Goal: Task Accomplishment & Management: Manage account settings

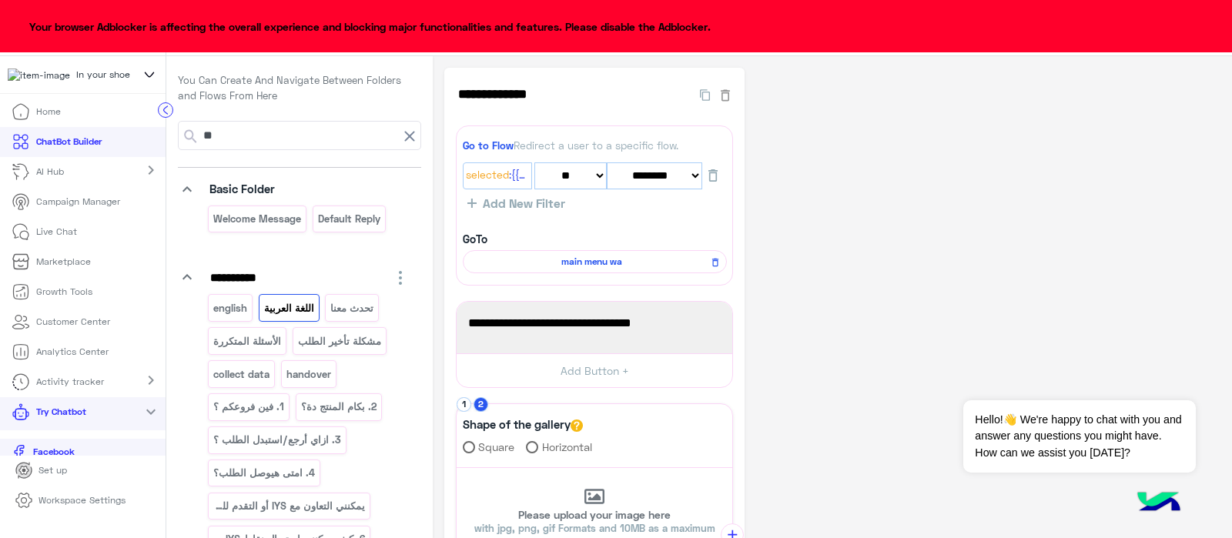
select select "*"
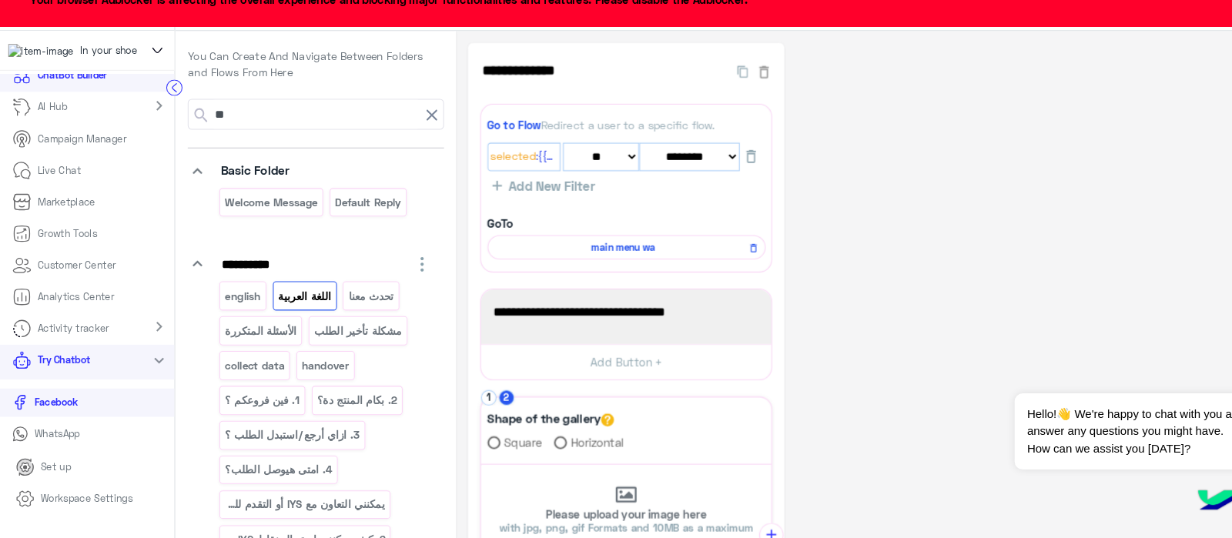
click at [53, 443] on p "WhatsApp" at bounding box center [54, 439] width 55 height 14
click at [49, 135] on p "AI Hub" at bounding box center [50, 129] width 28 height 14
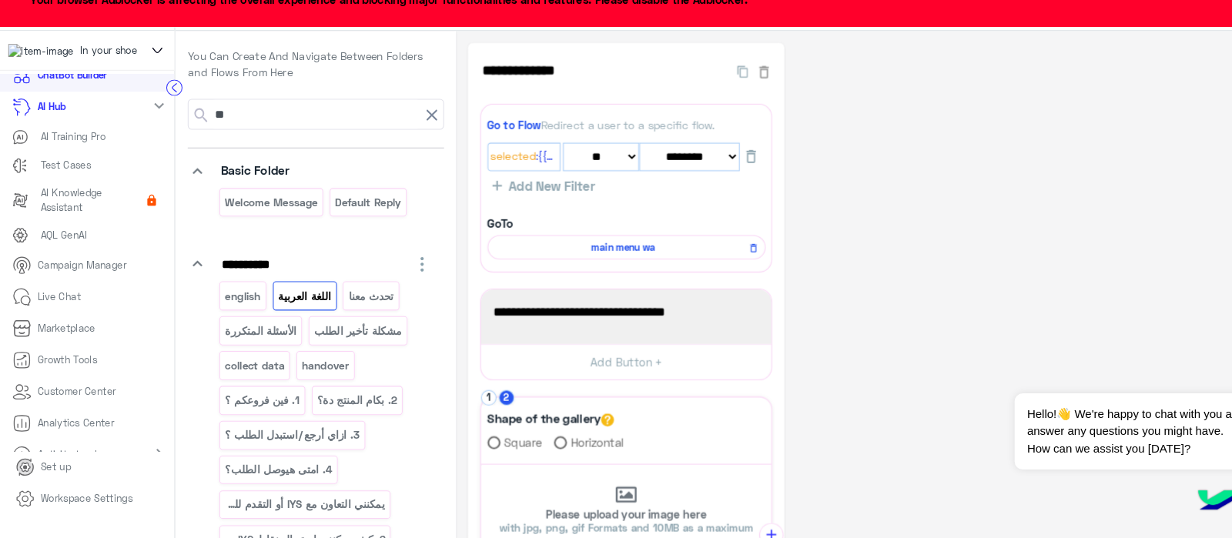
click at [40, 163] on p "AI Training Pro" at bounding box center [69, 157] width 62 height 14
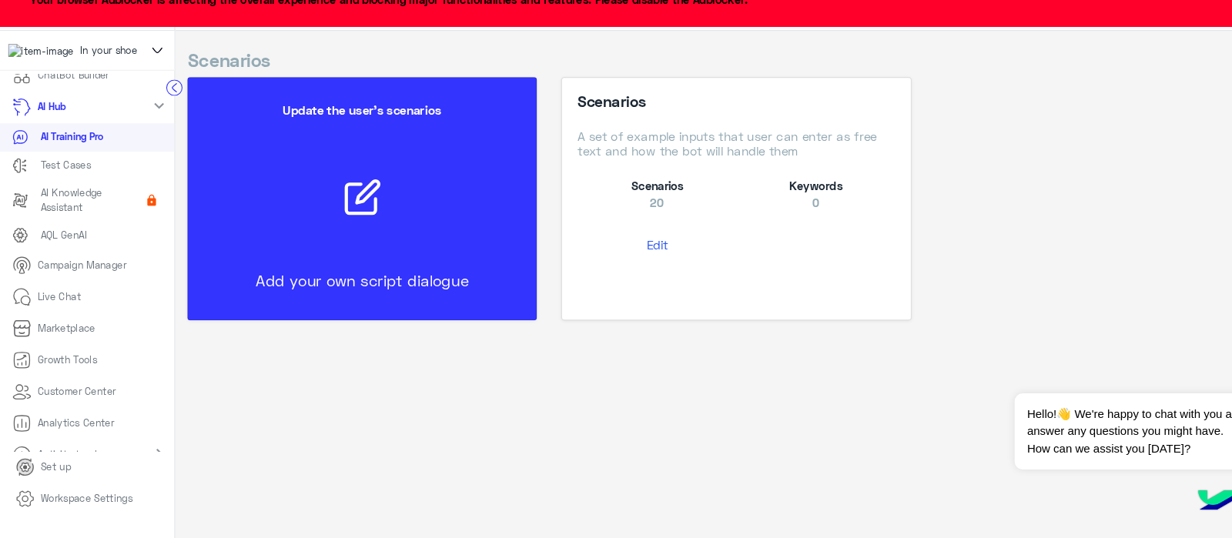
click at [626, 256] on button "Edit" at bounding box center [623, 259] width 151 height 28
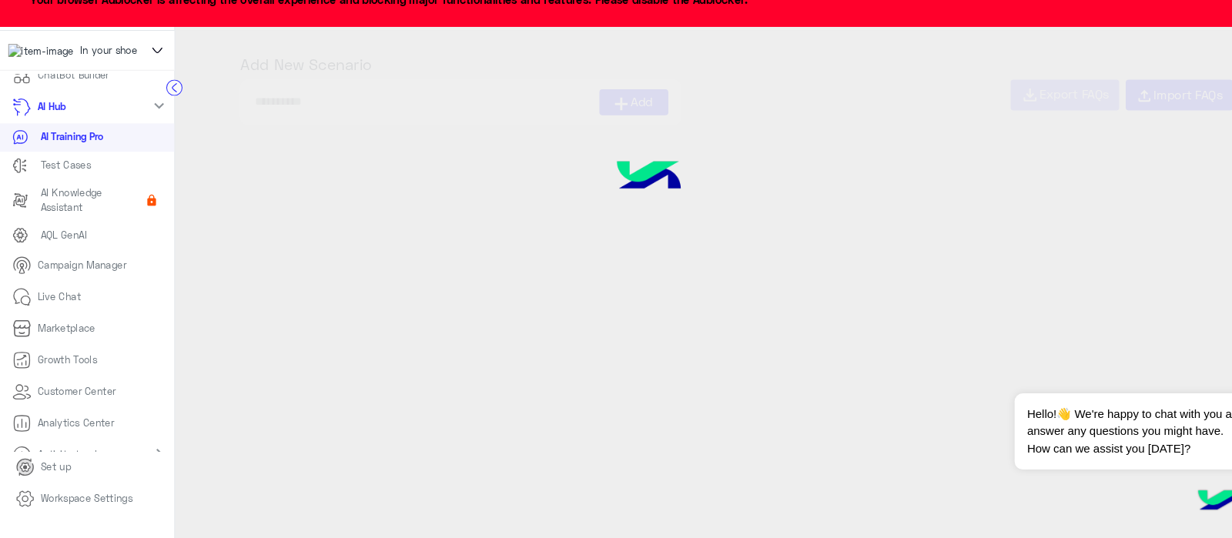
click at [626, 256] on div at bounding box center [616, 269] width 1232 height 538
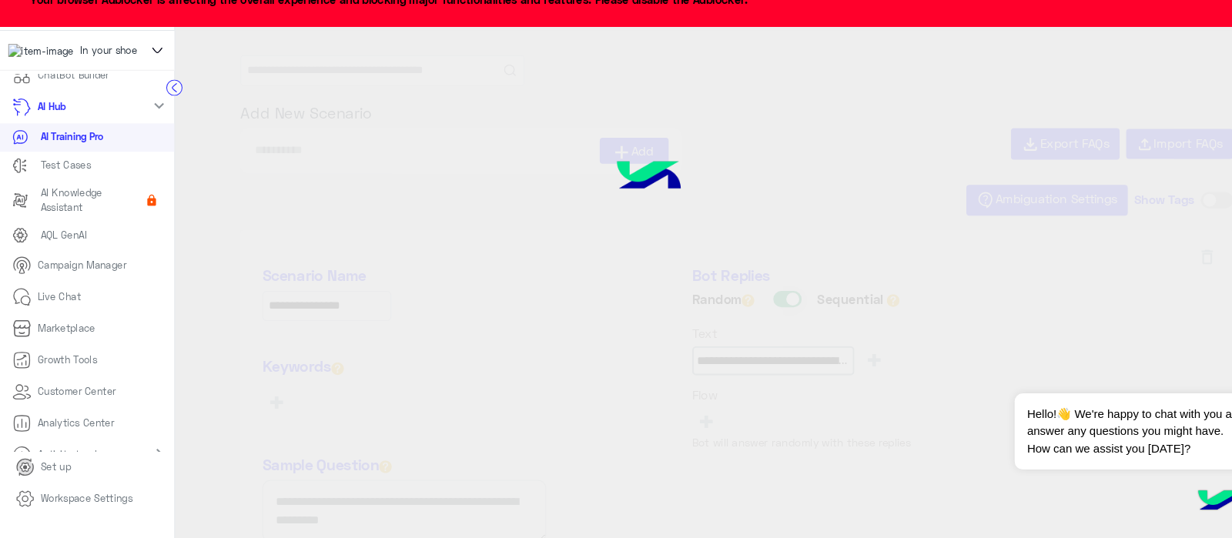
type input "**********"
type input "*********"
type input "**********"
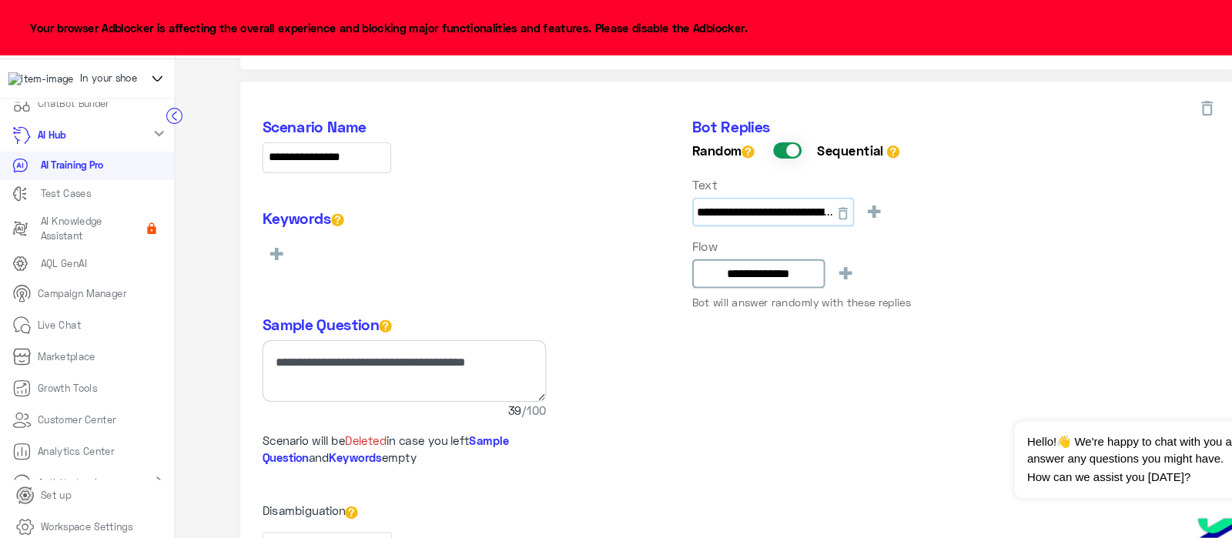
click at [737, 202] on input "**********" at bounding box center [734, 202] width 154 height 28
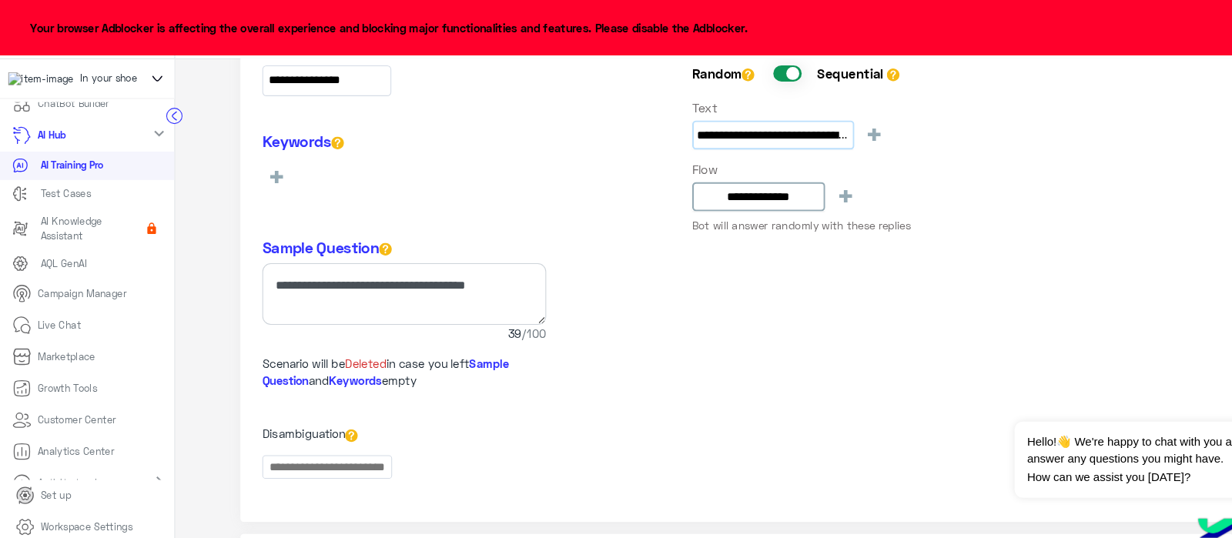
scroll to position [743, 0]
drag, startPoint x: 403, startPoint y: 297, endPoint x: 538, endPoint y: 283, distance: 135.5
click at [538, 283] on div "**********" at bounding box center [699, 250] width 942 height 490
click at [141, 78] on icon at bounding box center [149, 74] width 17 height 18
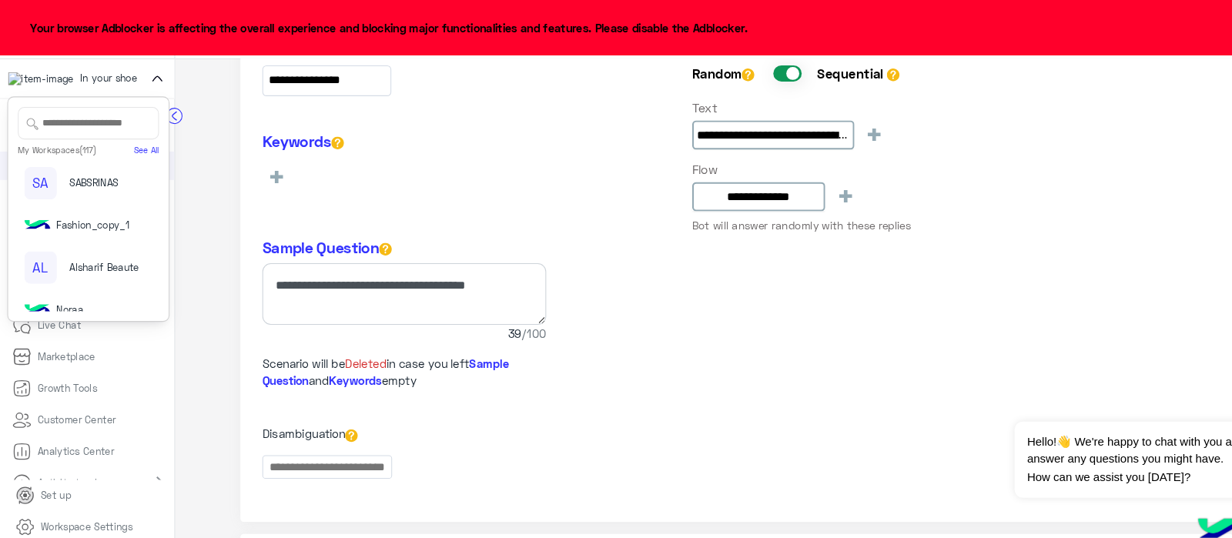
click at [60, 116] on input "text" at bounding box center [84, 117] width 134 height 31
click at [133, 129] on input "text" at bounding box center [84, 117] width 134 height 31
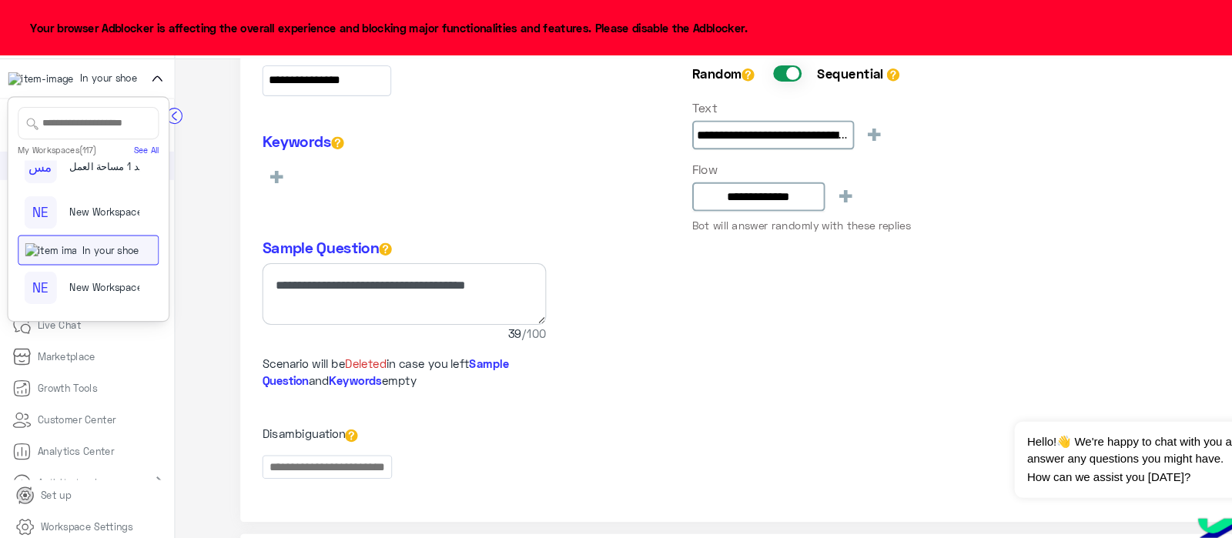
scroll to position [4748, 0]
drag, startPoint x: 151, startPoint y: 295, endPoint x: 149, endPoint y: 285, distance: 10.3
click at [149, 285] on div "My Workspaces (117) See All SA SABSRINAS Fashion_copy_1 AL Alsharif Beaute Nora…" at bounding box center [84, 199] width 154 height 214
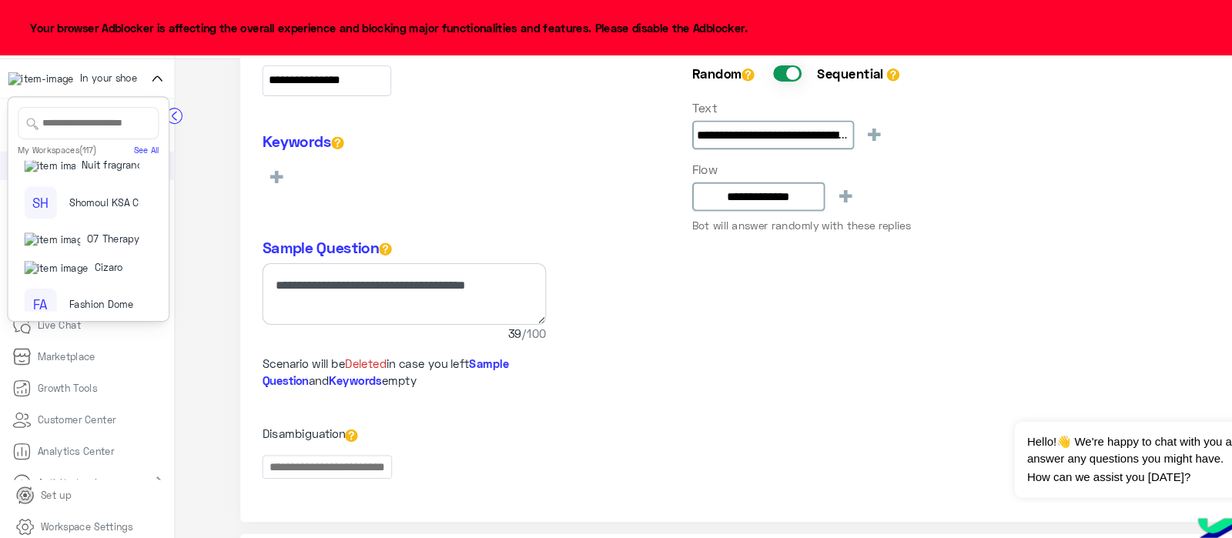
scroll to position [3596, 0]
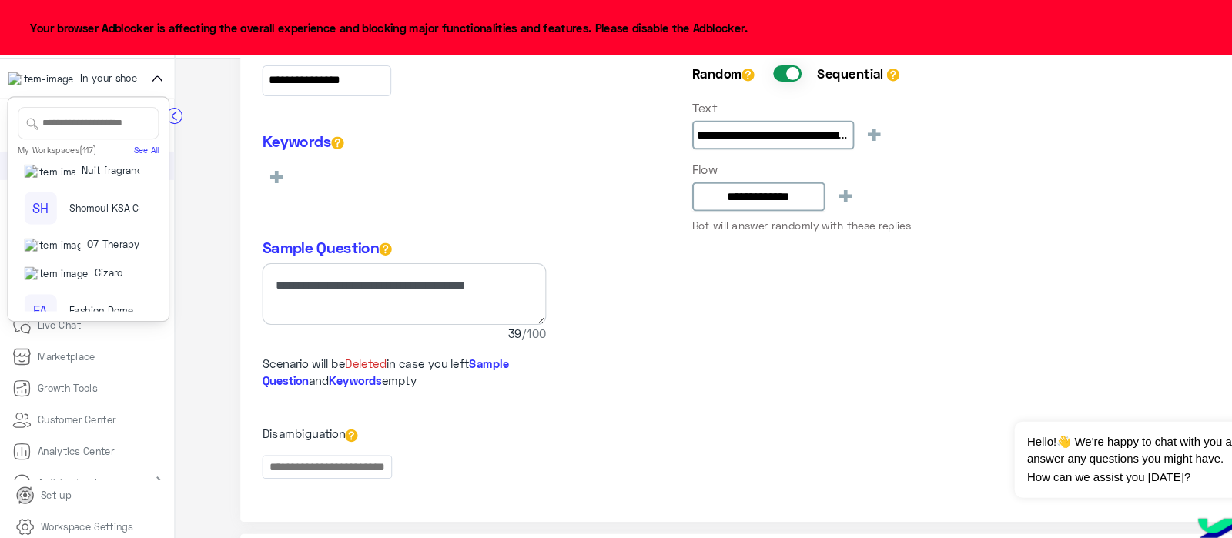
click at [70, 114] on input "text" at bounding box center [84, 117] width 134 height 31
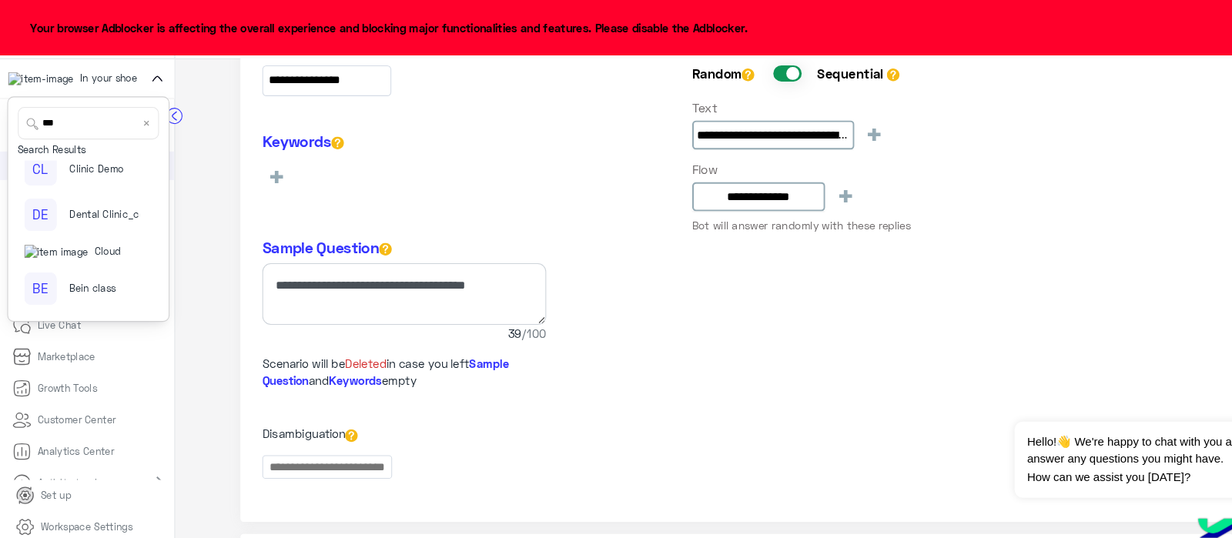
scroll to position [0, 0]
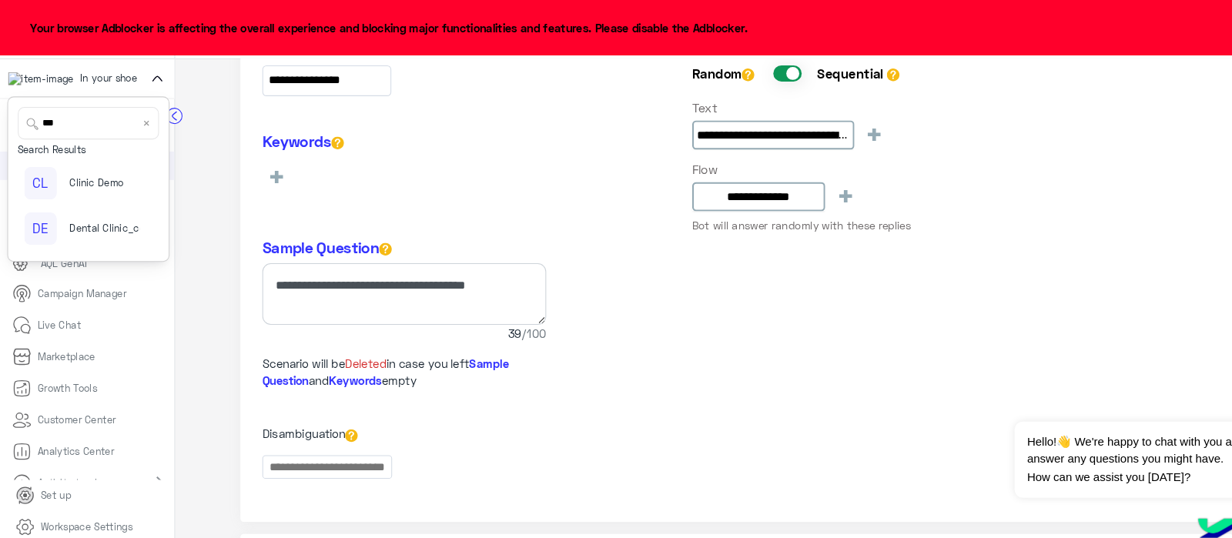
type input "***"
click at [66, 176] on span "Clinic Demo" at bounding box center [92, 174] width 52 height 14
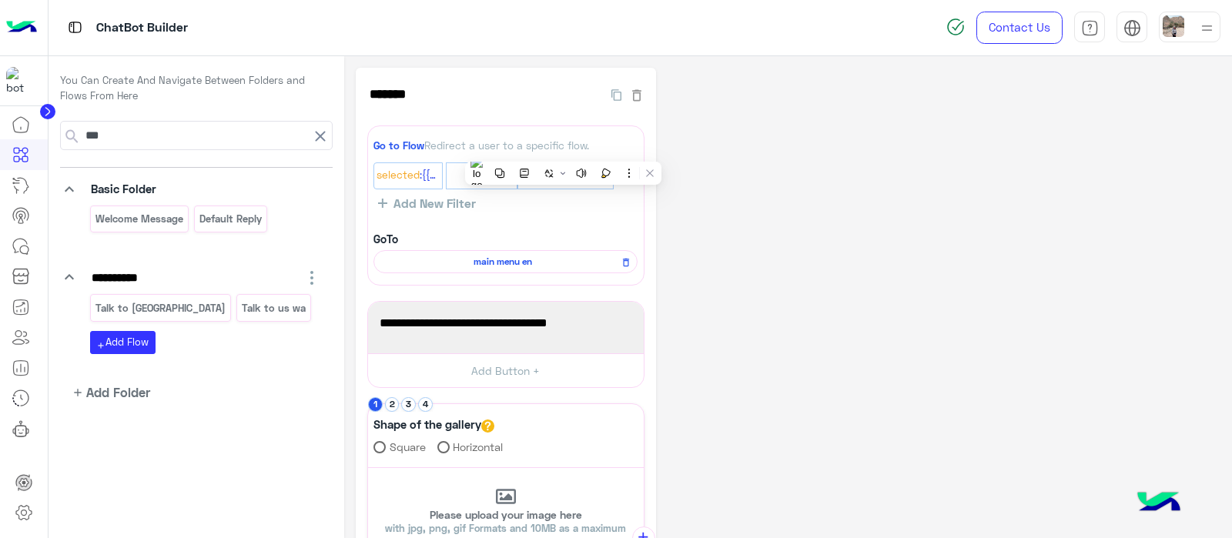
select select "*"
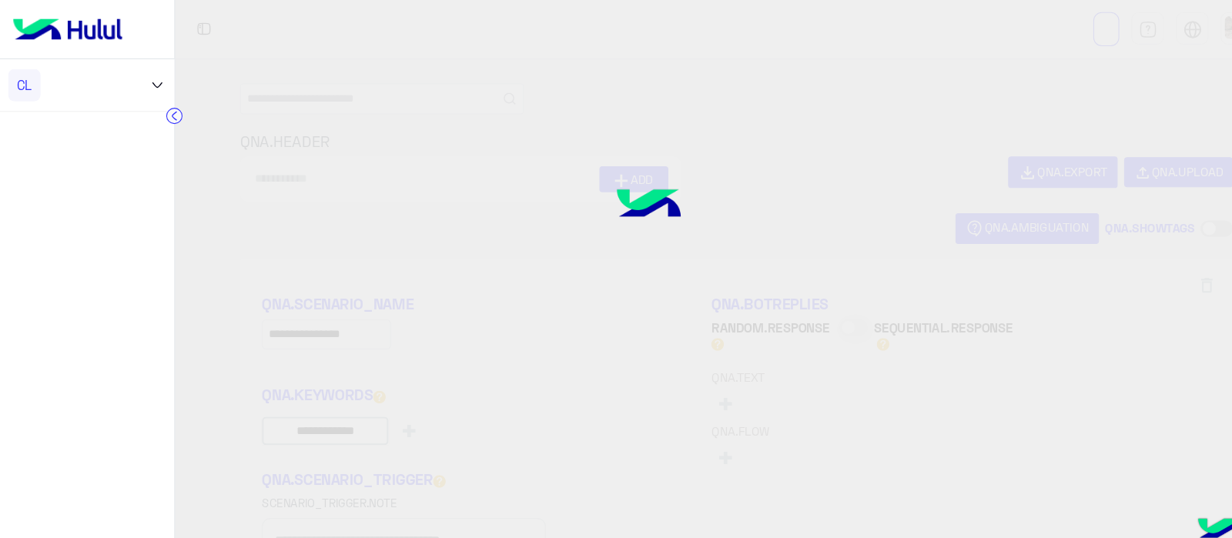
type input "********"
type input "**********"
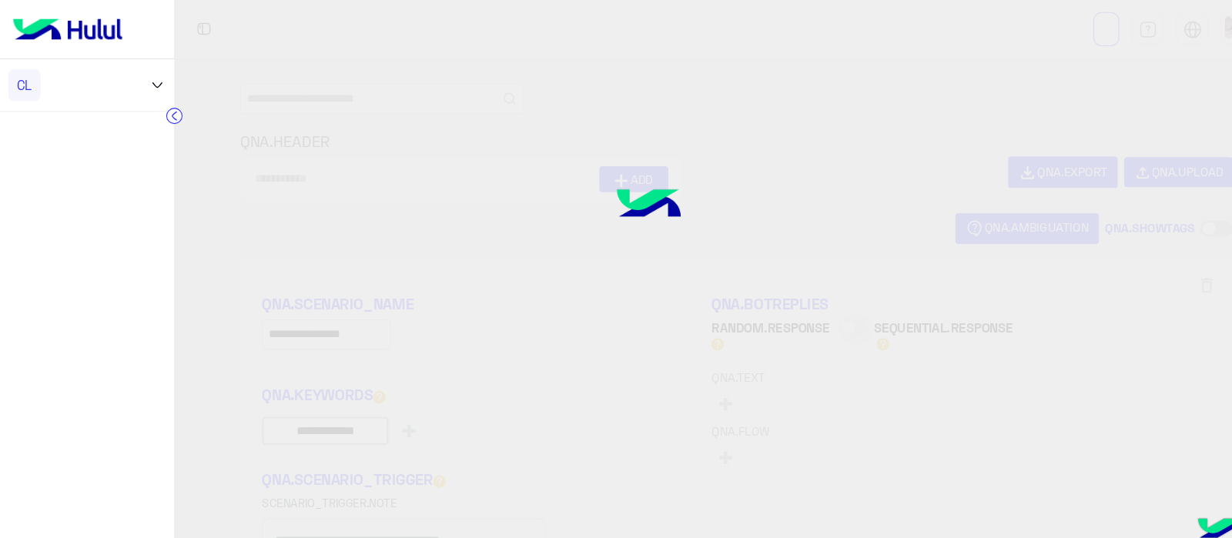
type input "**********"
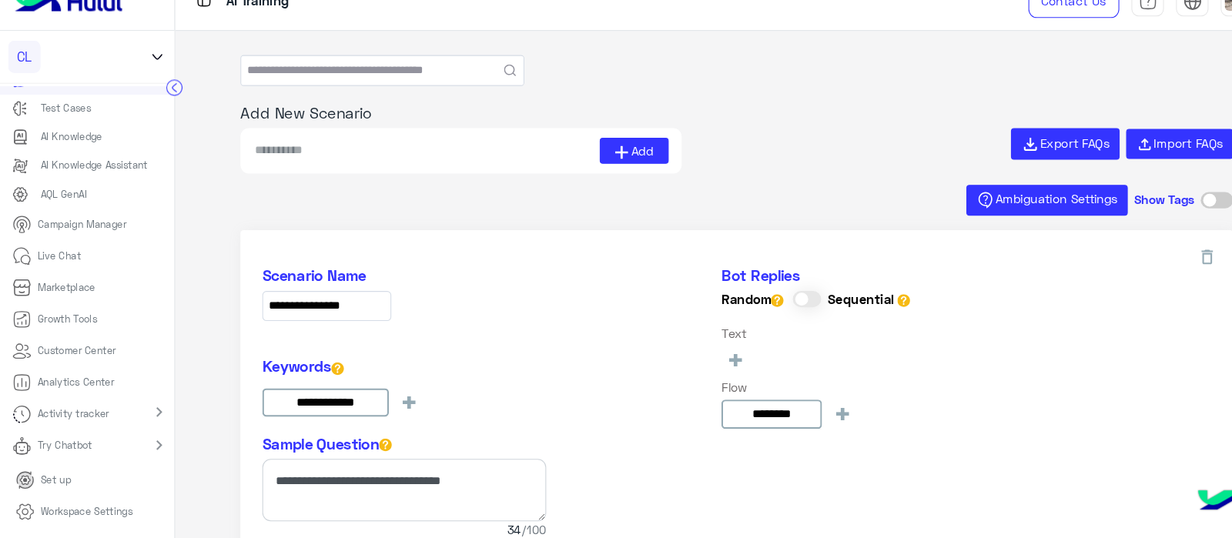
click at [57, 518] on p "Workspace Settings" at bounding box center [81, 513] width 87 height 14
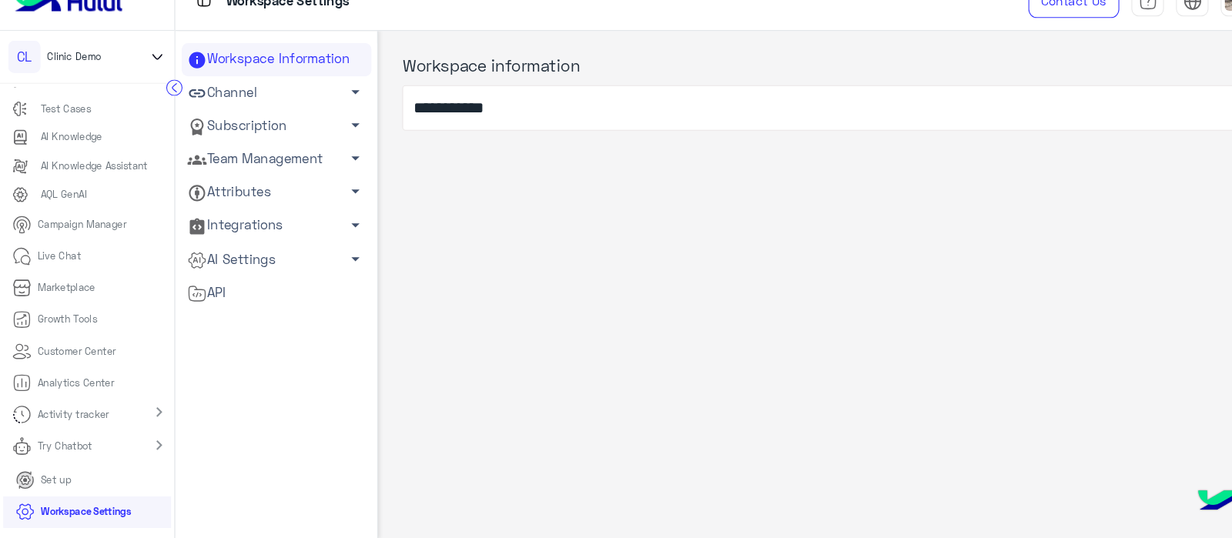
click at [206, 277] on link "AI Settings arrow_drop_down" at bounding box center [262, 273] width 180 height 32
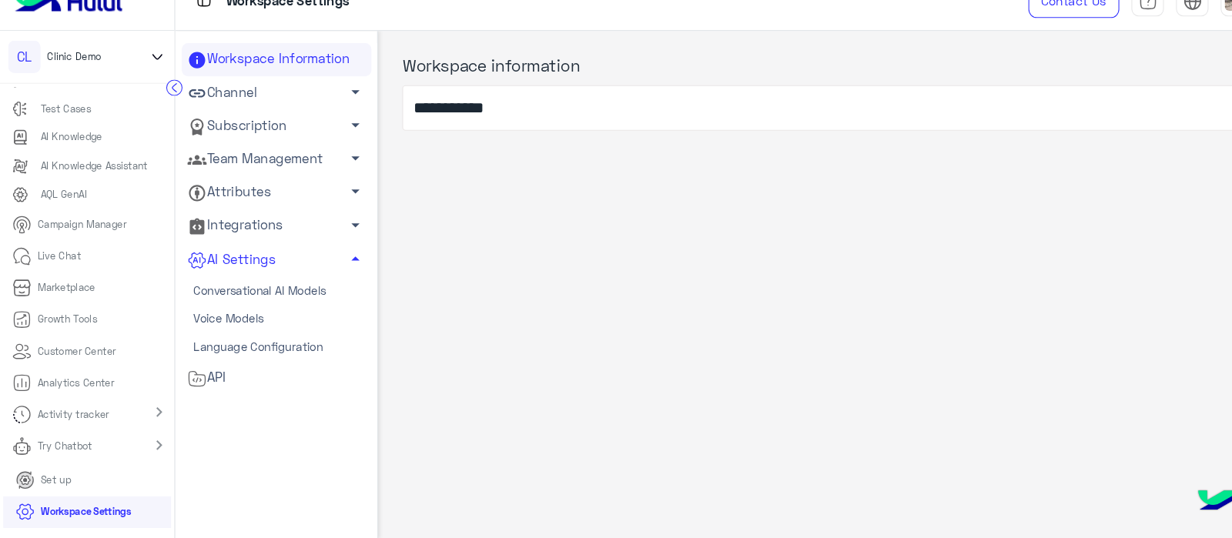
click at [220, 306] on link "Conversational AI Models" at bounding box center [262, 302] width 180 height 27
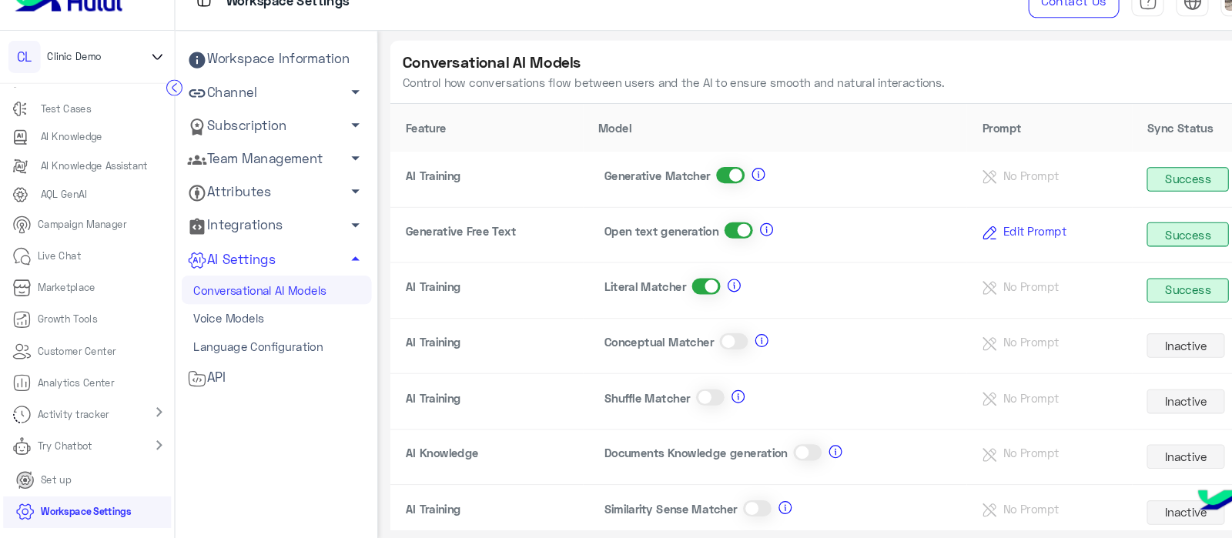
scroll to position [1, 0]
click at [967, 246] on span "Edit Prompt" at bounding box center [982, 247] width 72 height 13
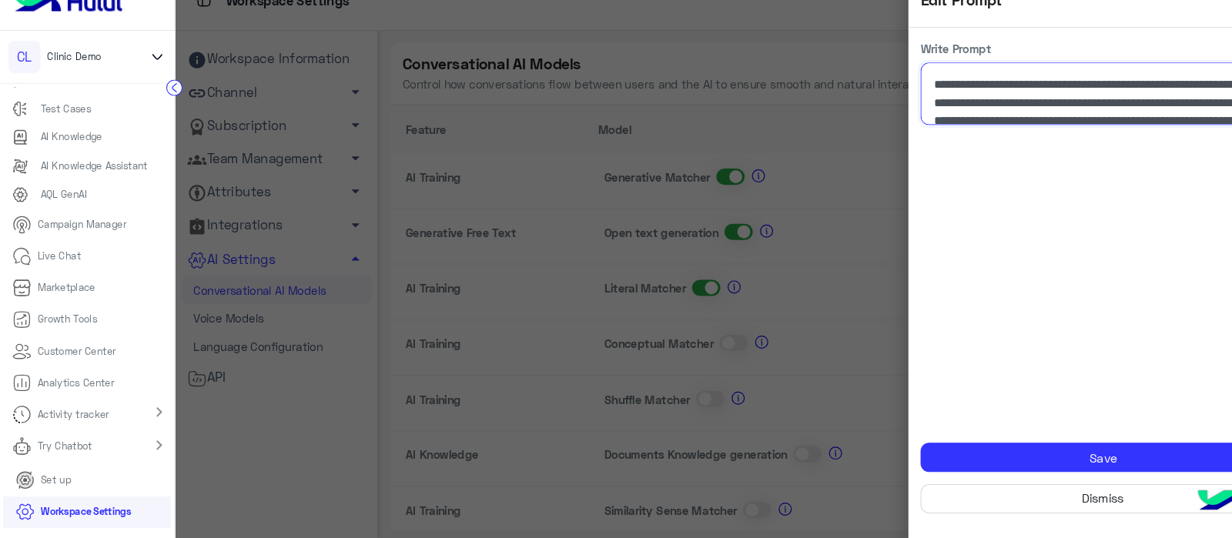
scroll to position [0, 0]
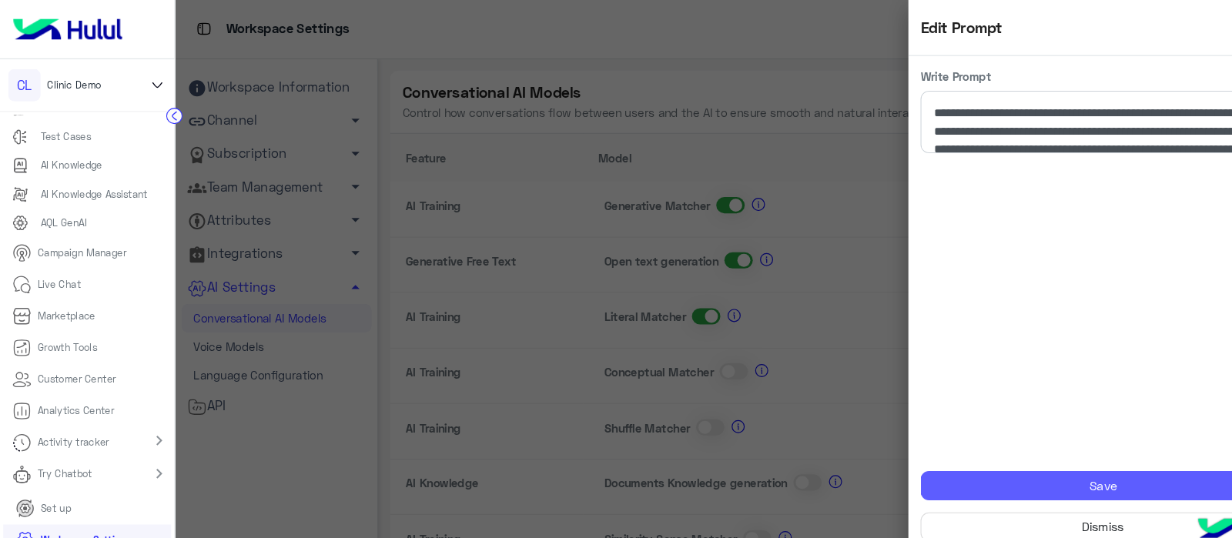
click at [1032, 454] on button "Save" at bounding box center [1047, 461] width 346 height 28
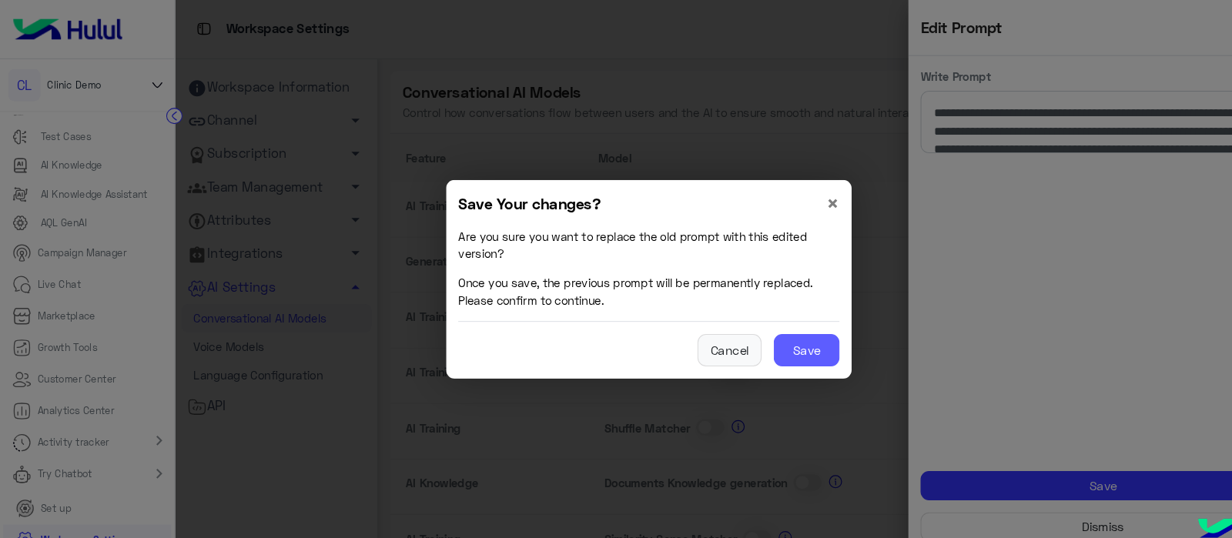
click at [790, 346] on button "Save" at bounding box center [766, 332] width 62 height 31
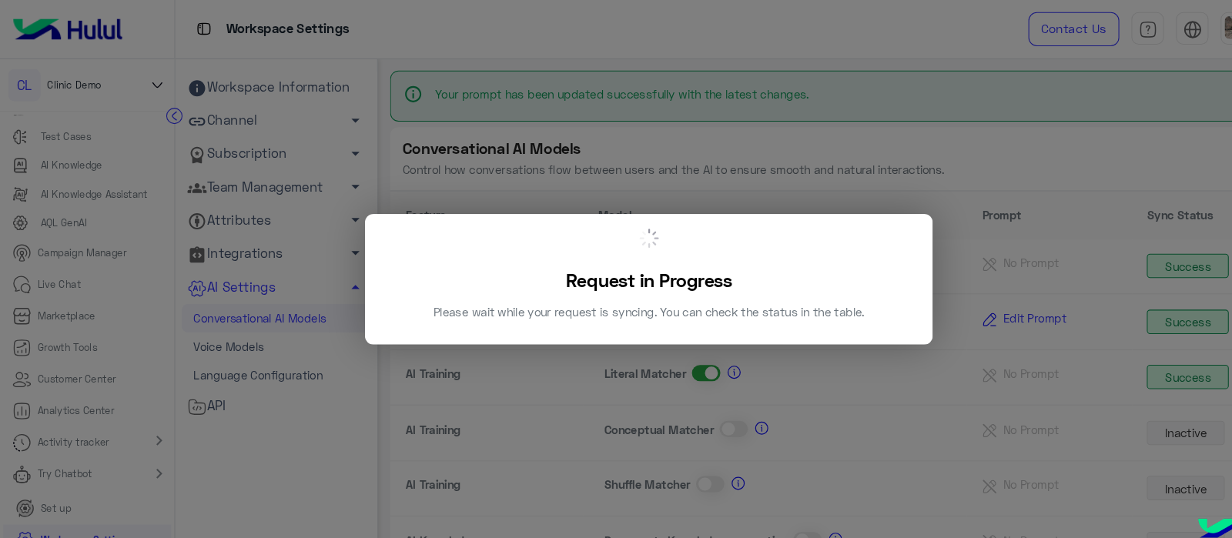
scroll to position [55, 0]
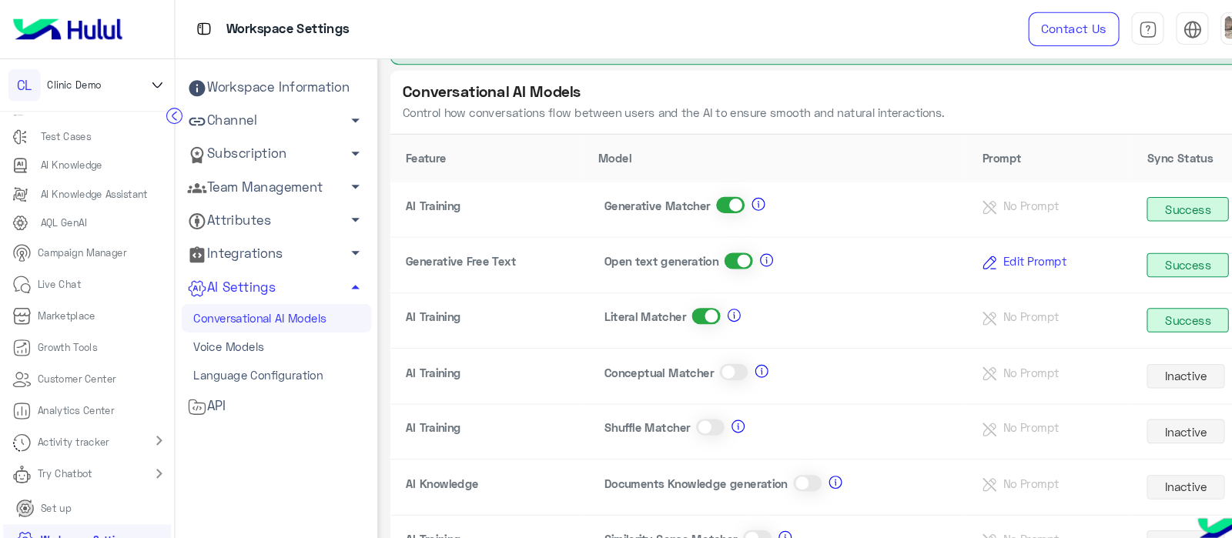
click at [36, 268] on p "Live Chat" at bounding box center [56, 270] width 41 height 14
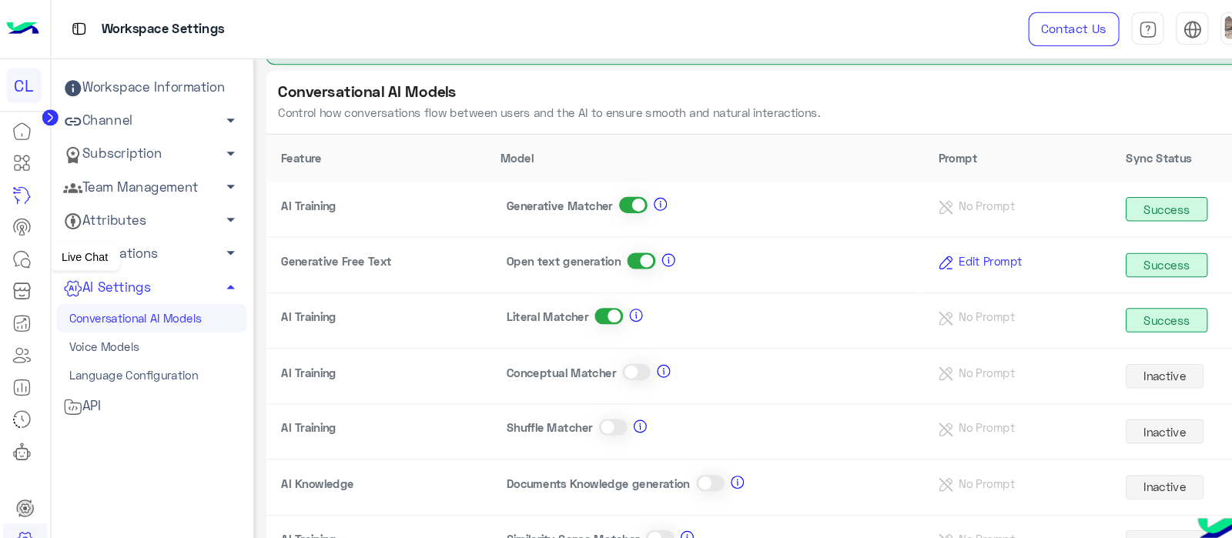
click at [18, 244] on icon at bounding box center [21, 246] width 18 height 18
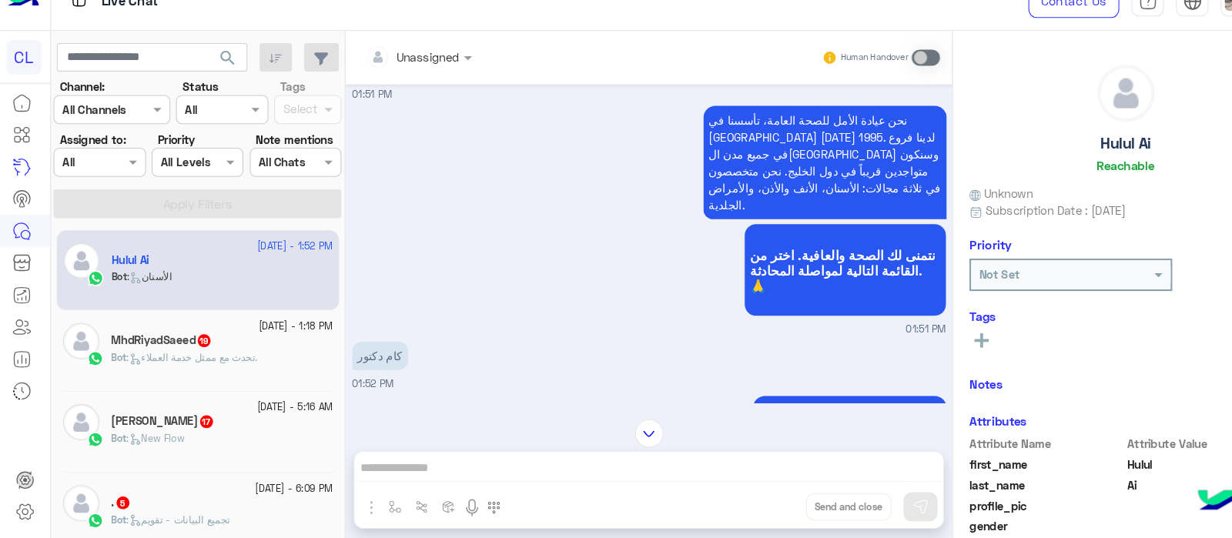
scroll to position [631, 0]
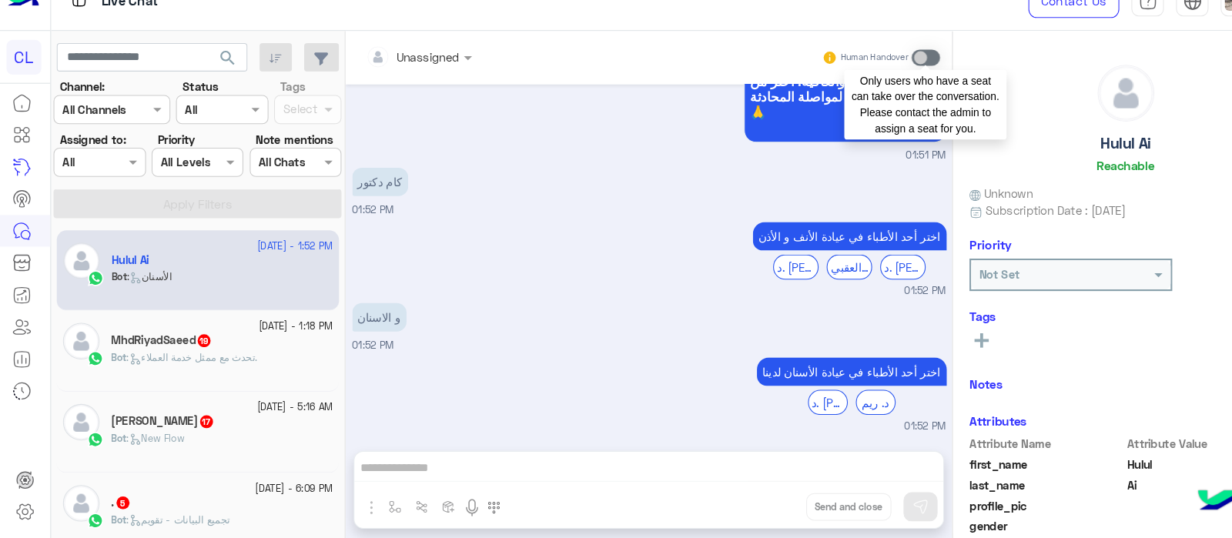
click at [872, 81] on span at bounding box center [878, 81] width 27 height 15
click at [870, 78] on span at bounding box center [878, 81] width 27 height 15
click at [878, 86] on span at bounding box center [878, 81] width 27 height 15
click at [875, 80] on span at bounding box center [878, 81] width 27 height 15
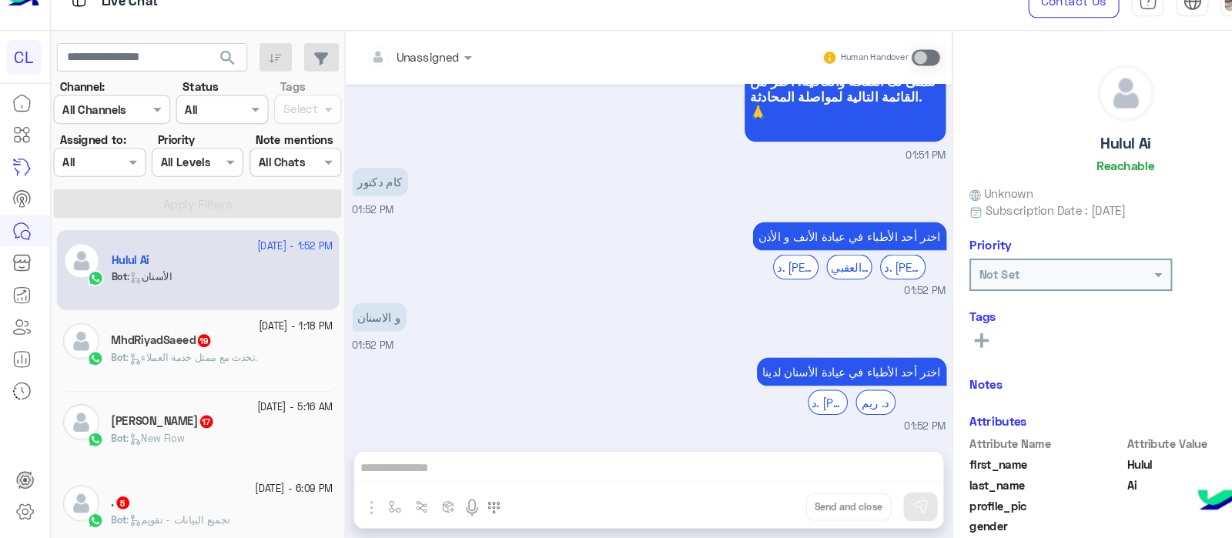
click at [382, 484] on div "Unassigned Human Handover Aug 28, 2025 ادفع اونلاين 01:51 PM ادفع المبلغ من خلا…" at bounding box center [616, 300] width 576 height 488
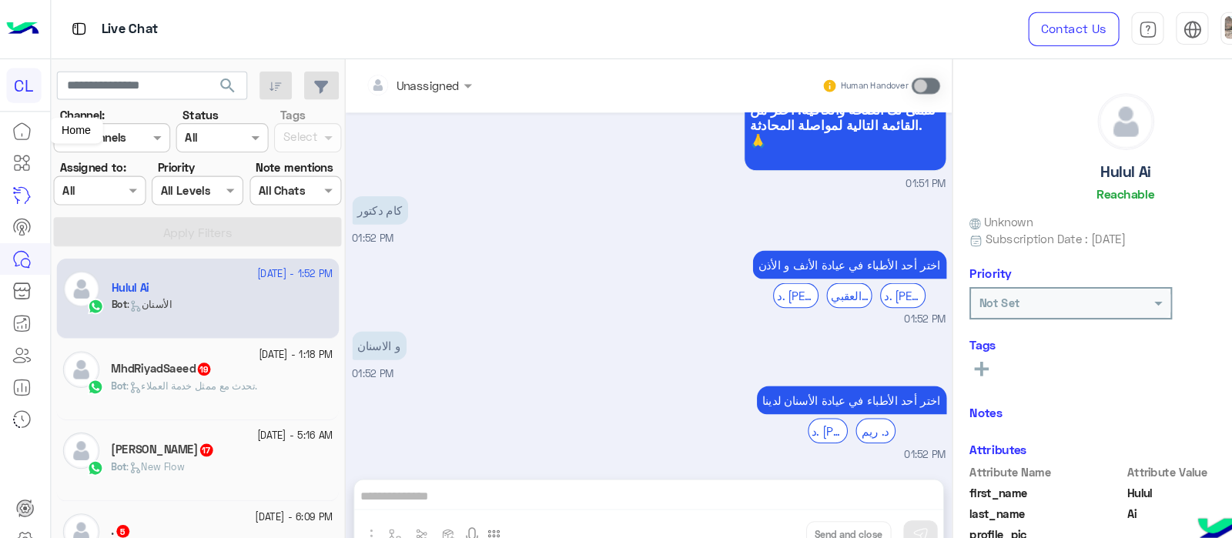
click at [28, 134] on link at bounding box center [21, 124] width 42 height 31
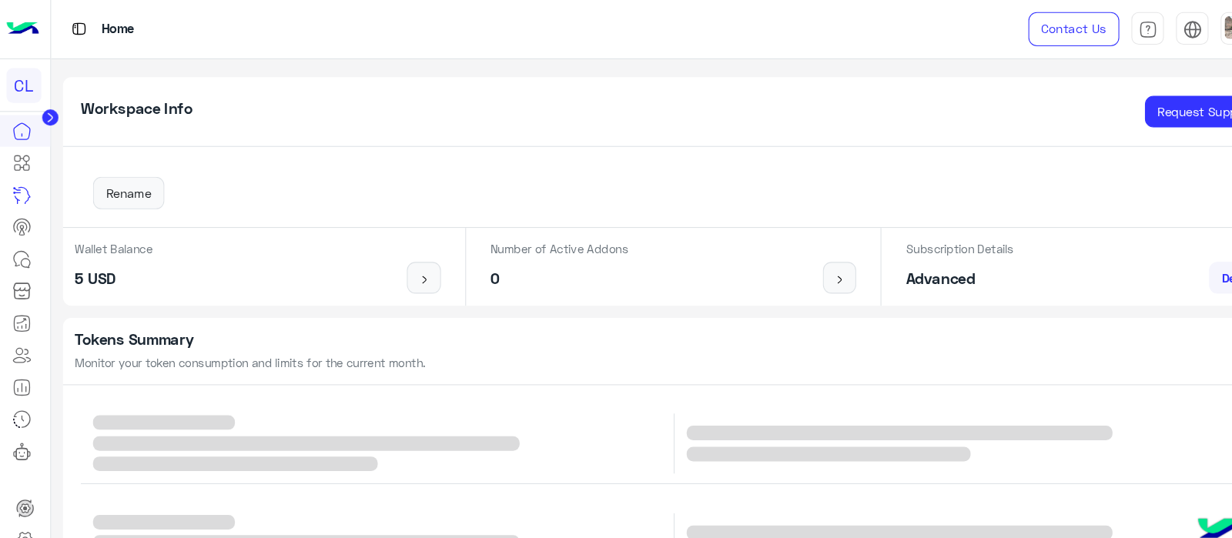
click at [43, 109] on circle at bounding box center [47, 111] width 15 height 15
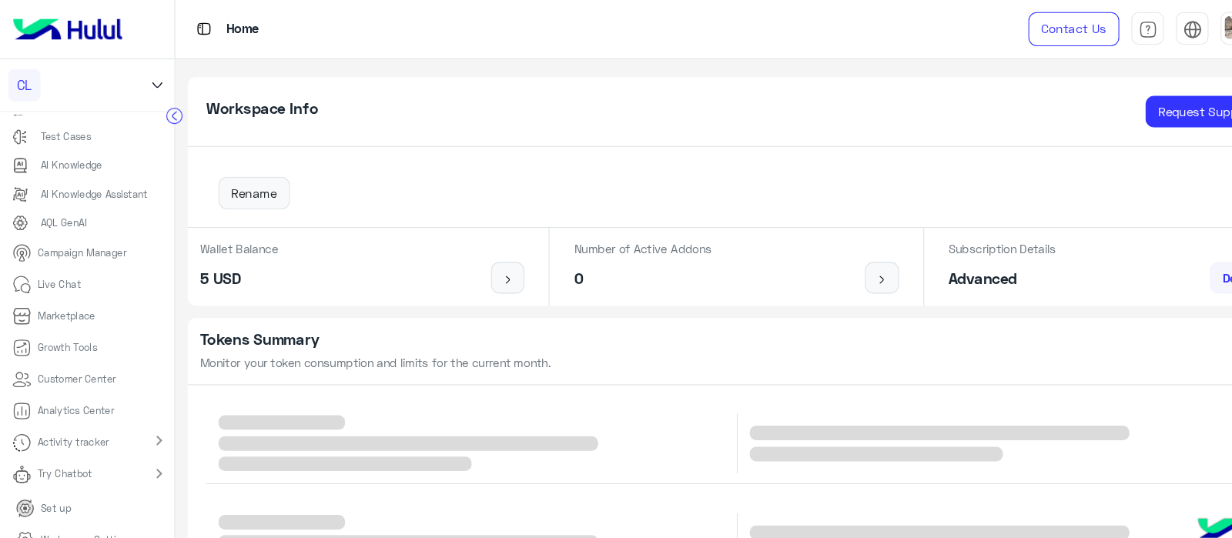
scroll to position [122, 0]
click at [142, 75] on icon at bounding box center [149, 81] width 17 height 18
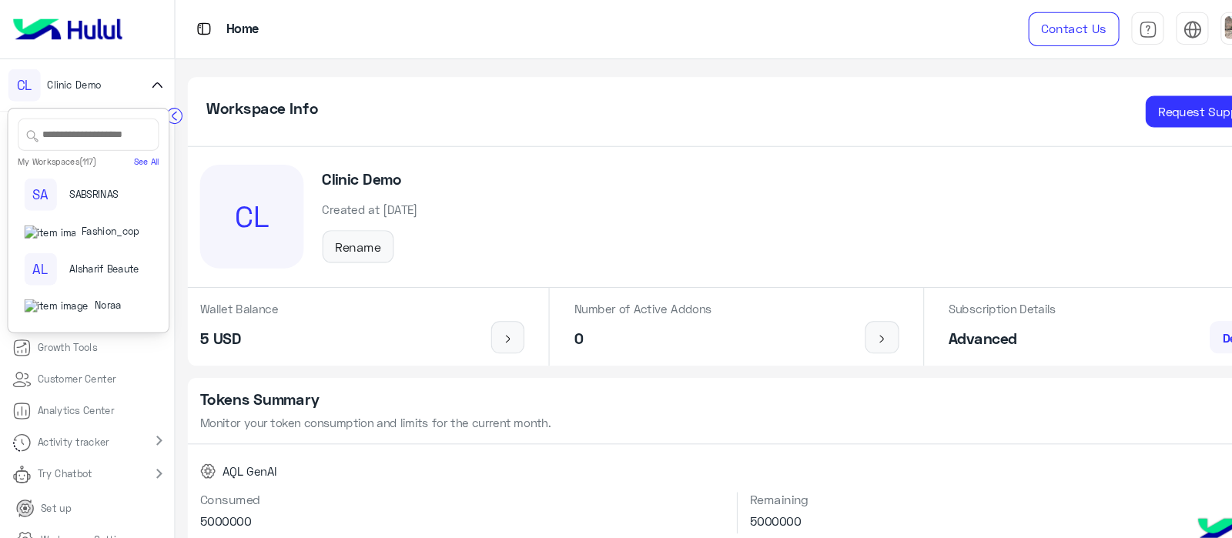
click at [146, 79] on icon at bounding box center [149, 81] width 17 height 18
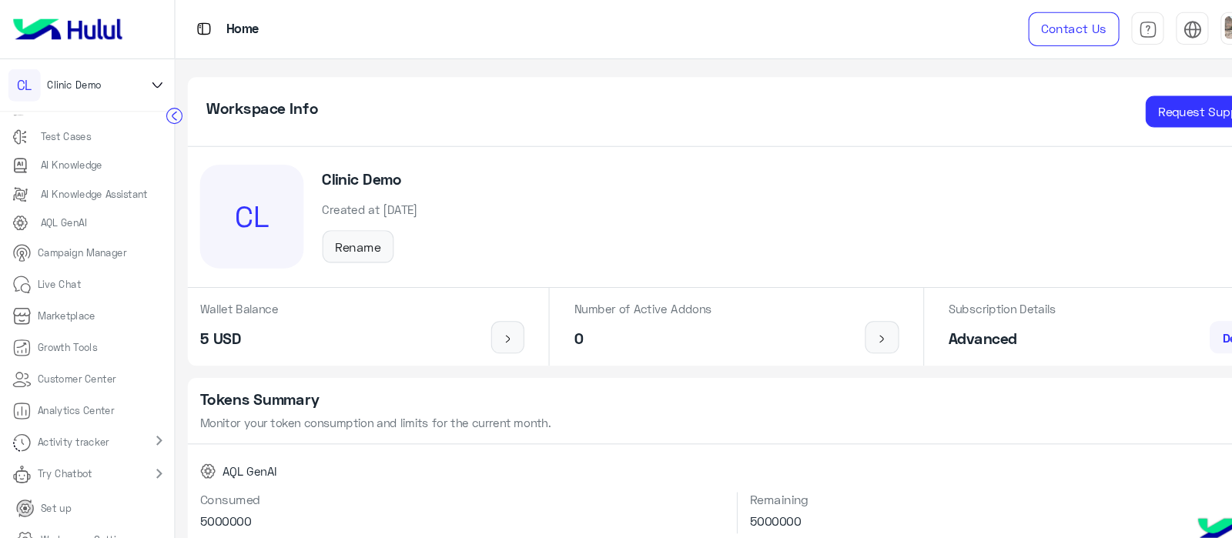
click at [149, 88] on icon at bounding box center [149, 81] width 17 height 18
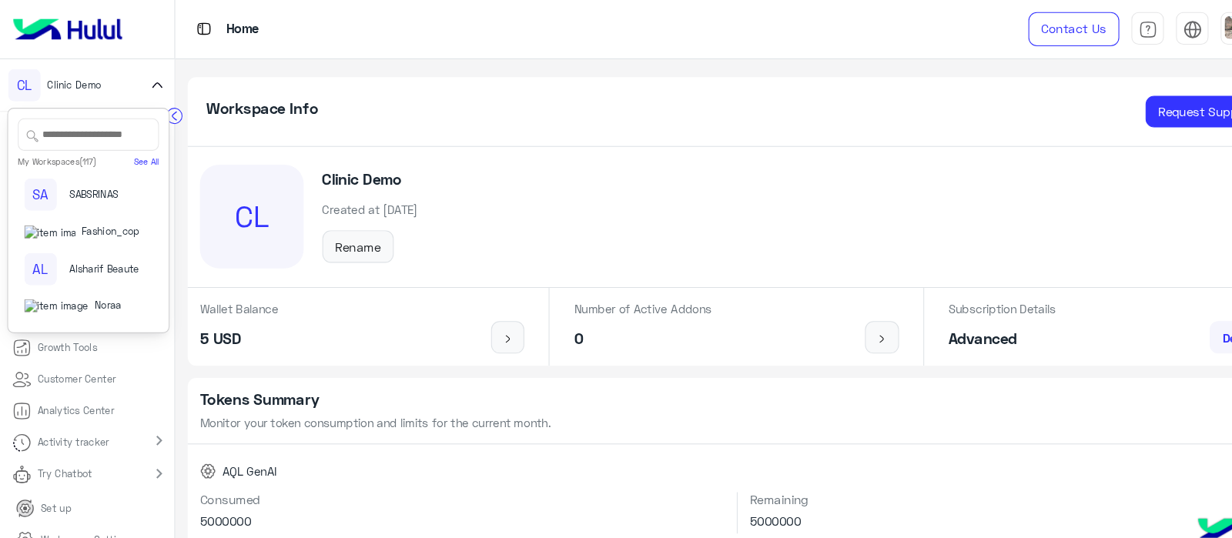
click at [84, 130] on input "text" at bounding box center [84, 127] width 134 height 31
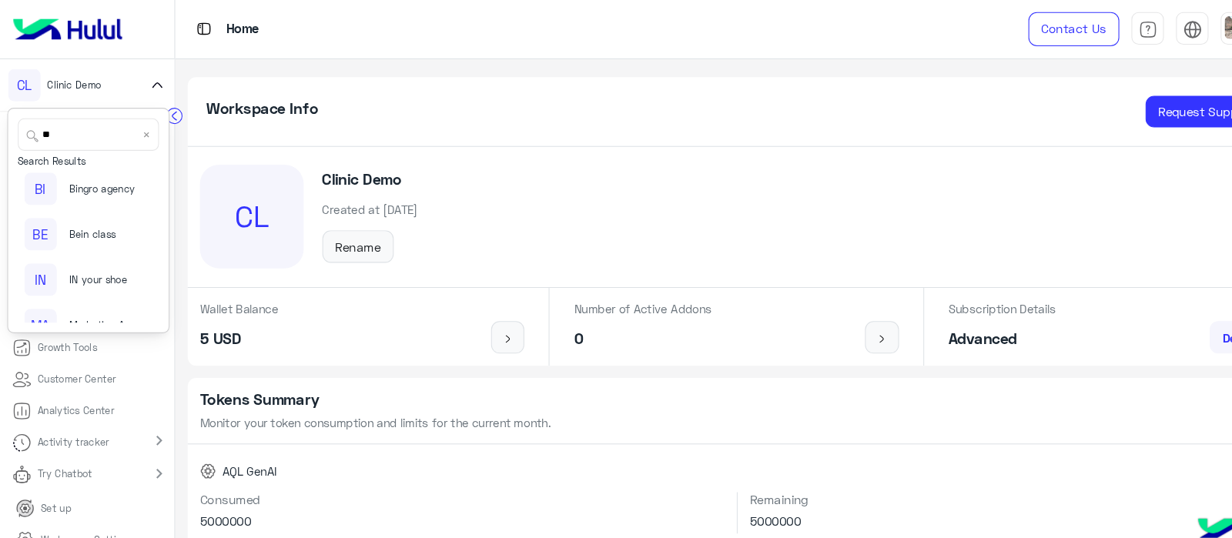
scroll to position [874, 0]
type input "**"
click at [79, 286] on span "In your shoe" at bounding box center [106, 293] width 54 height 14
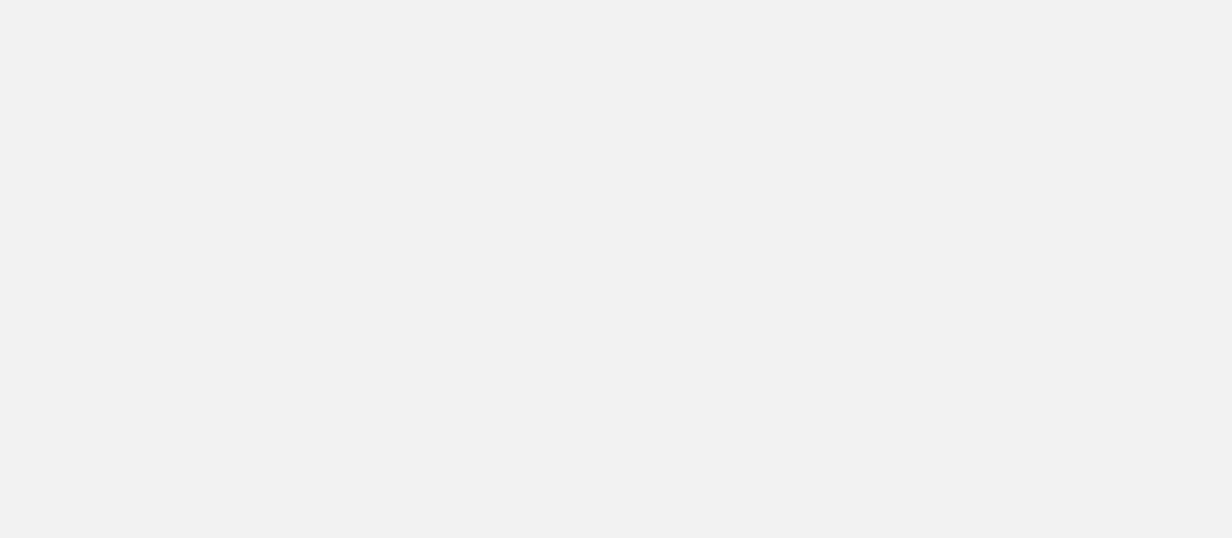
click at [383, 363] on app-root at bounding box center [616, 269] width 1232 height 538
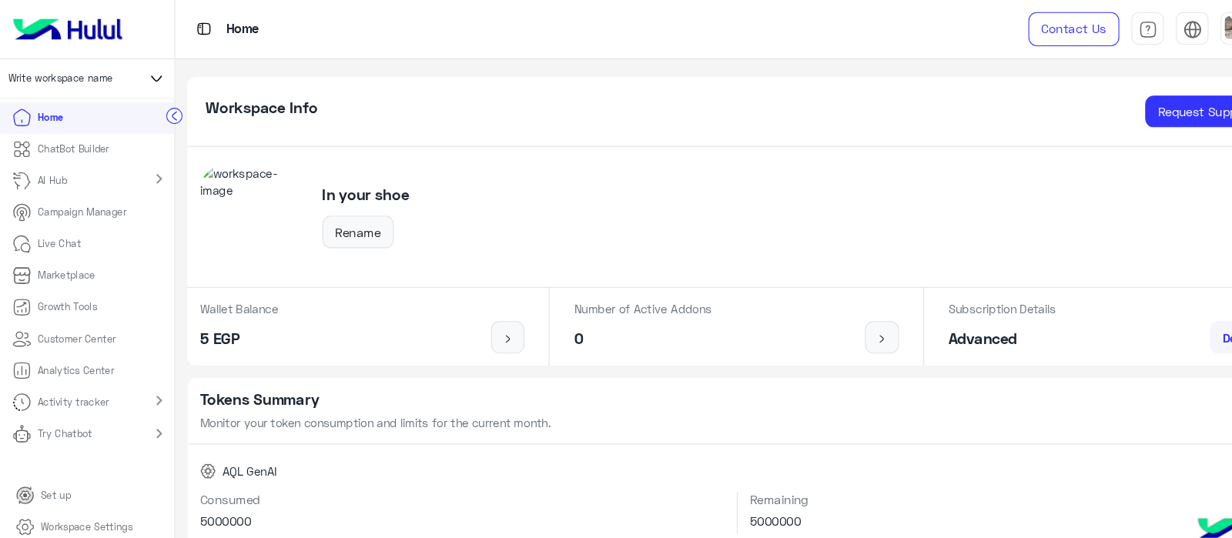
click at [81, 145] on p "ChatBot Builder" at bounding box center [70, 142] width 68 height 14
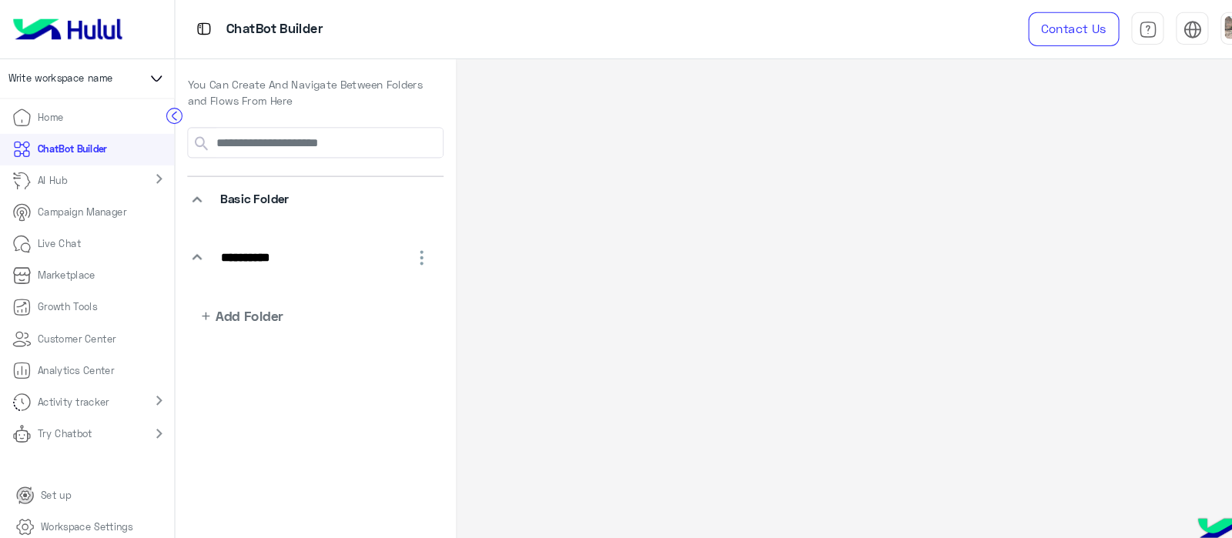
click at [42, 234] on p "Live Chat" at bounding box center [56, 232] width 41 height 14
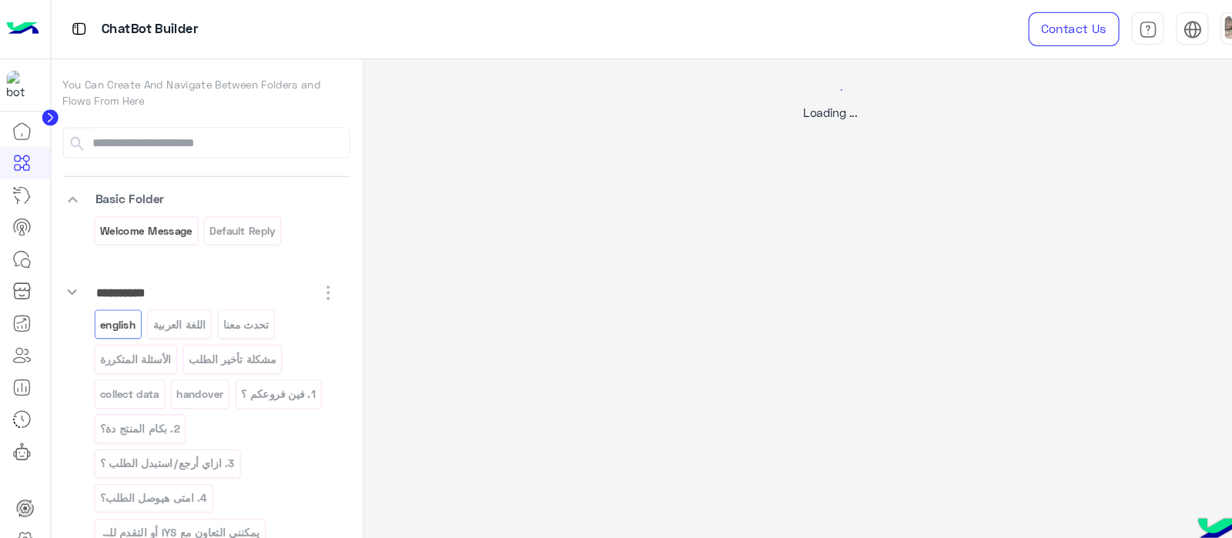
select select "*"
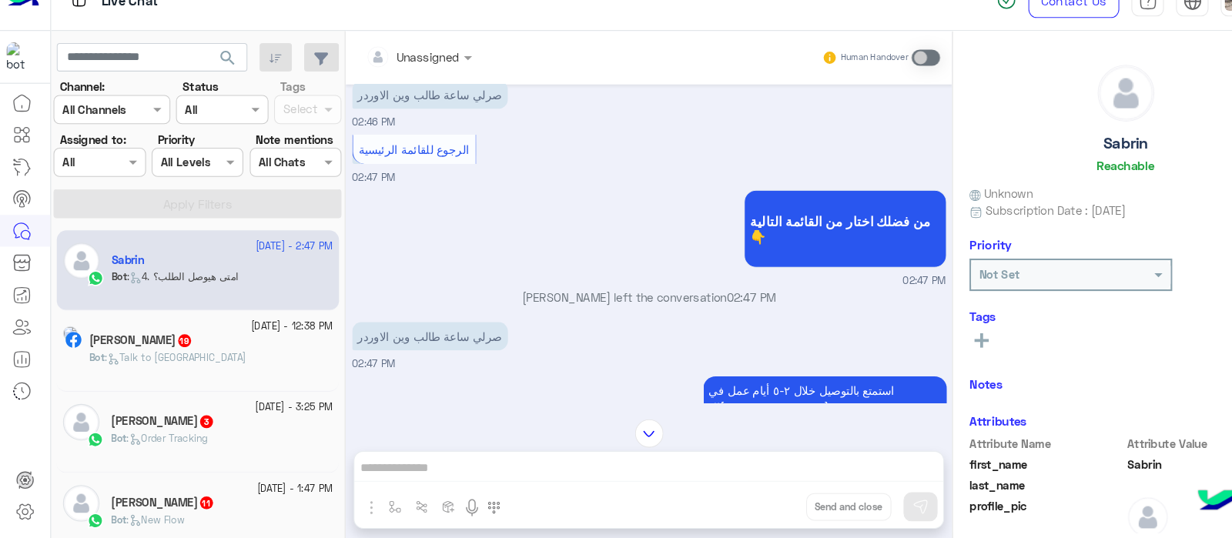
scroll to position [416, 0]
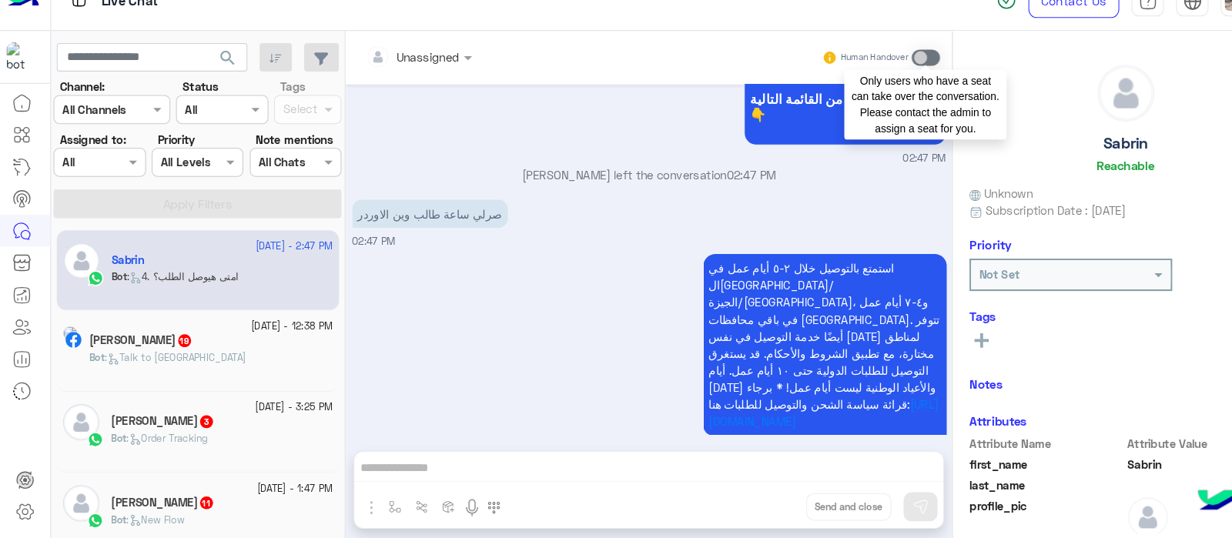
click at [878, 83] on span at bounding box center [878, 81] width 27 height 15
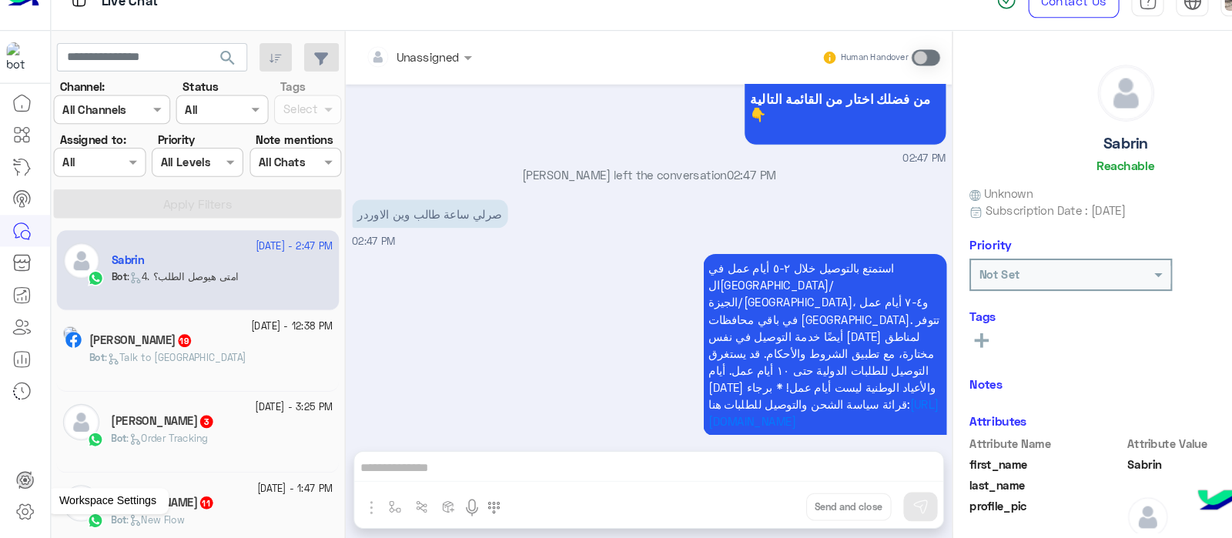
click at [27, 517] on icon at bounding box center [24, 513] width 18 height 18
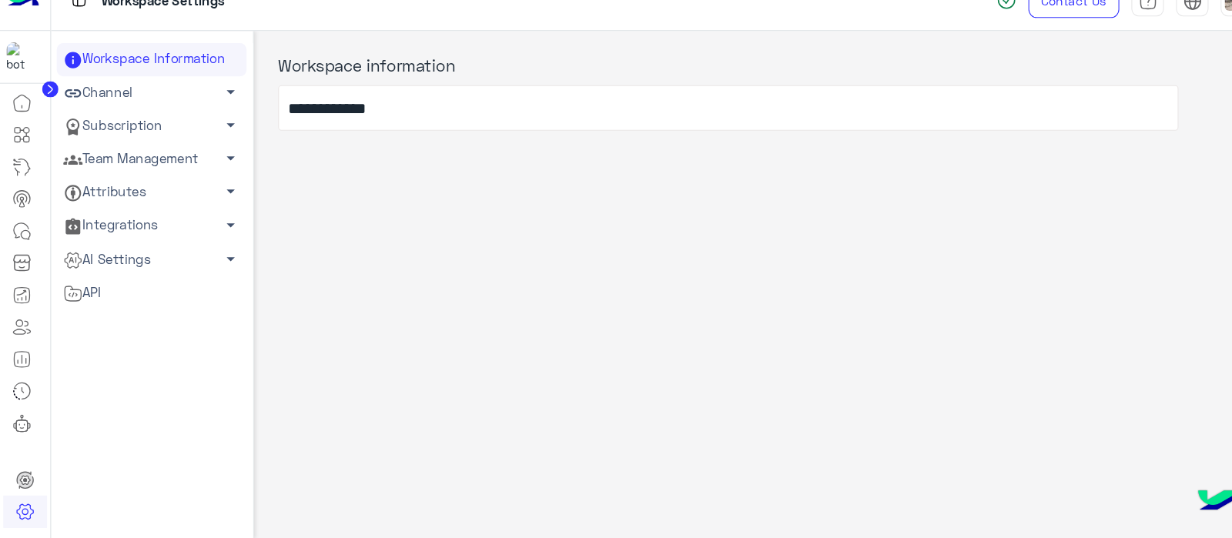
click at [122, 149] on link "Subscription arrow_drop_down" at bounding box center [144, 147] width 180 height 32
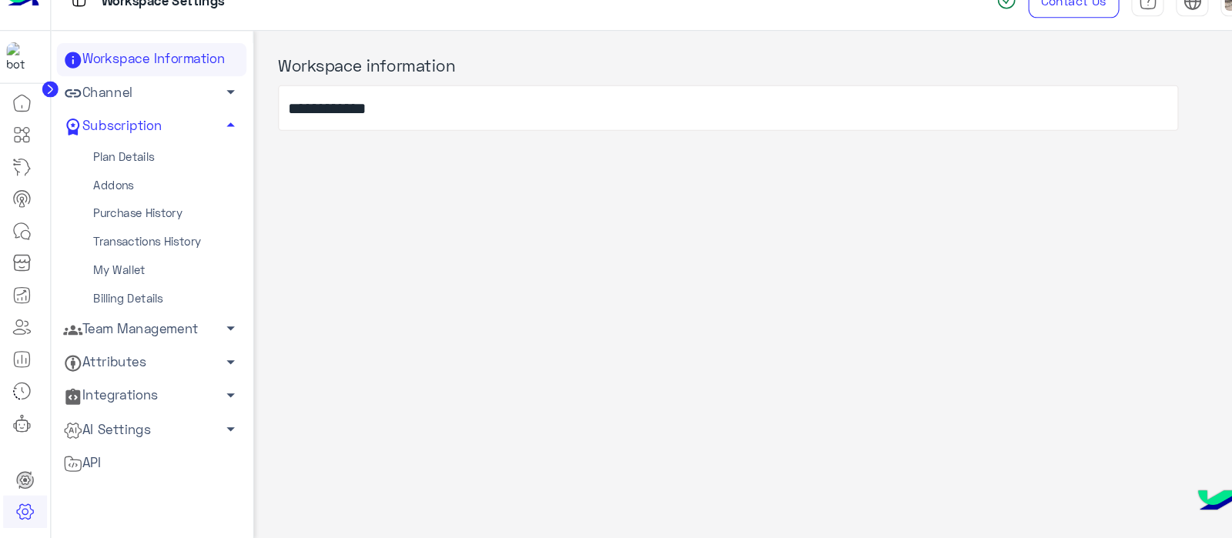
click at [109, 340] on link "Team Management arrow_drop_down" at bounding box center [144, 340] width 180 height 32
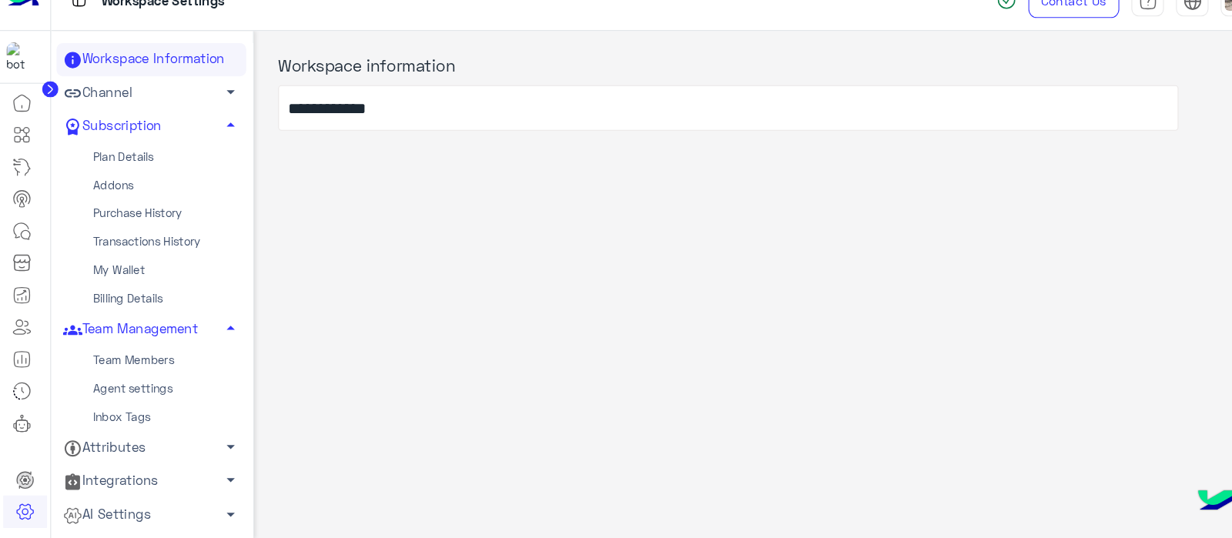
click at [102, 370] on link "Team Members" at bounding box center [144, 369] width 180 height 27
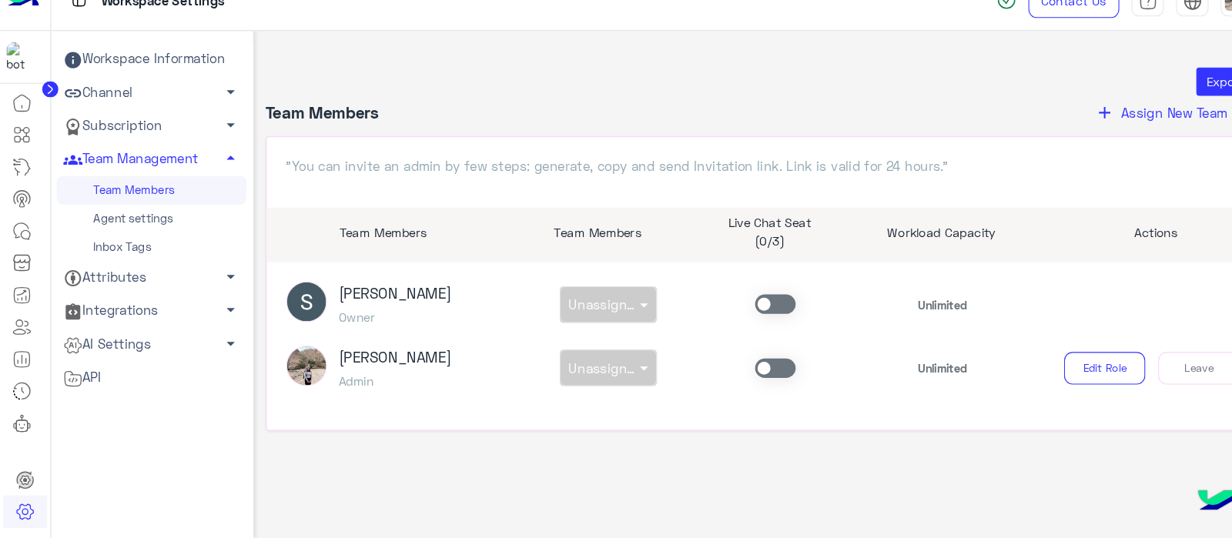
click at [731, 313] on span at bounding box center [736, 315] width 38 height 18
click at [727, 377] on span at bounding box center [736, 376] width 38 height 18
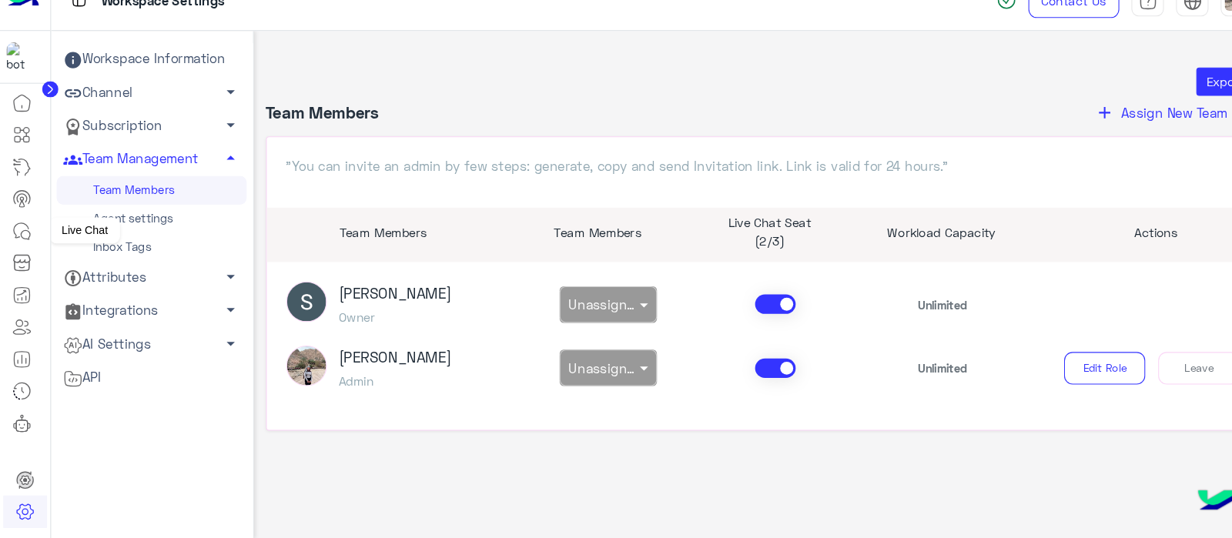
click at [23, 239] on icon at bounding box center [21, 246] width 18 height 18
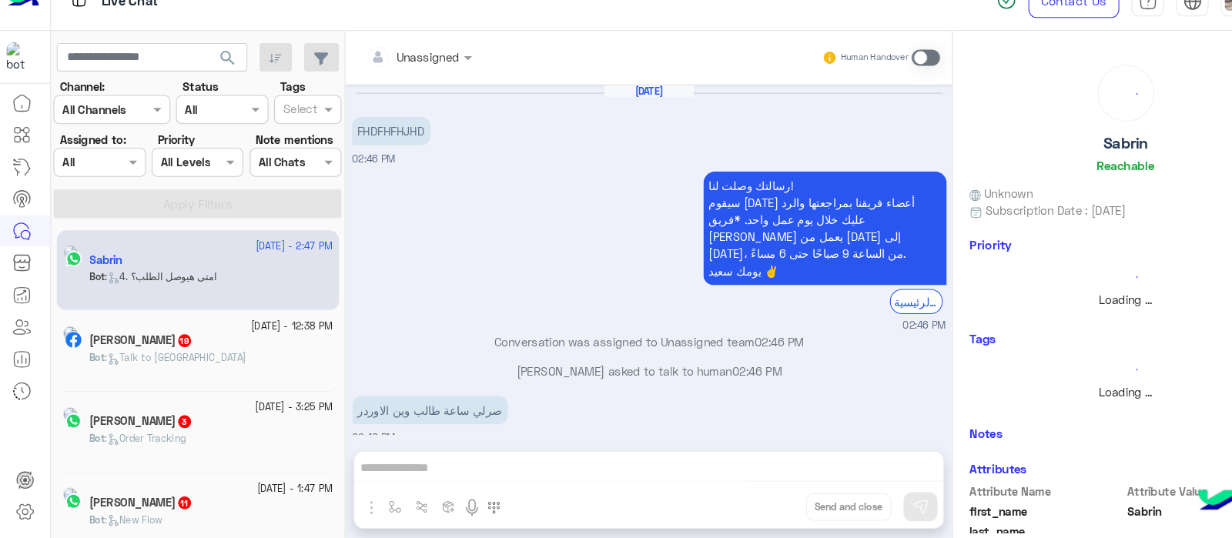
scroll to position [416, 0]
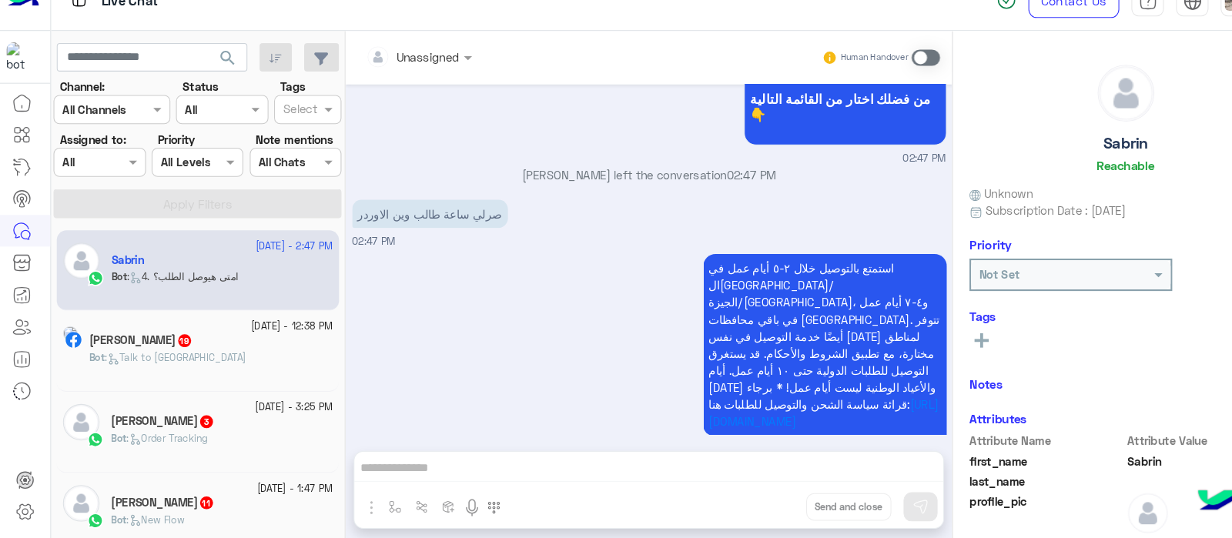
click at [877, 80] on span at bounding box center [878, 81] width 27 height 15
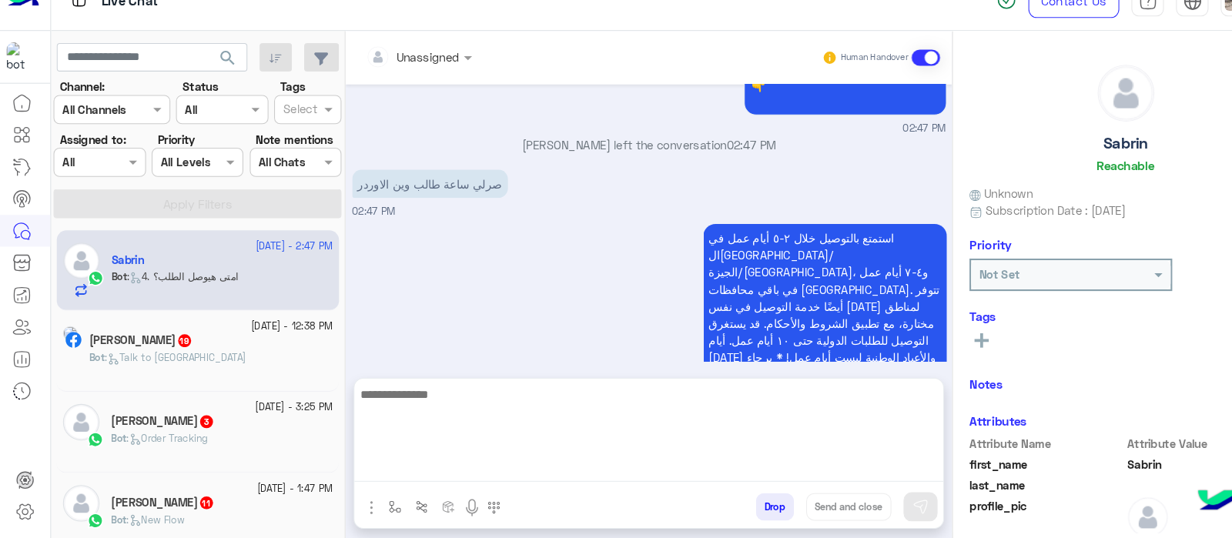
click at [382, 465] on textarea at bounding box center [615, 438] width 559 height 92
type textarea "*"
type textarea "**********"
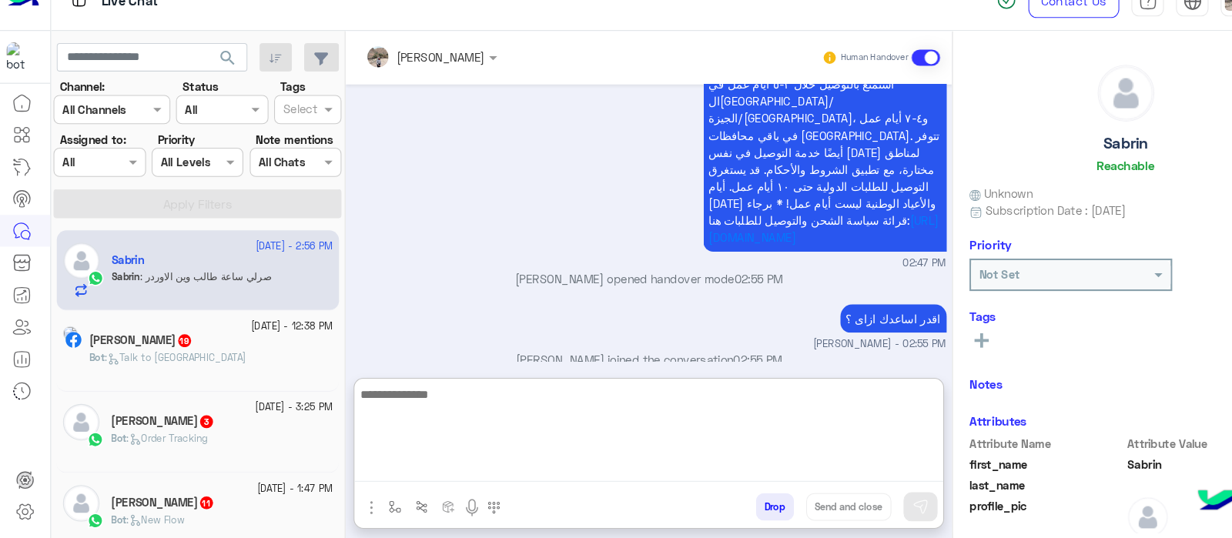
scroll to position [641, 0]
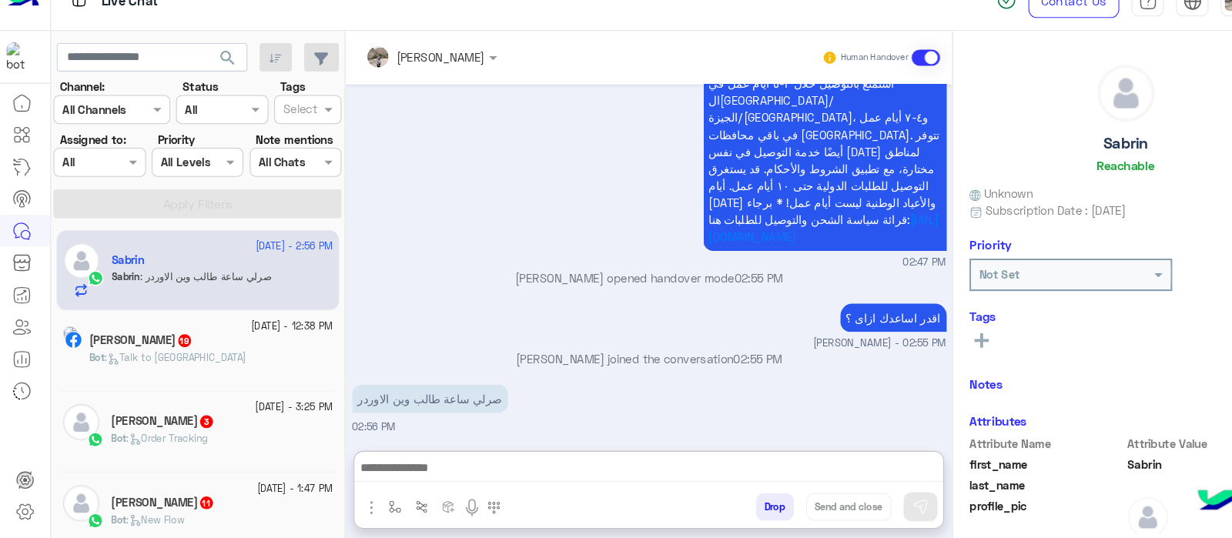
click at [878, 76] on span at bounding box center [878, 81] width 27 height 15
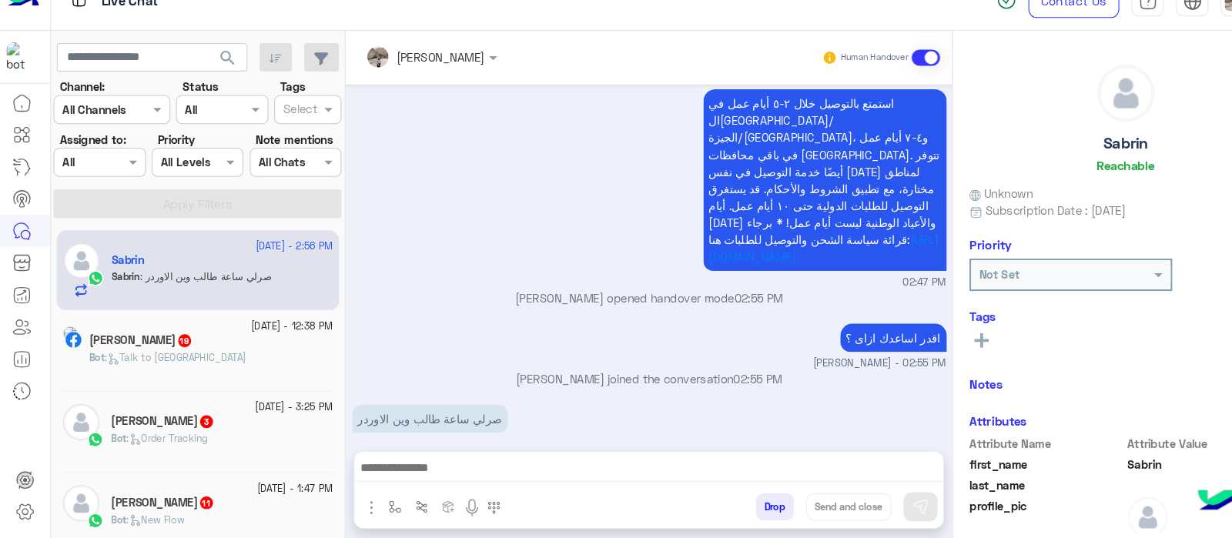
scroll to position [600, 0]
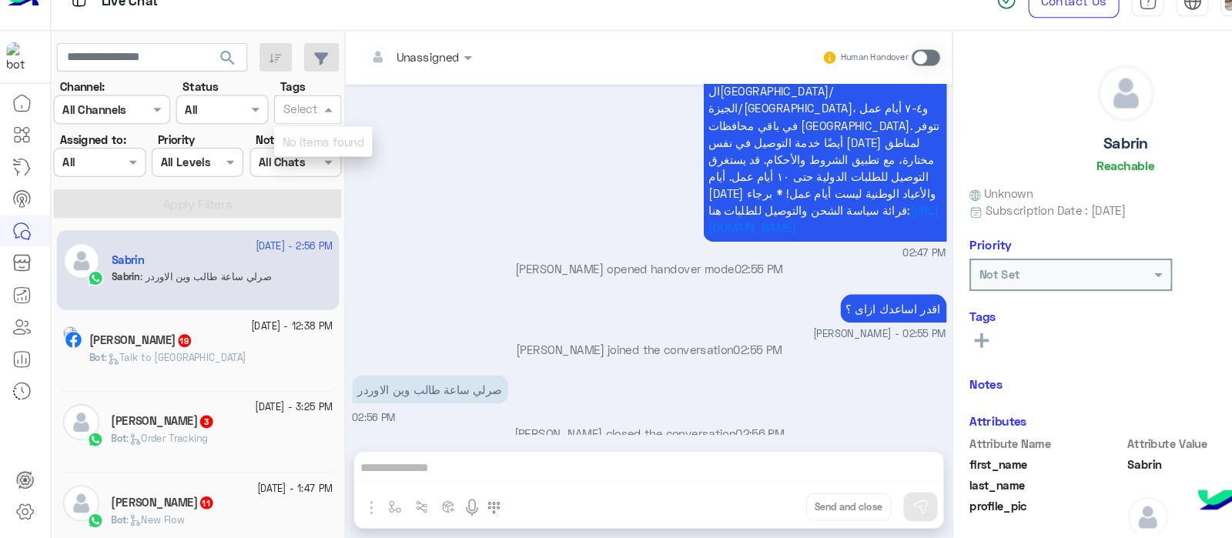
click at [312, 132] on span at bounding box center [313, 130] width 19 height 16
click at [305, 128] on span at bounding box center [313, 130] width 19 height 16
click at [28, 510] on icon at bounding box center [24, 513] width 18 height 18
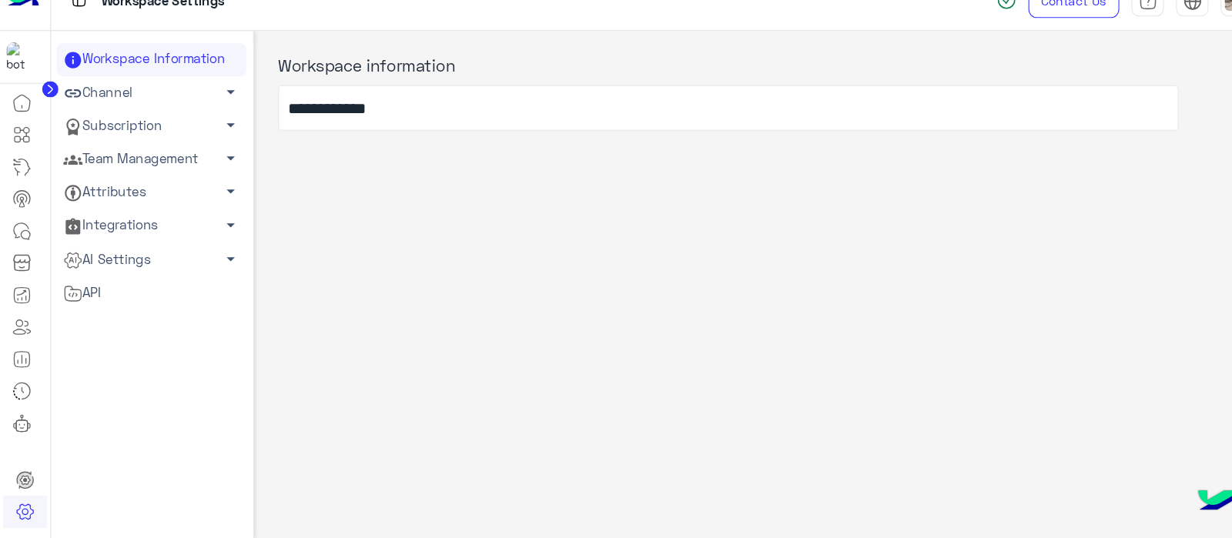
click at [139, 182] on link "Team Management arrow_drop_down" at bounding box center [144, 178] width 180 height 32
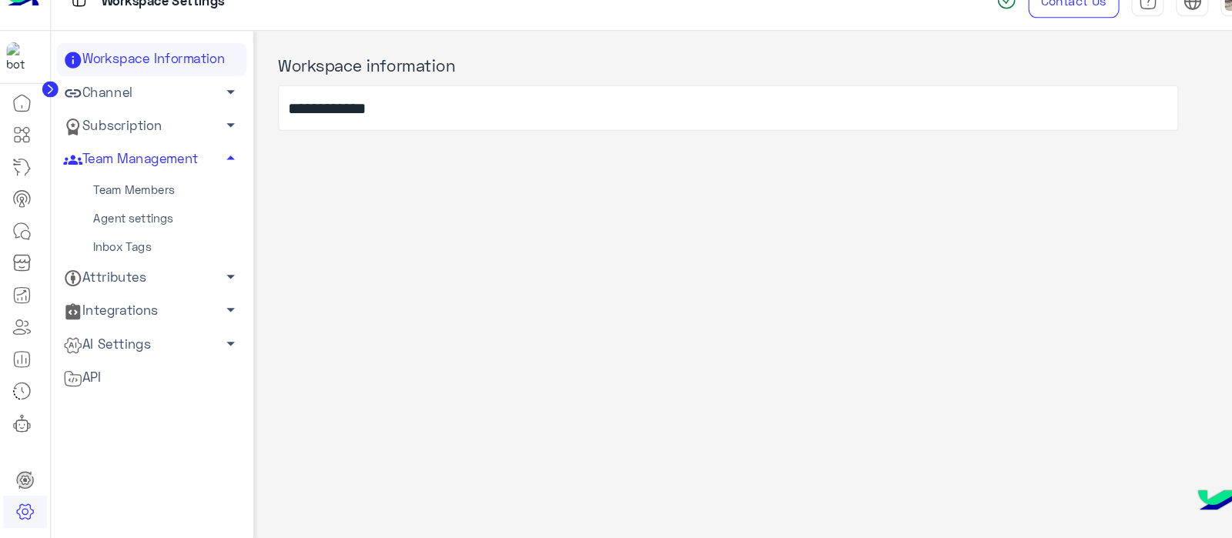
click at [144, 147] on link "Subscription arrow_drop_down" at bounding box center [144, 147] width 180 height 32
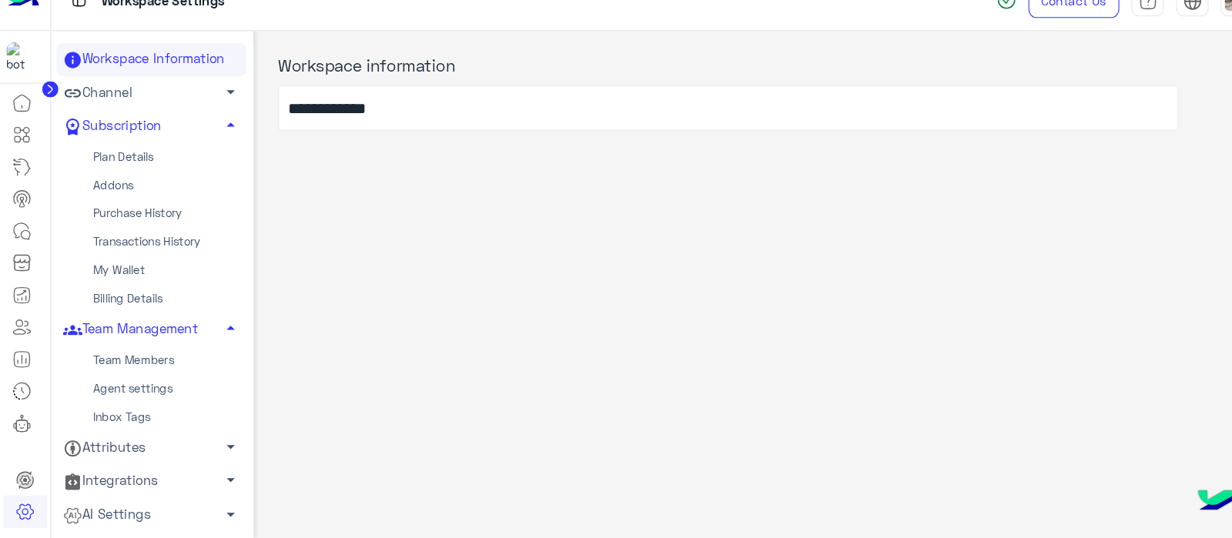
scroll to position [23, 0]
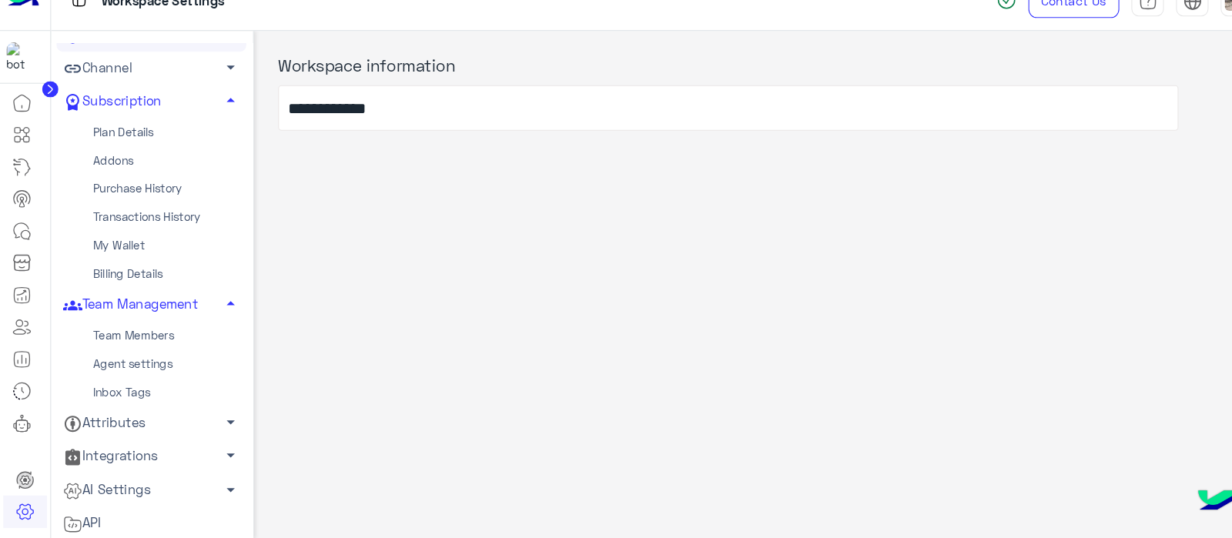
click at [119, 396] on link "Inbox Tags" at bounding box center [144, 400] width 180 height 27
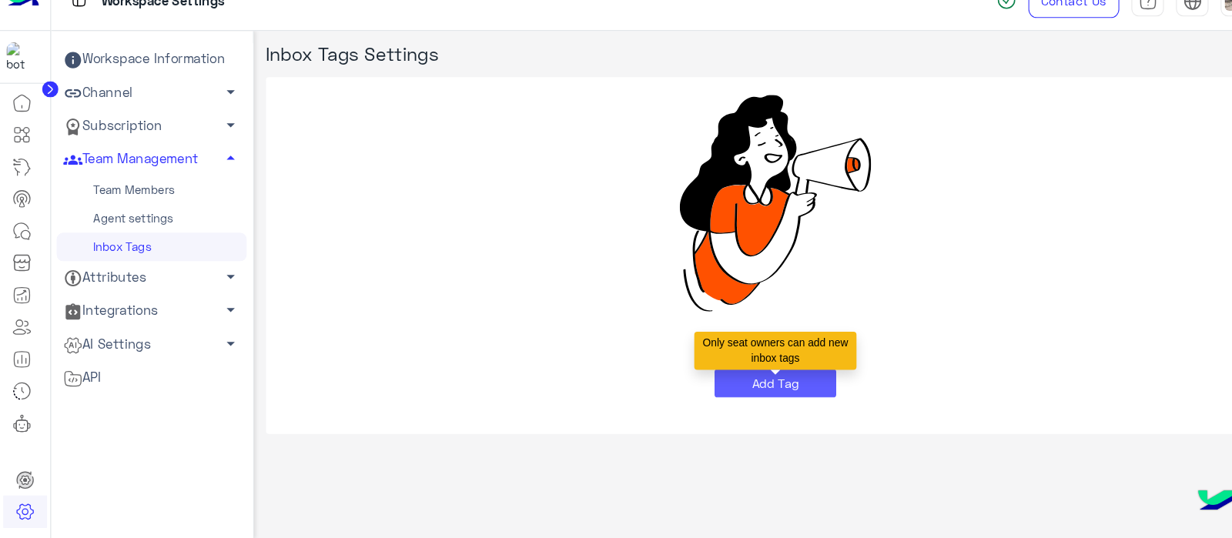
click at [730, 403] on button "Add Tag" at bounding box center [735, 391] width 115 height 28
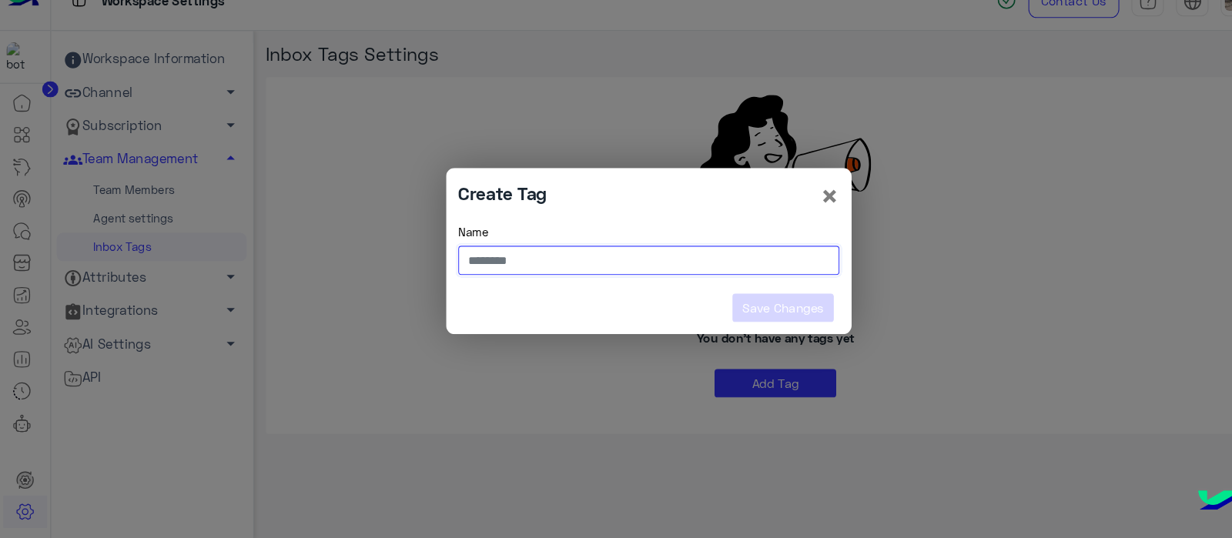
click at [524, 276] on input "text" at bounding box center [616, 274] width 362 height 28
type input "*"
type input "********"
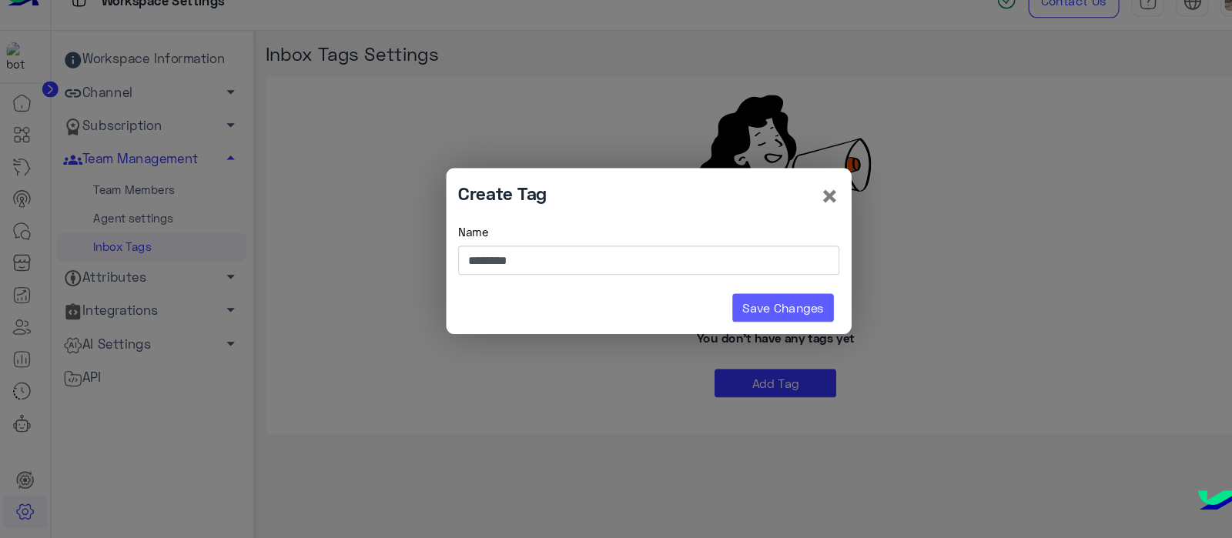
click at [749, 306] on button "Save Changes" at bounding box center [743, 320] width 96 height 28
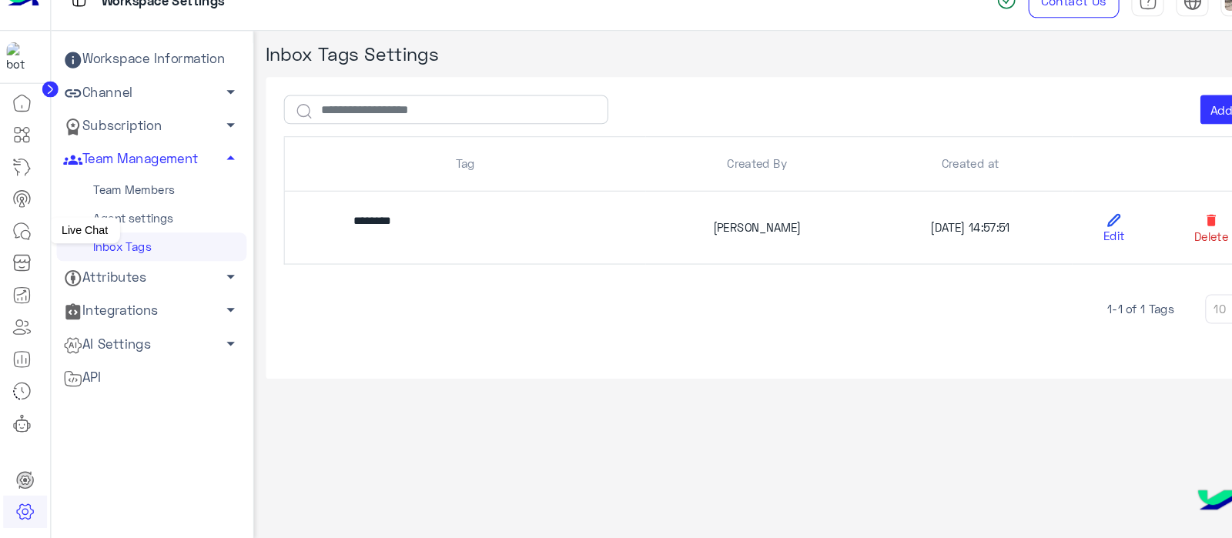
click at [24, 243] on icon at bounding box center [21, 246] width 18 height 18
click at [22, 243] on icon at bounding box center [21, 246] width 18 height 18
click at [27, 243] on icon at bounding box center [21, 246] width 18 height 18
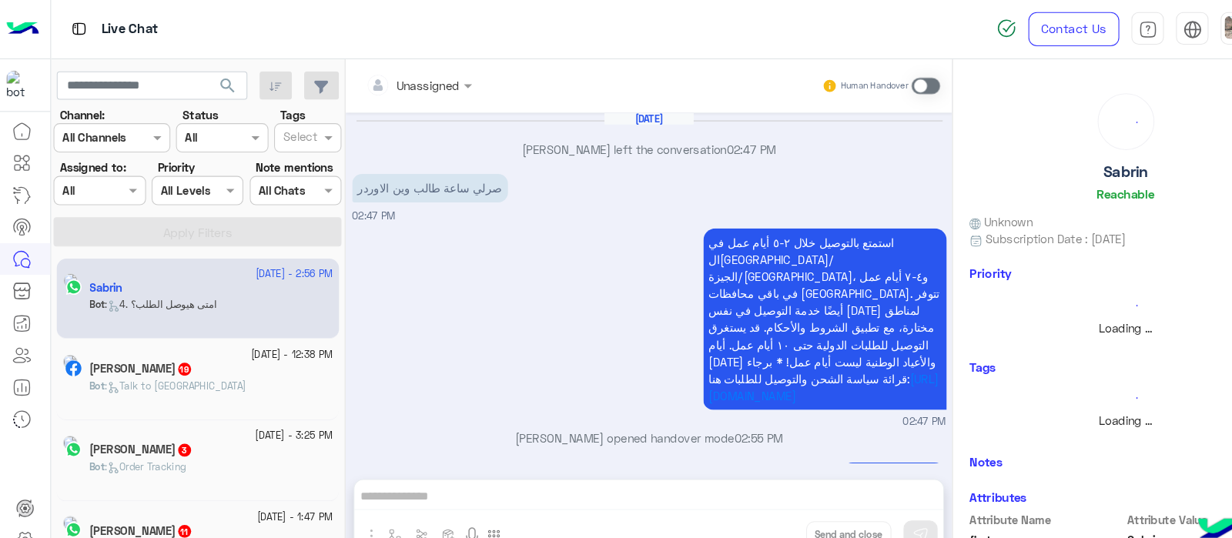
scroll to position [397, 0]
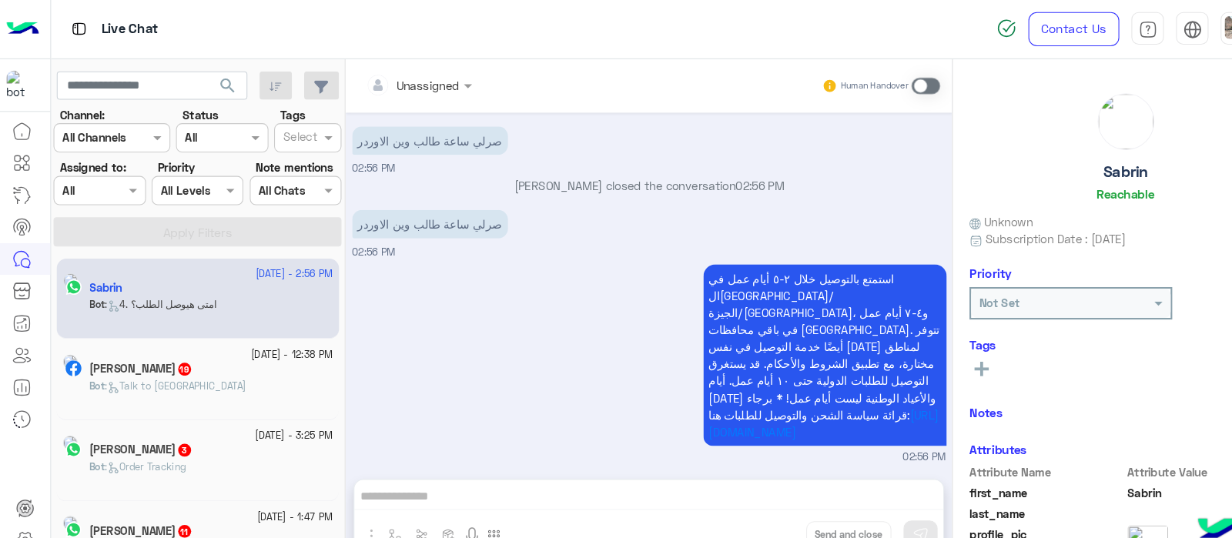
click at [173, 358] on div "Sabrin Shawky 19" at bounding box center [200, 351] width 231 height 16
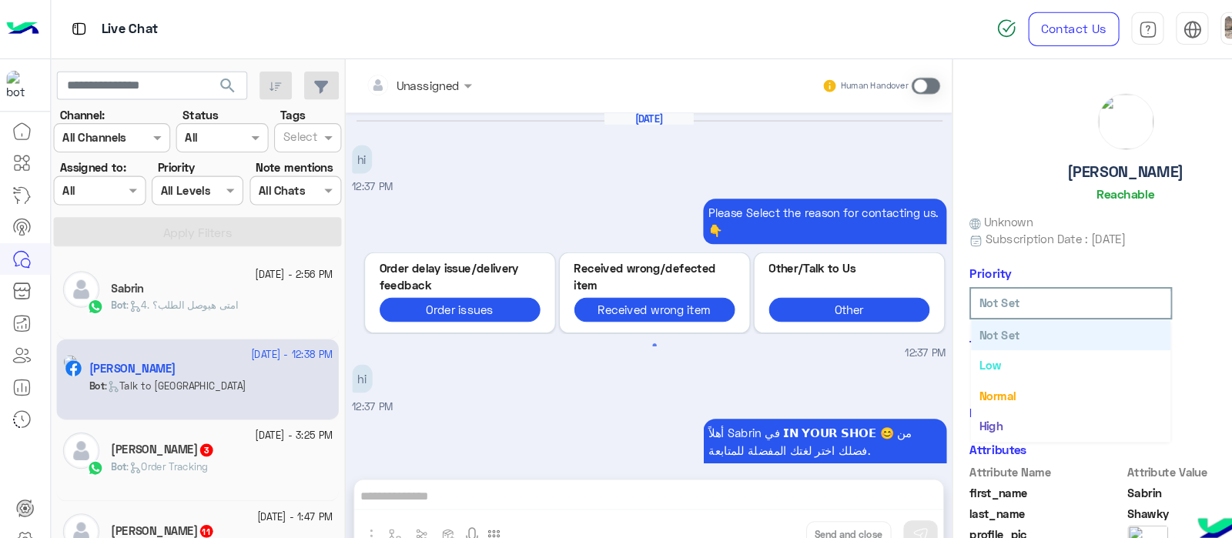
click at [1083, 287] on div at bounding box center [1016, 287] width 189 height 18
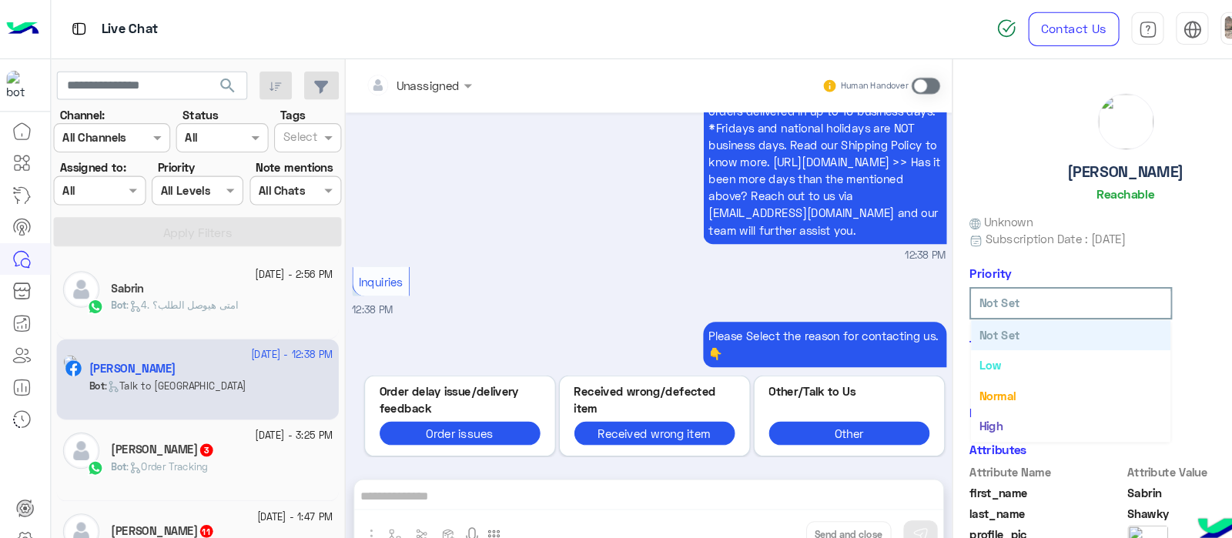
click at [1037, 219] on span "Subscription Date : 05/16/2024" at bounding box center [1001, 227] width 133 height 16
click at [936, 346] on icon at bounding box center [932, 350] width 14 height 14
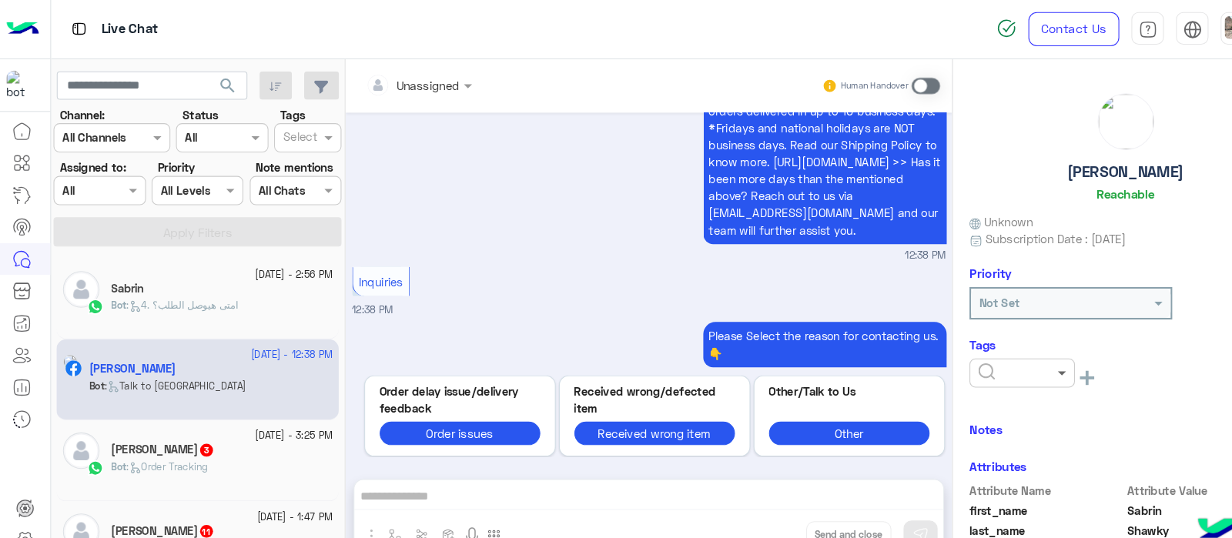
click at [1003, 352] on span at bounding box center [1009, 354] width 19 height 16
click at [976, 389] on div "FLIOW UP" at bounding box center [970, 391] width 100 height 28
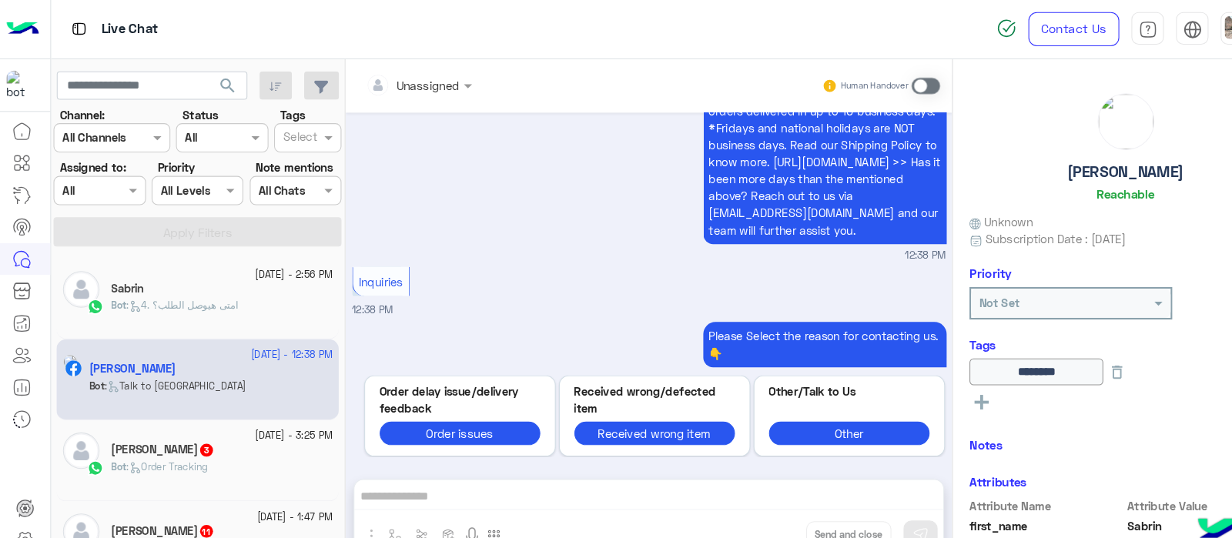
click at [1038, 435] on div "Sabrin Shawky Reachable Unknown Subscription Date : 05/16/2024 Priority Not Set…" at bounding box center [1068, 294] width 327 height 477
click at [295, 130] on input "text" at bounding box center [285, 132] width 32 height 16
click at [172, 443] on span ": Order Tracking" at bounding box center [159, 443] width 77 height 12
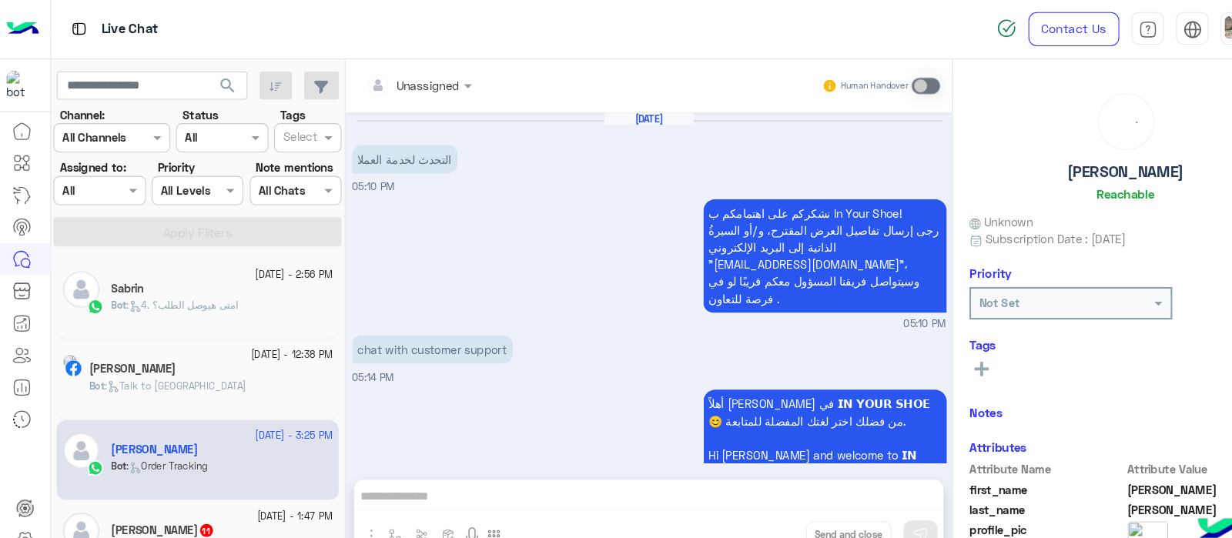
scroll to position [914, 0]
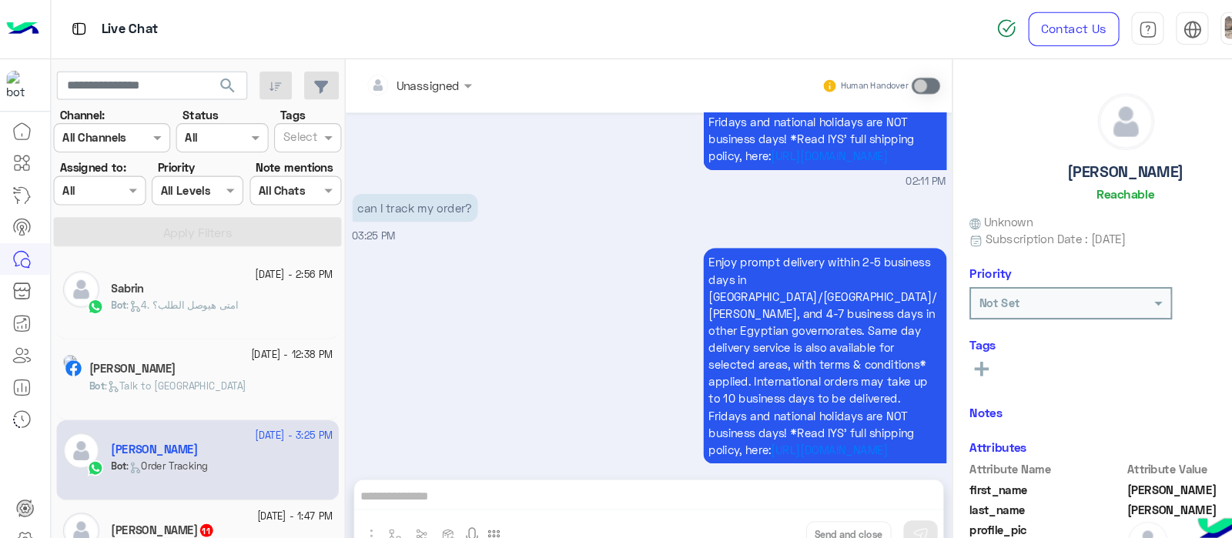
click at [930, 350] on rect at bounding box center [932, 350] width 14 height 3
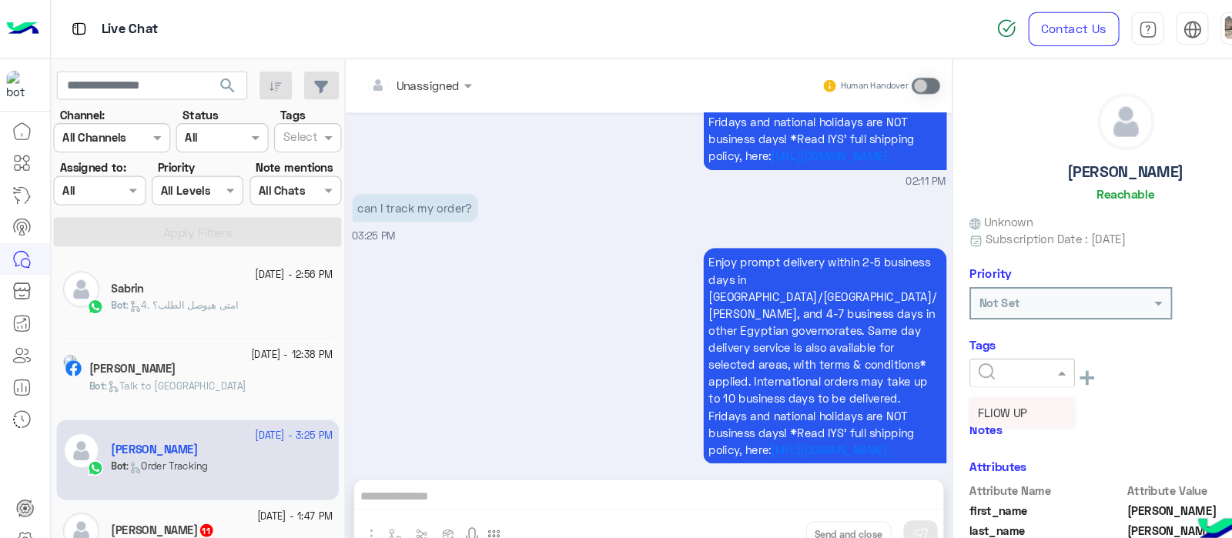
click at [976, 350] on div at bounding box center [970, 354] width 99 height 18
click at [958, 388] on span "FLIOW UP" at bounding box center [951, 391] width 47 height 13
drag, startPoint x: 292, startPoint y: 338, endPoint x: 439, endPoint y: 415, distance: 166.0
click at [293, 338] on span "31 August - 12:38 PM" at bounding box center [277, 337] width 77 height 14
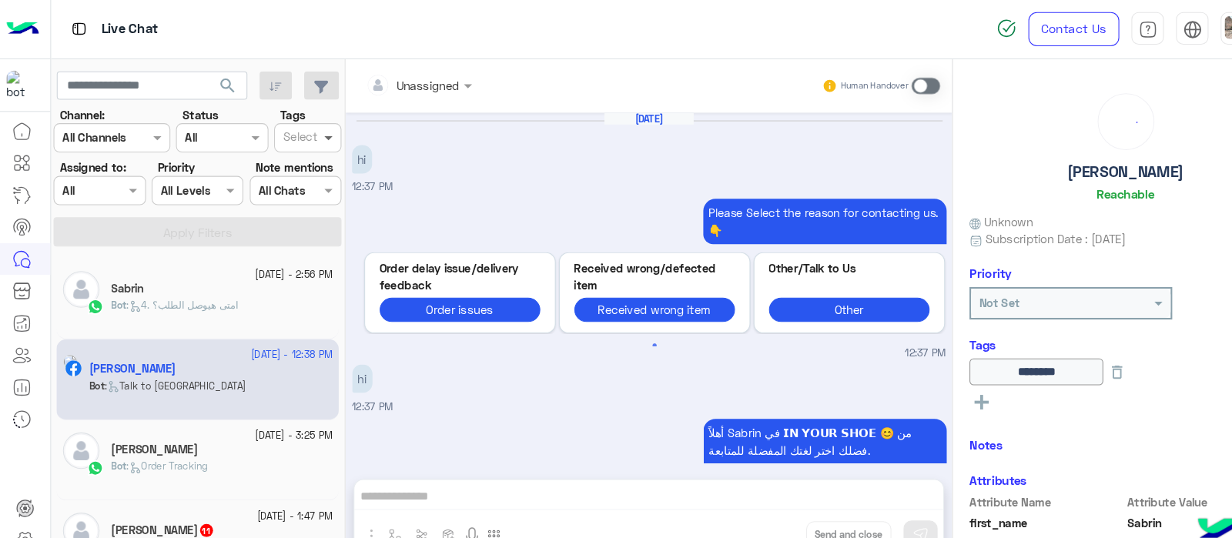
scroll to position [802, 0]
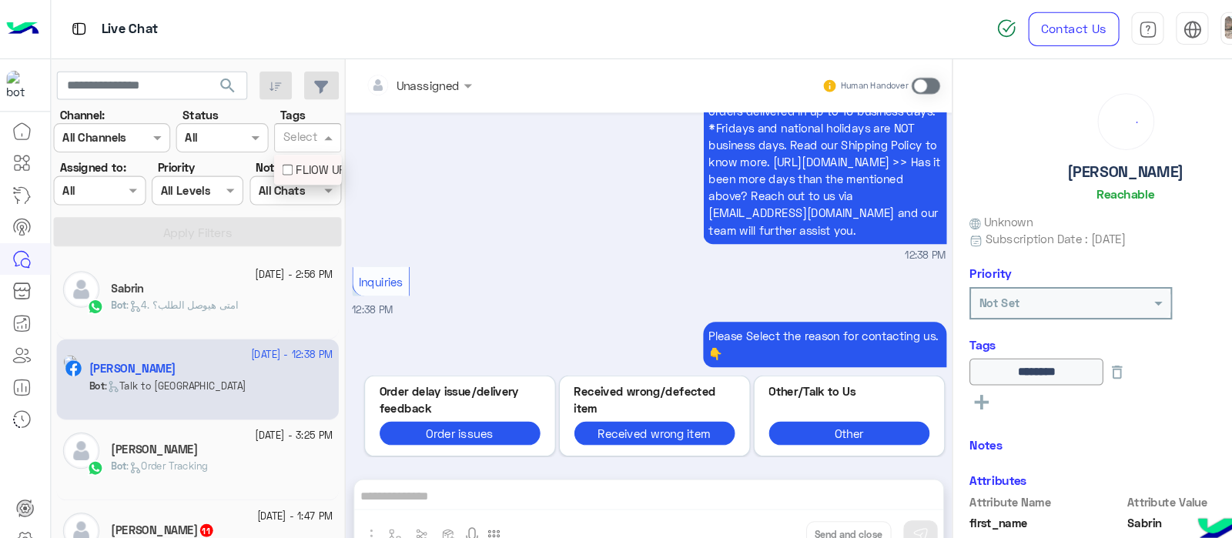
click at [315, 129] on span at bounding box center [313, 130] width 19 height 16
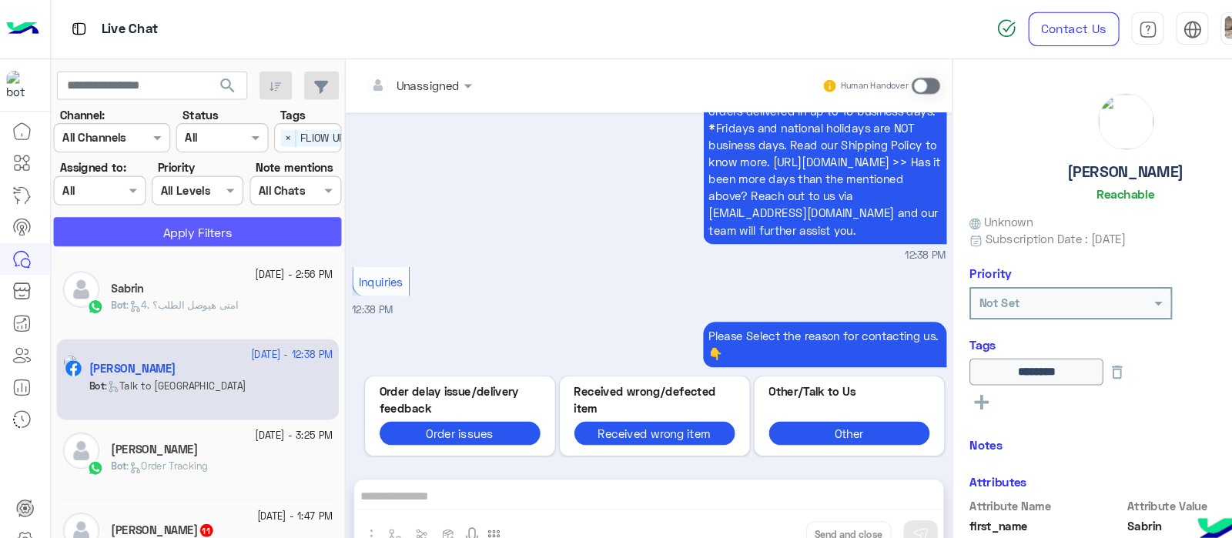
click at [211, 217] on button "Apply Filters" at bounding box center [187, 220] width 273 height 28
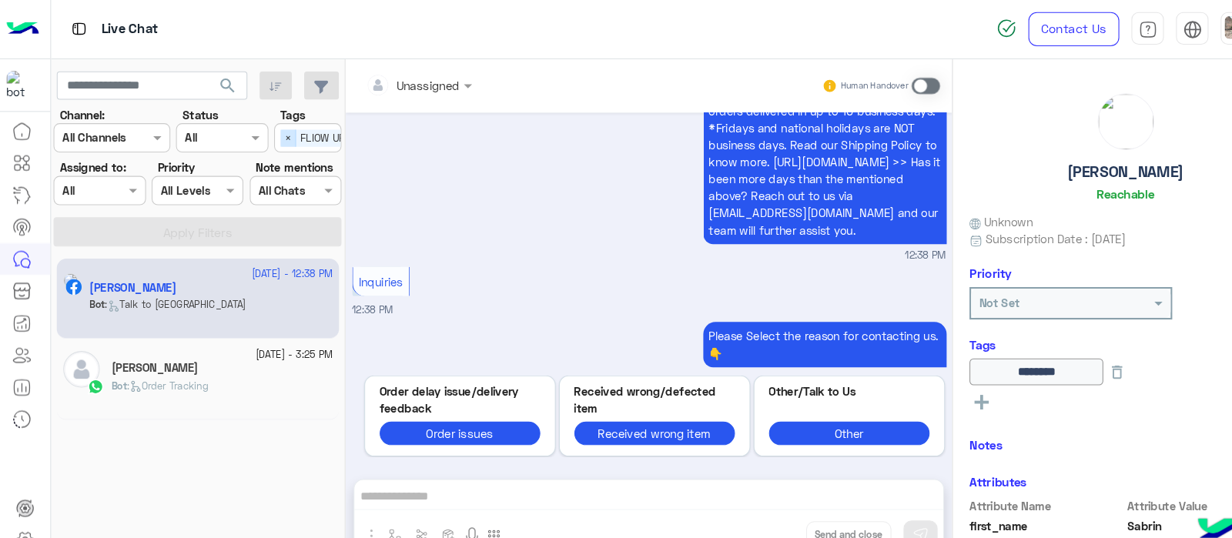
click at [273, 129] on span "×" at bounding box center [273, 131] width 15 height 16
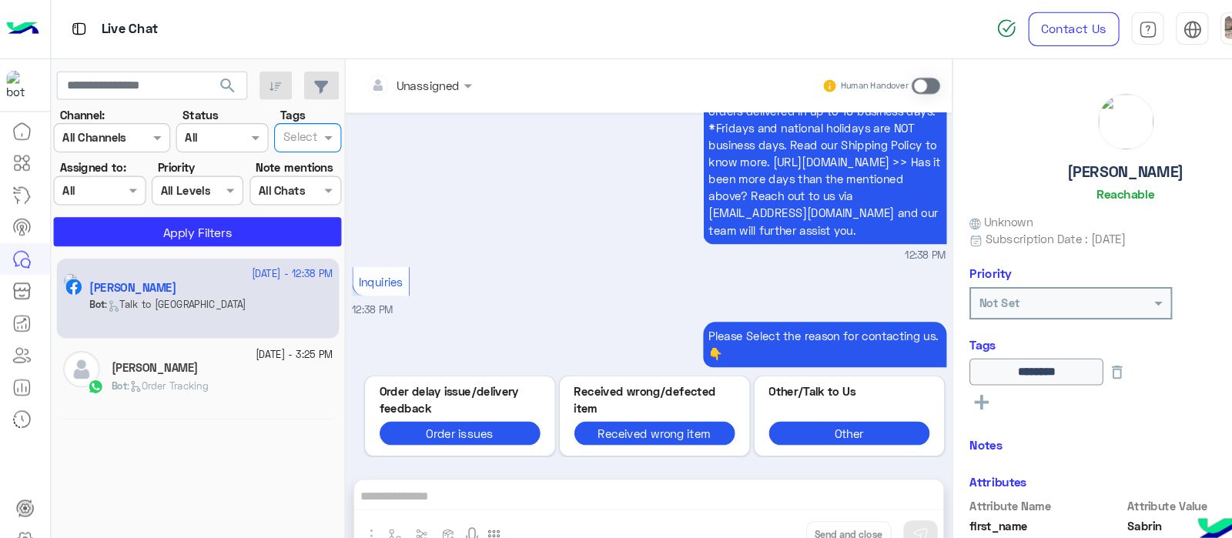
scroll to position [0, 0]
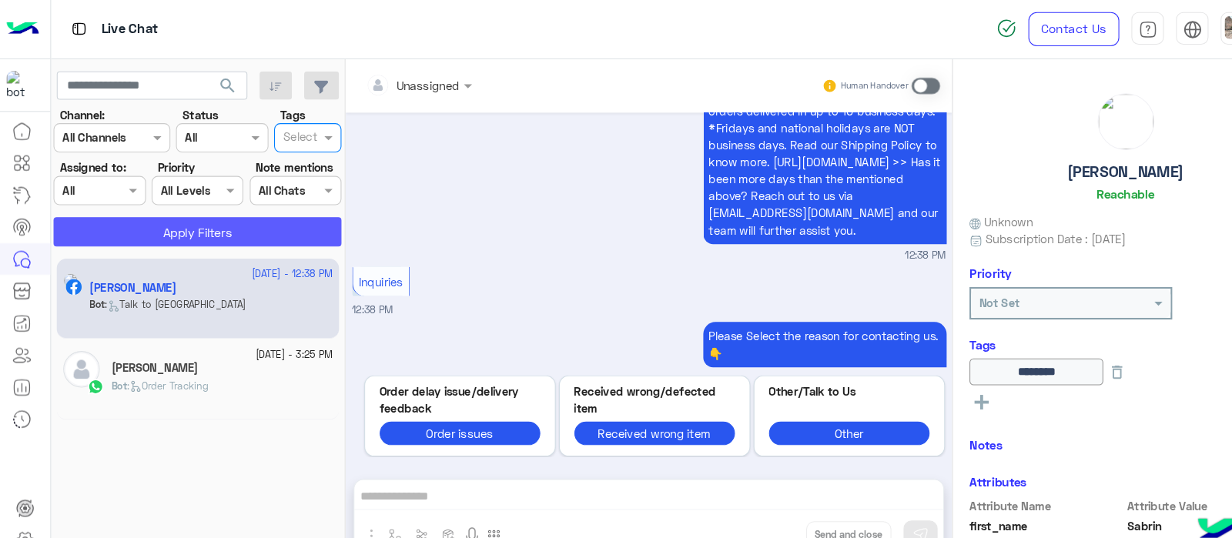
click at [206, 231] on button "Apply Filters" at bounding box center [187, 220] width 273 height 28
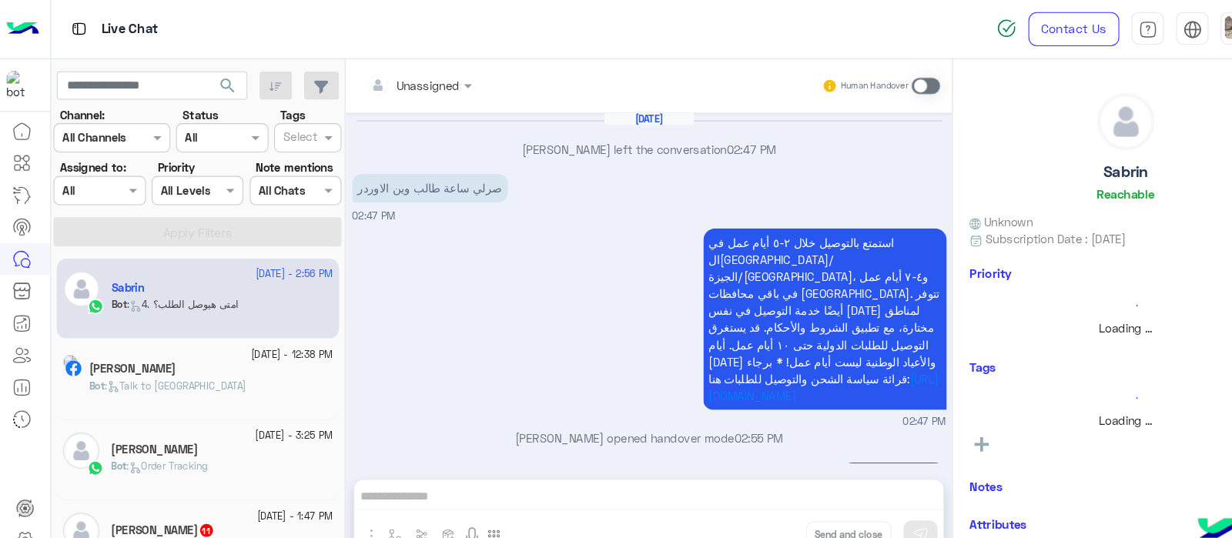
click at [108, 186] on div at bounding box center [94, 181] width 85 height 18
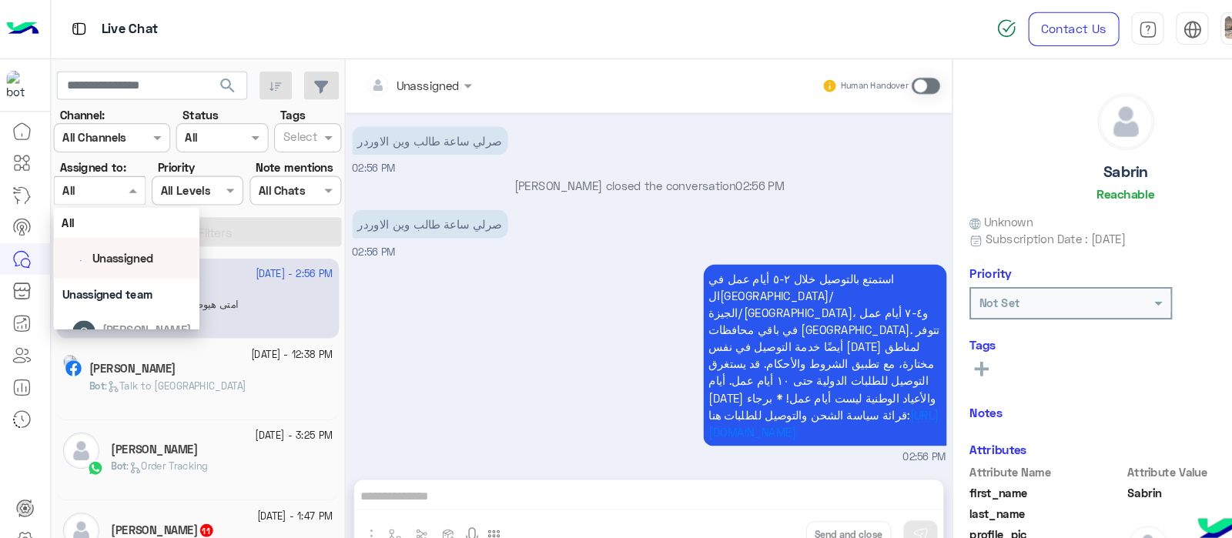
scroll to position [59, 0]
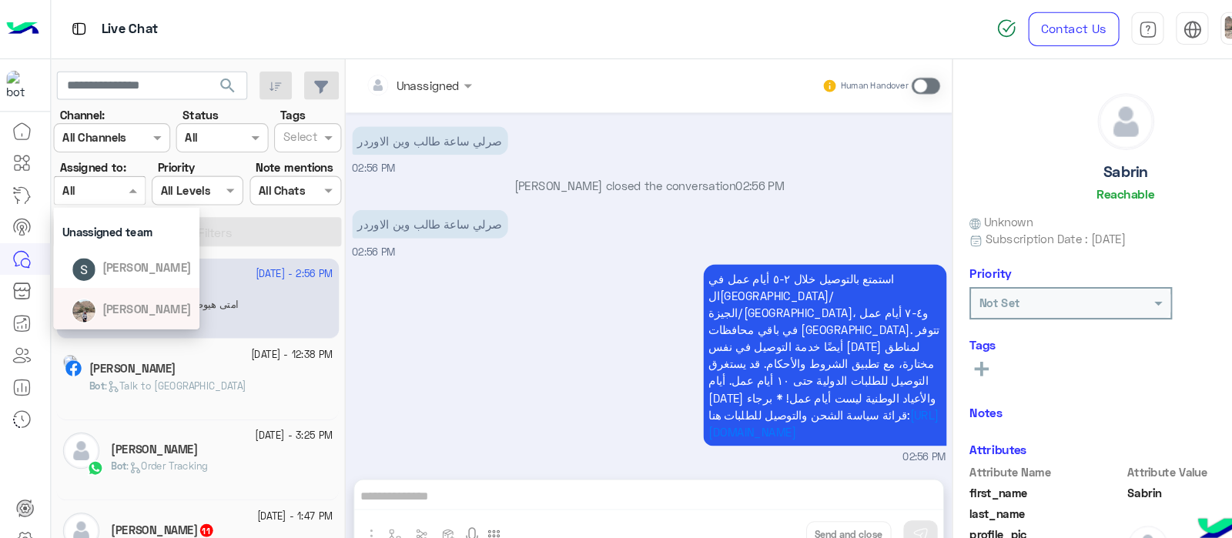
click at [93, 286] on div "Sabrin Shawky" at bounding box center [125, 292] width 114 height 27
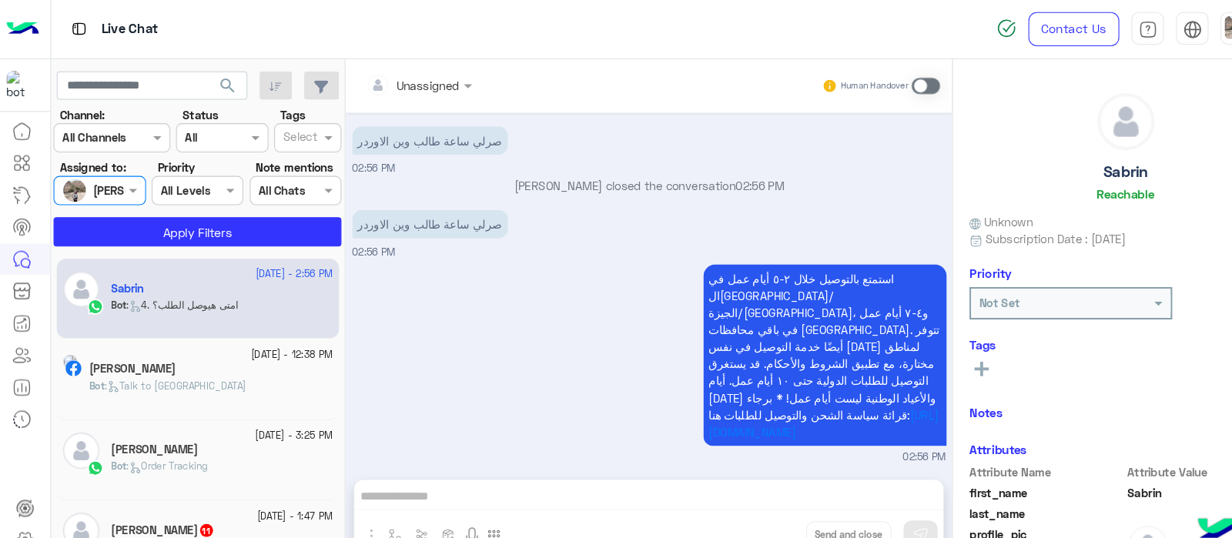
click at [112, 179] on div at bounding box center [94, 181] width 85 height 18
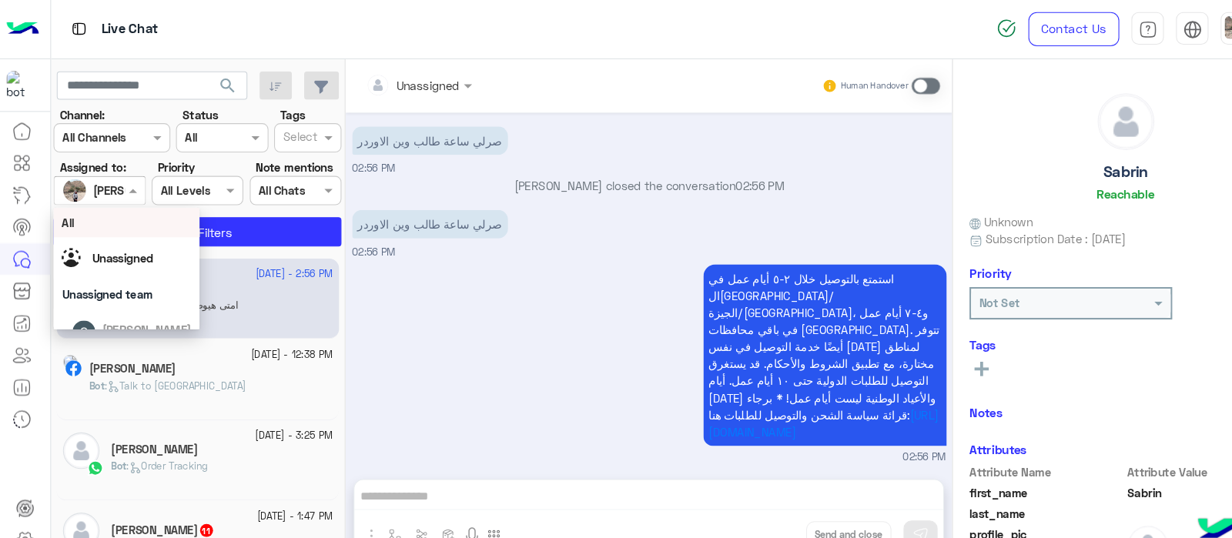
click at [82, 214] on div "All" at bounding box center [120, 211] width 123 height 16
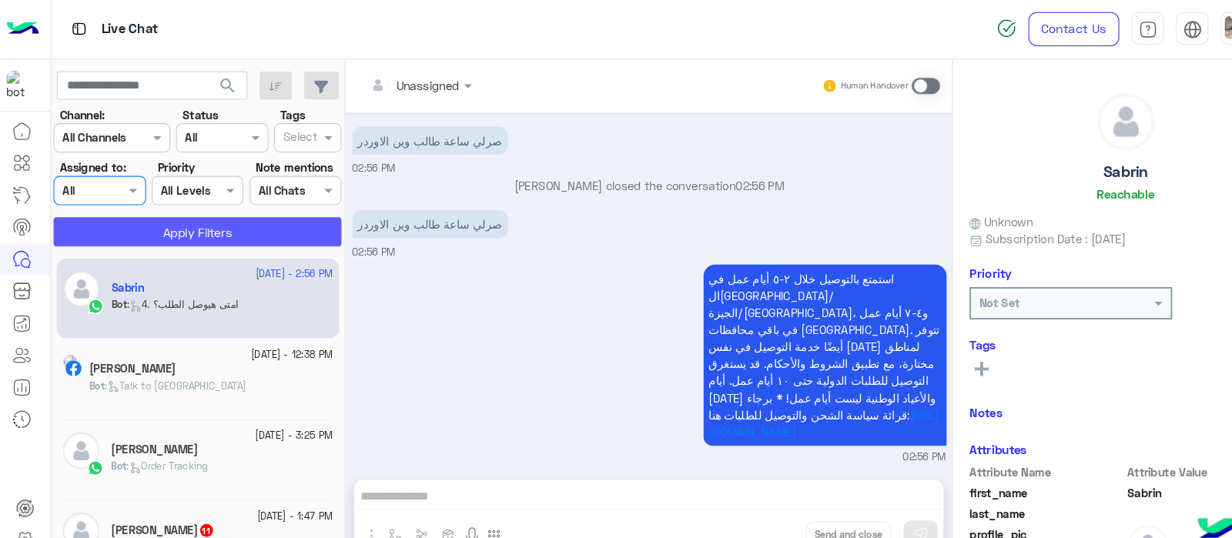
click at [192, 220] on button "Apply Filters" at bounding box center [187, 220] width 273 height 28
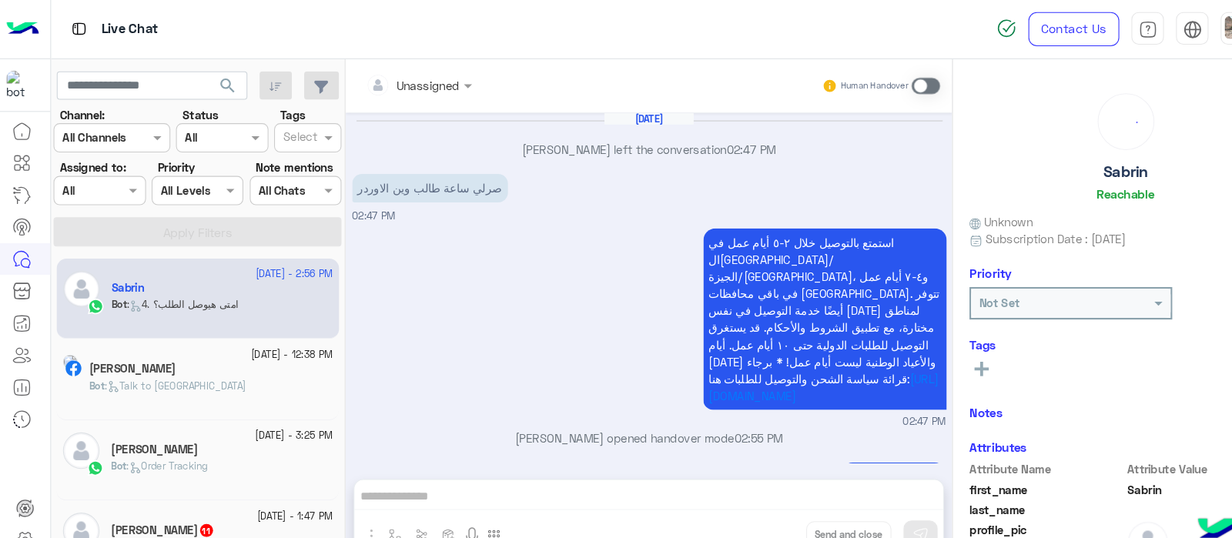
scroll to position [397, 0]
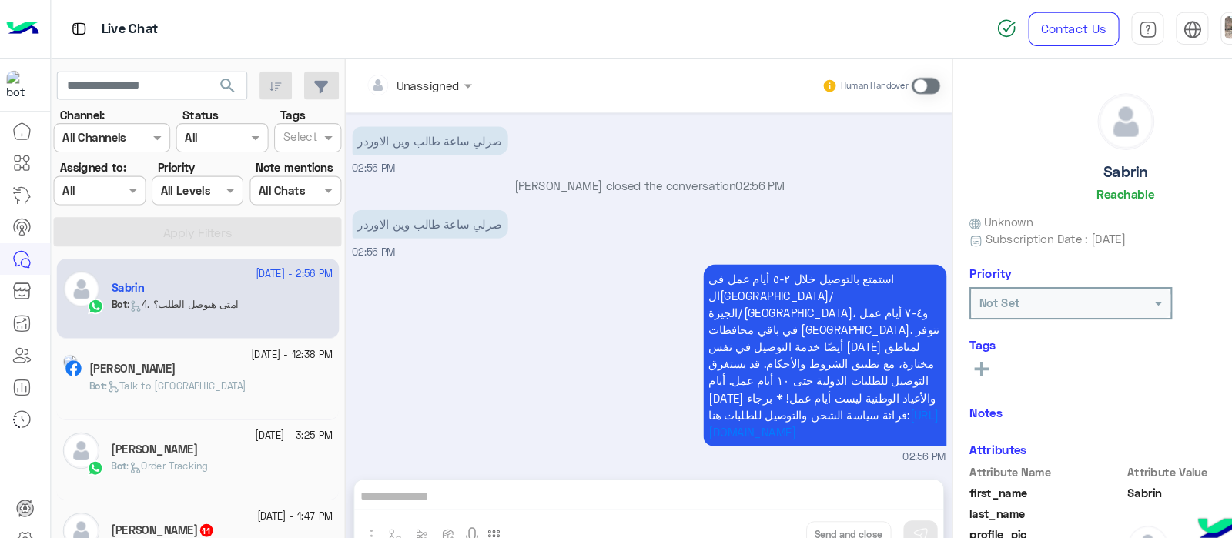
click at [292, 140] on div at bounding box center [285, 132] width 38 height 20
click at [122, 180] on span at bounding box center [128, 180] width 19 height 16
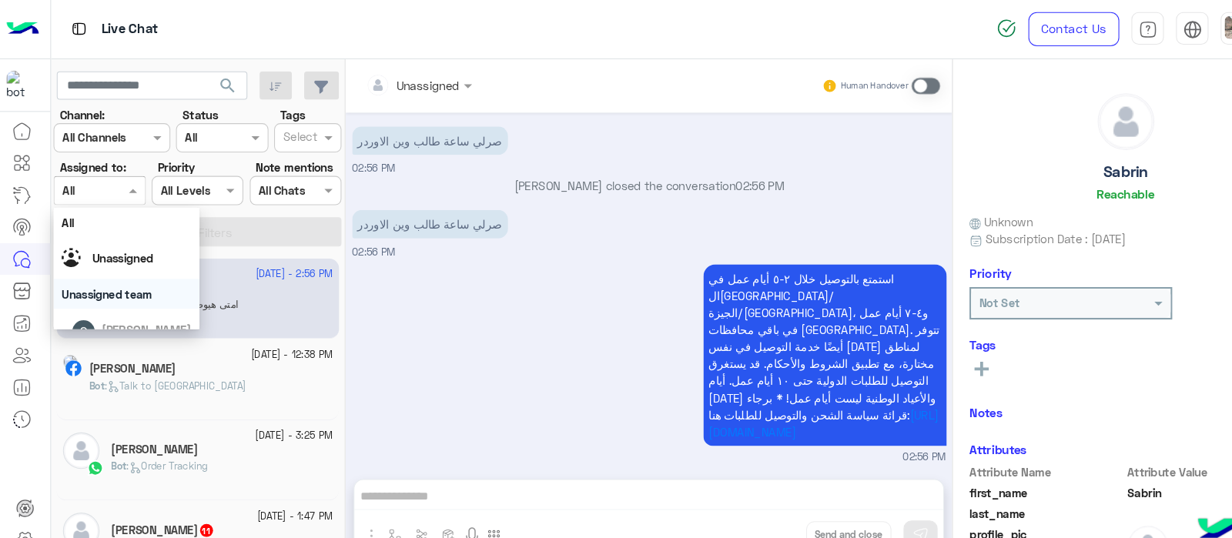
scroll to position [59, 0]
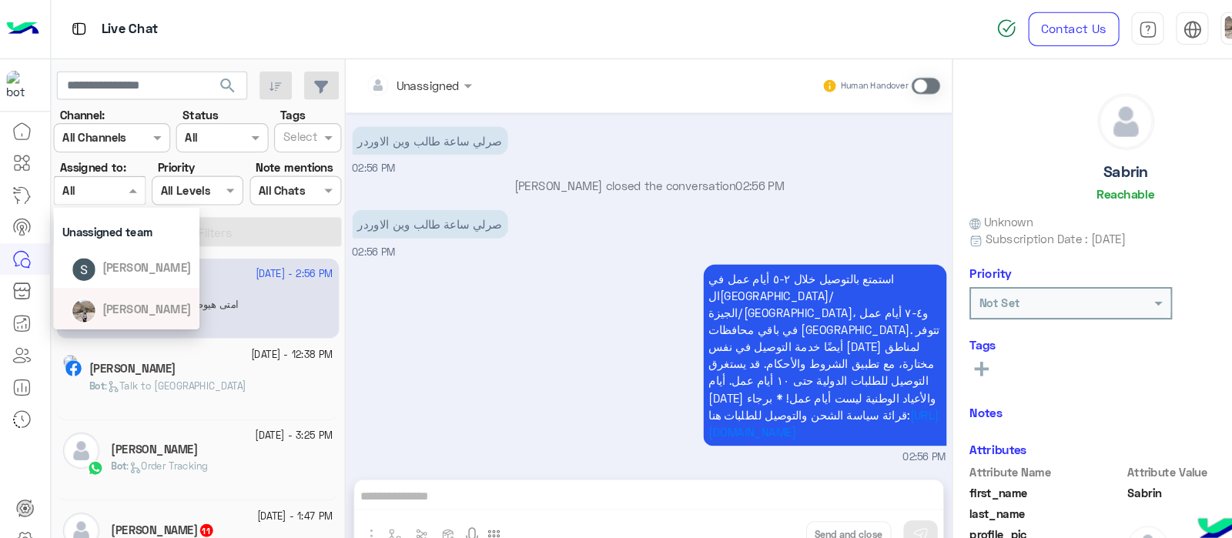
click at [109, 287] on span "Sabrin Shawky" at bounding box center [139, 292] width 85 height 13
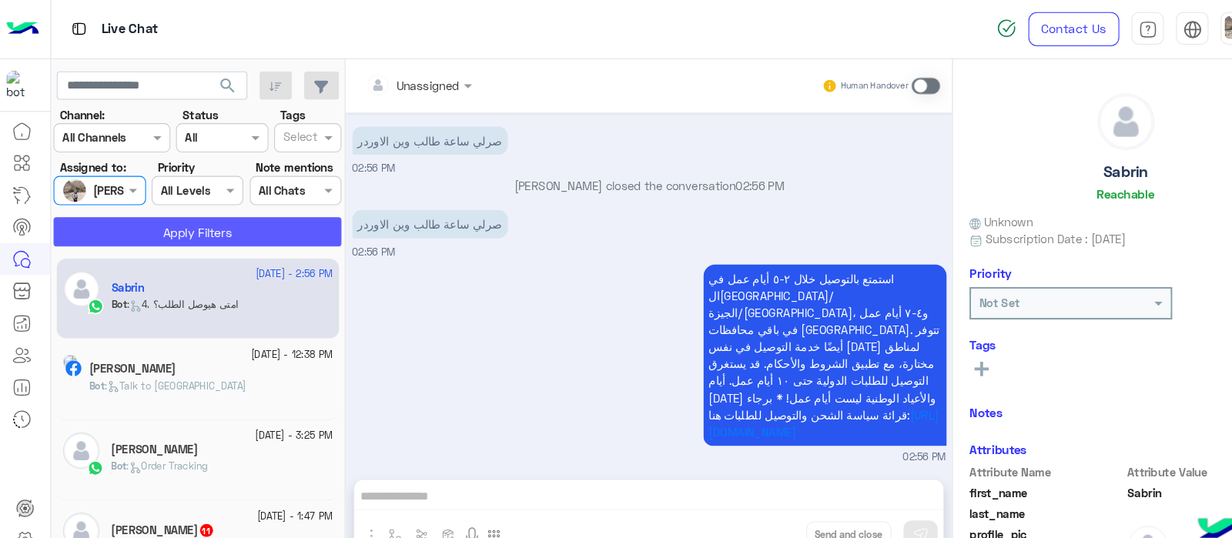
click at [168, 211] on button "Apply Filters" at bounding box center [187, 220] width 273 height 28
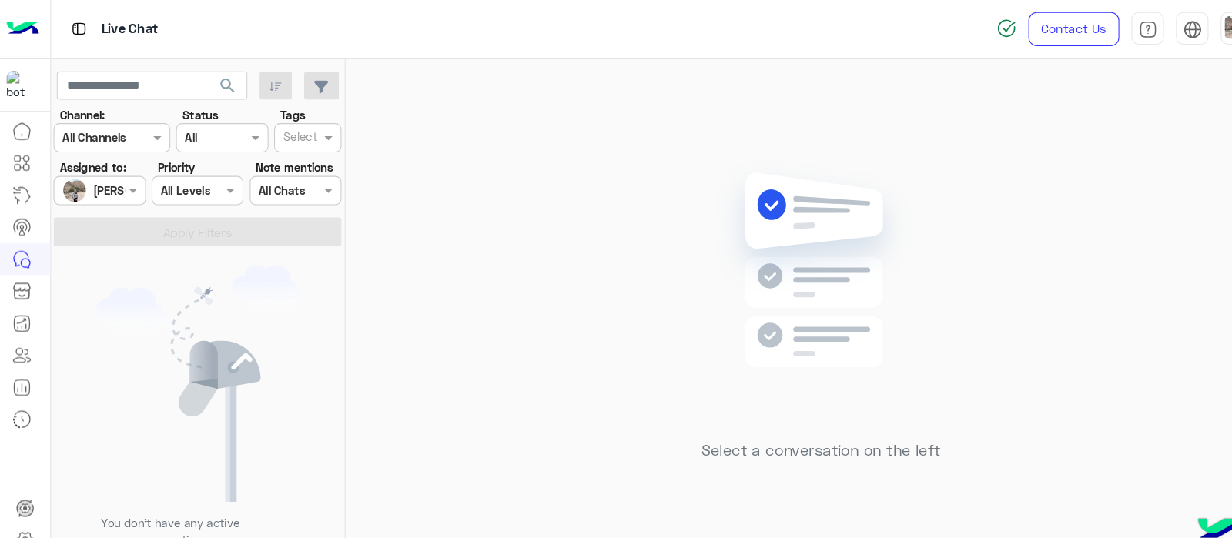
click at [99, 172] on div at bounding box center [94, 181] width 85 height 18
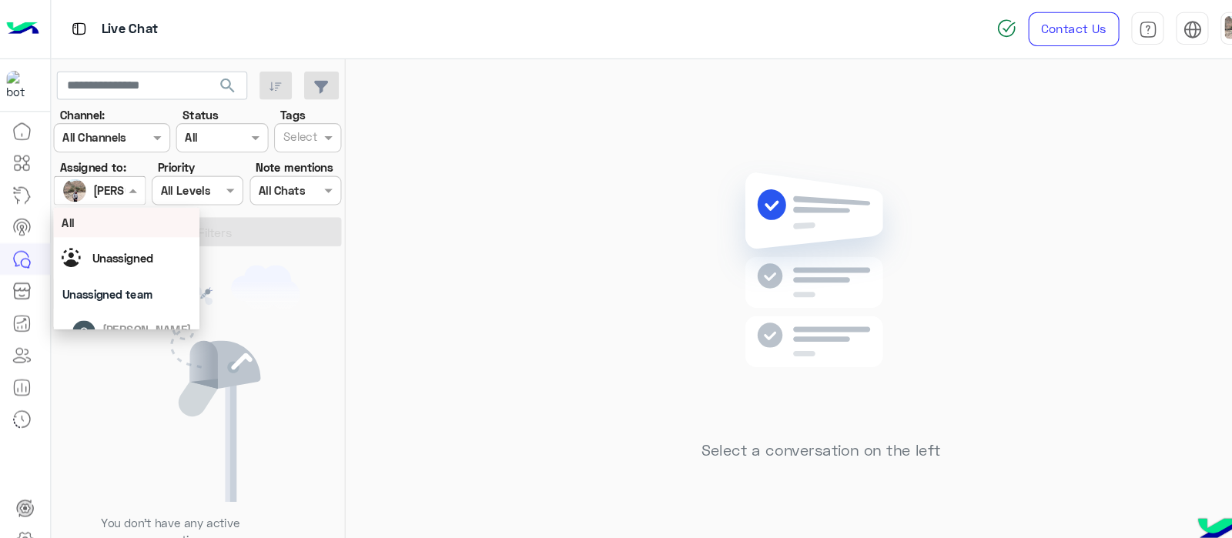
click at [96, 204] on div "All" at bounding box center [120, 211] width 123 height 16
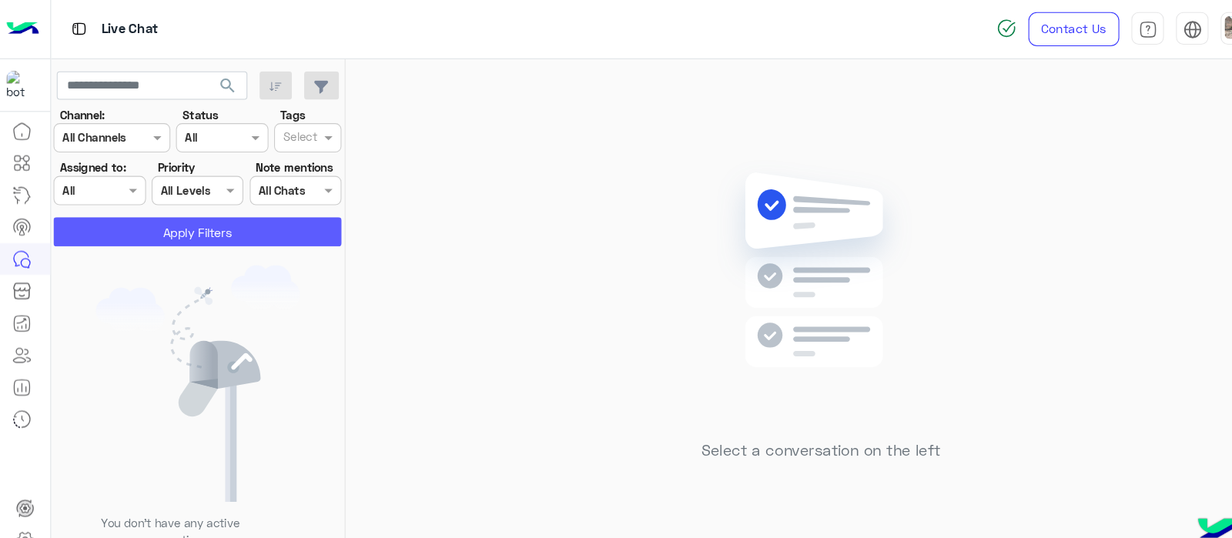
click at [154, 220] on button "Apply Filters" at bounding box center [187, 220] width 273 height 28
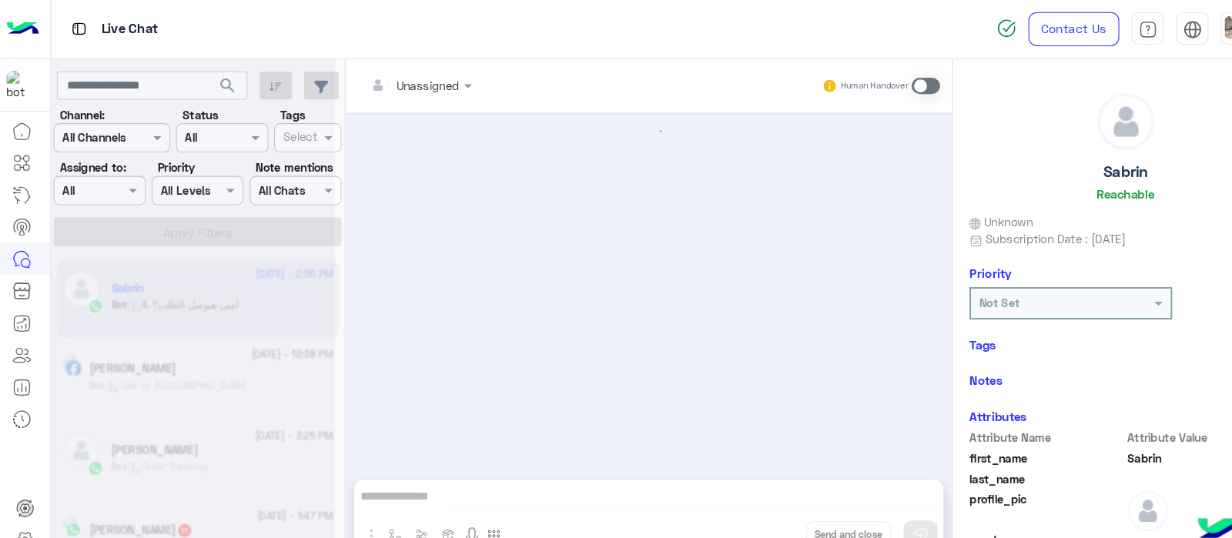
scroll to position [397, 0]
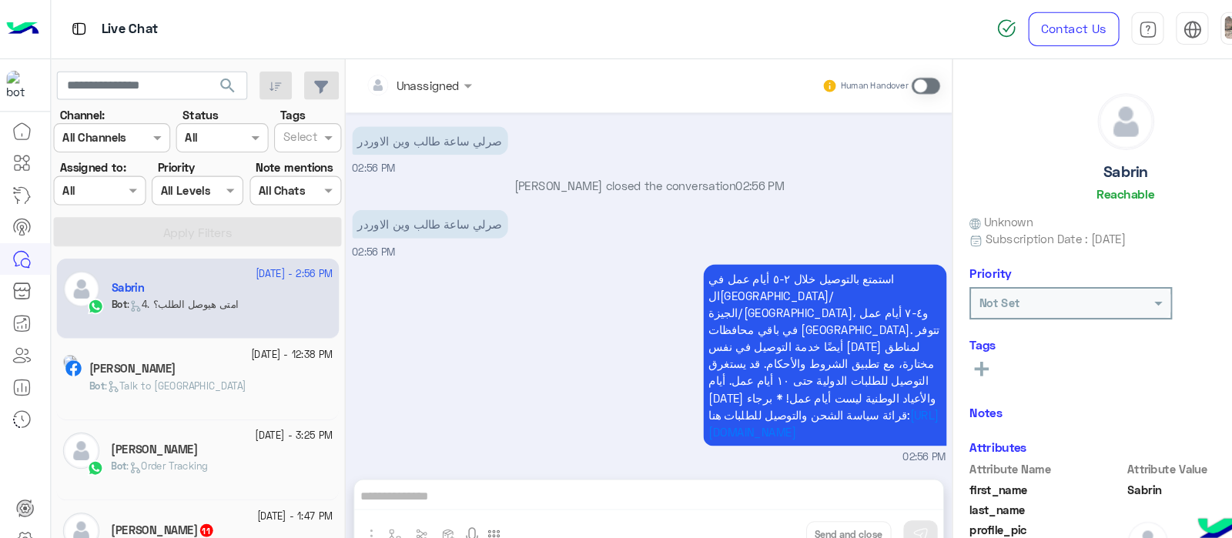
click at [875, 82] on span at bounding box center [878, 81] width 27 height 15
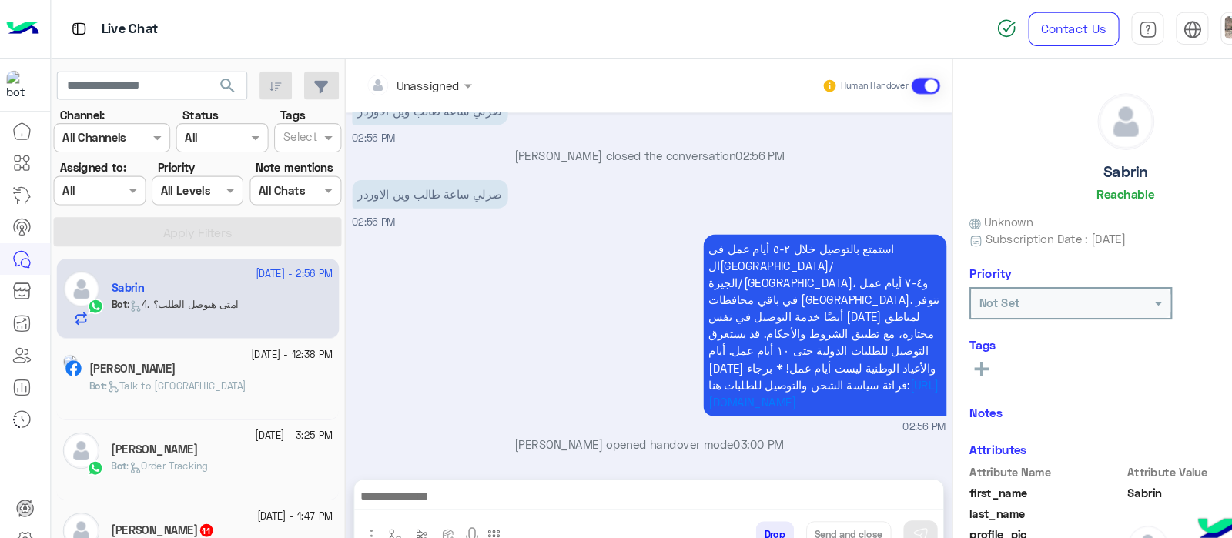
click at [433, 84] on div at bounding box center [398, 81] width 116 height 18
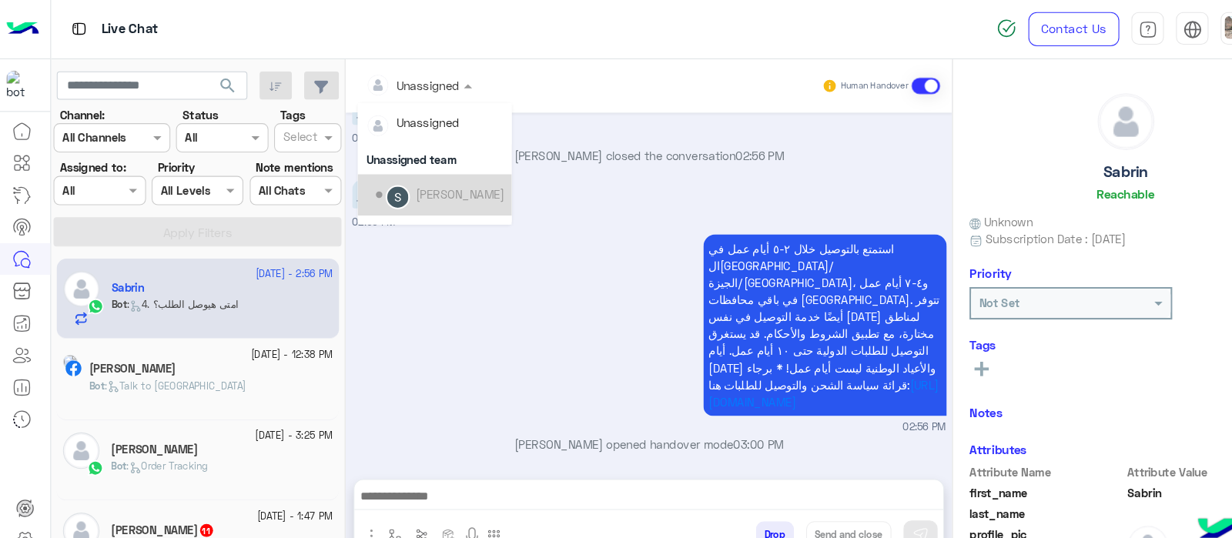
scroll to position [31, 0]
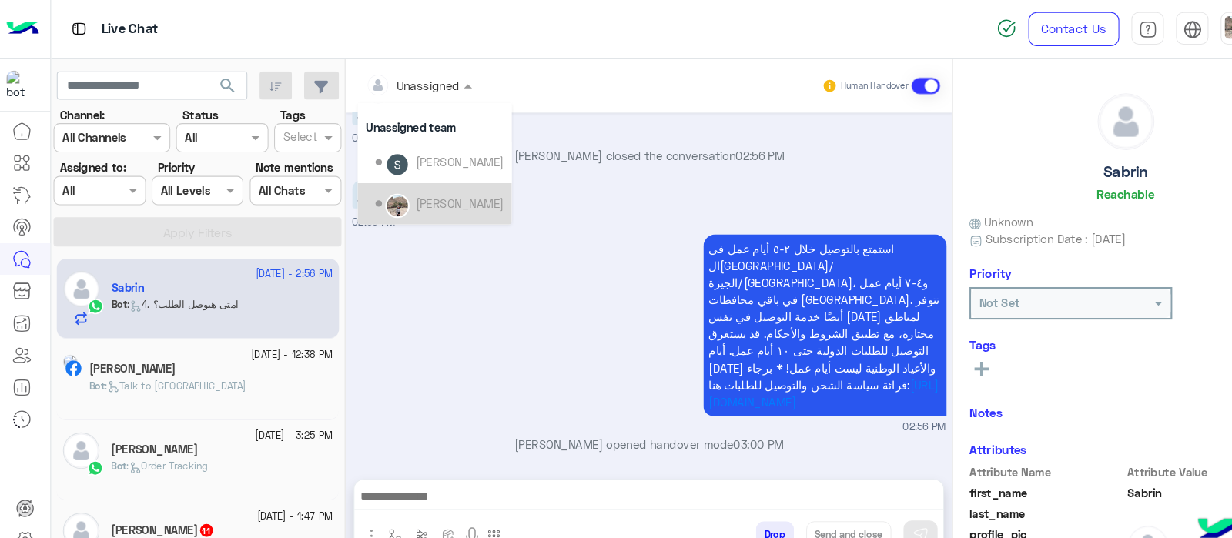
click at [389, 196] on div "Sabrin Shawky" at bounding box center [417, 193] width 122 height 27
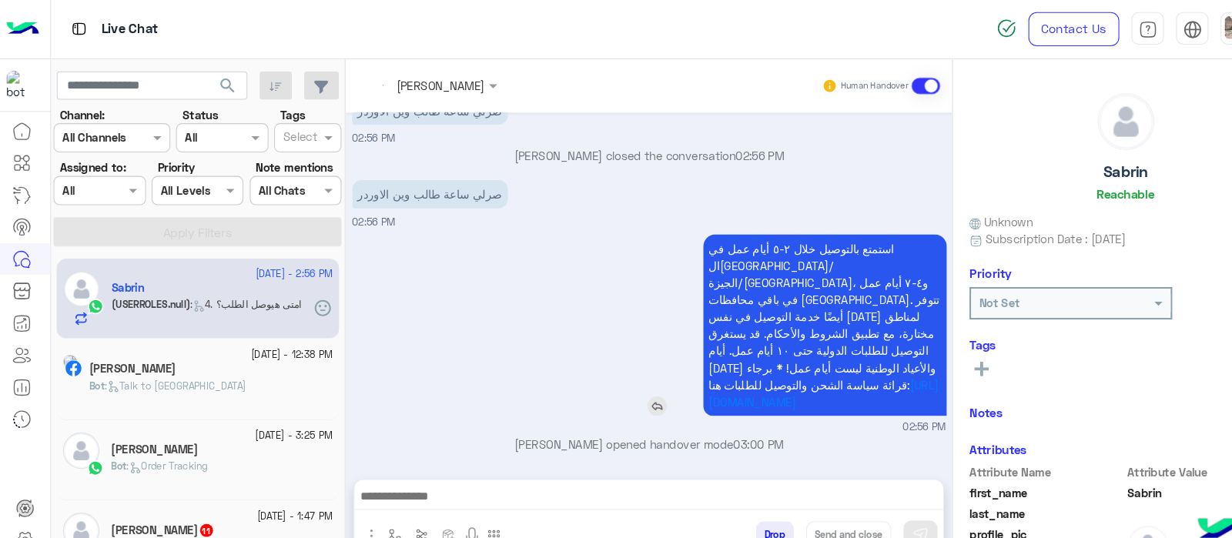
scroll to position [454, 0]
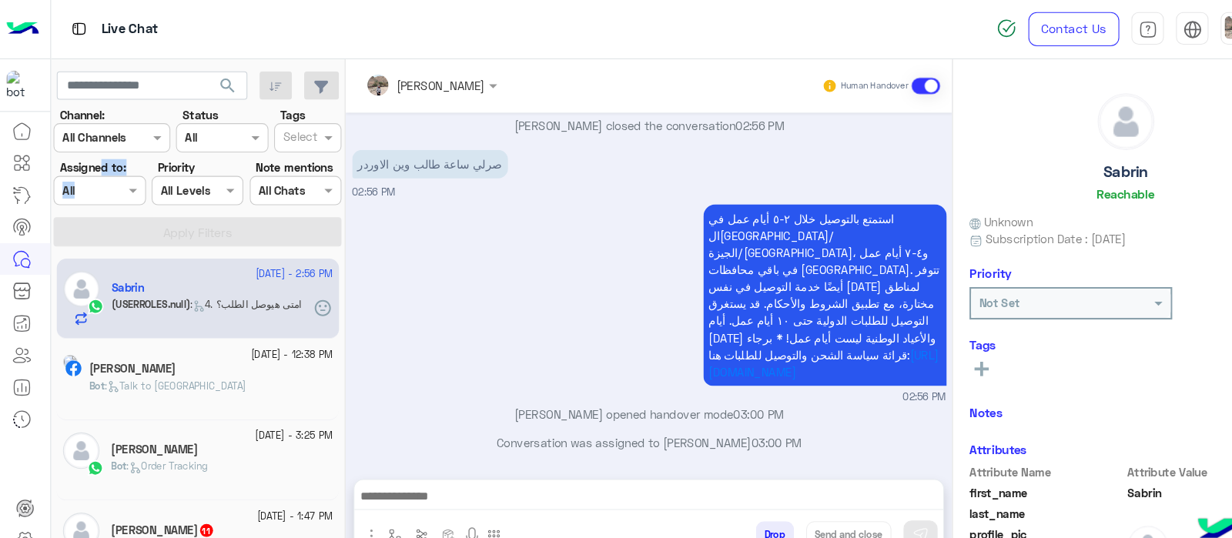
drag, startPoint x: 94, startPoint y: 166, endPoint x: 96, endPoint y: 174, distance: 8.8
click at [94, 169] on div "Assigned to: Assigned on All" at bounding box center [94, 173] width 87 height 44
click at [108, 179] on div at bounding box center [94, 181] width 85 height 18
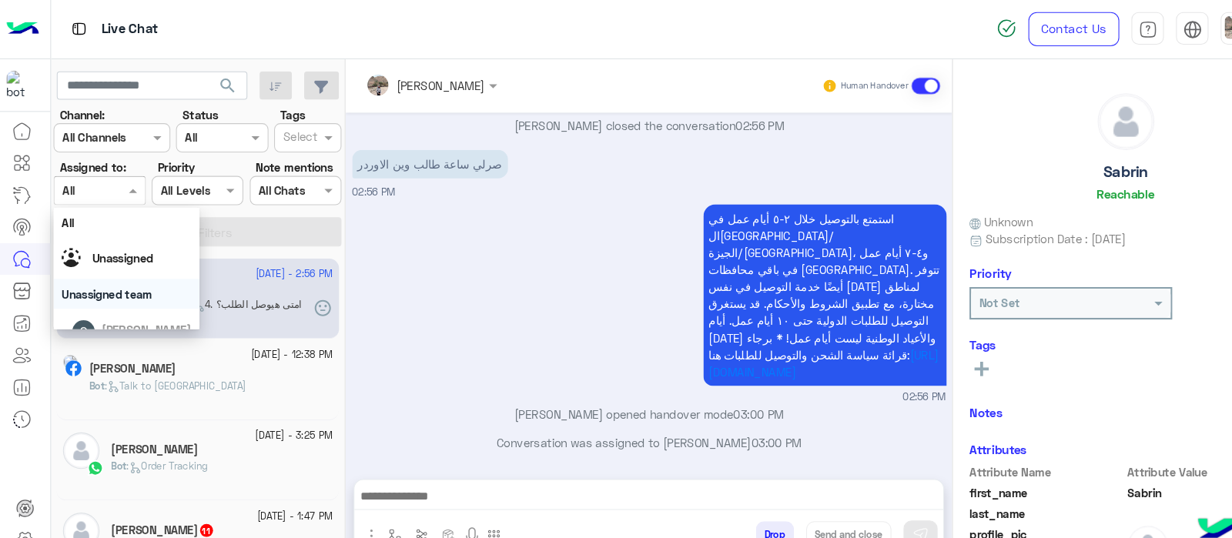
scroll to position [59, 0]
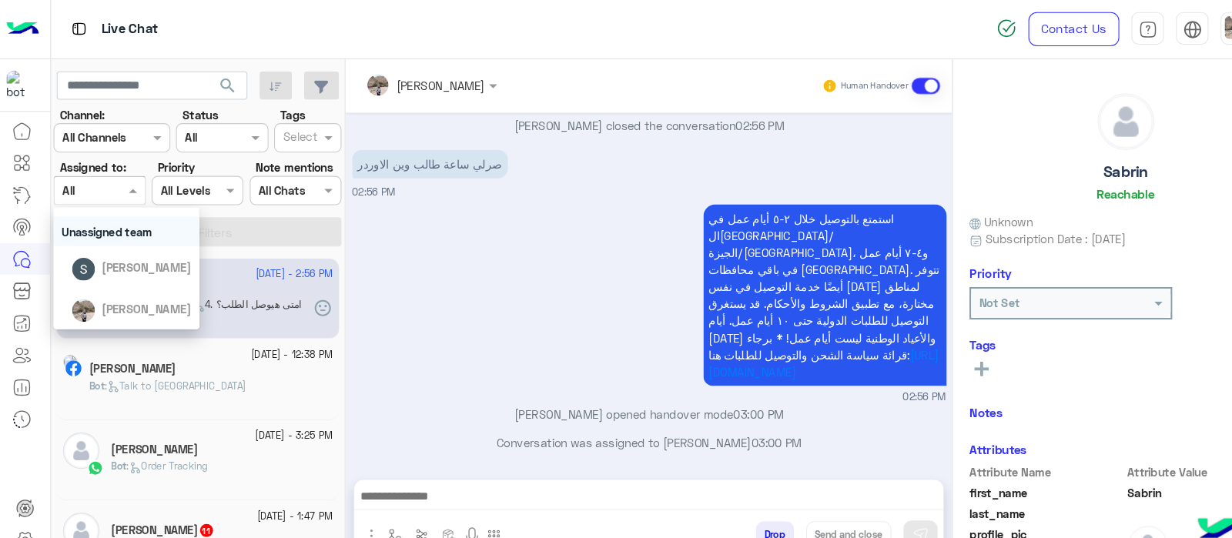
click at [273, 253] on span "31 August - 2:56 PM" at bounding box center [279, 260] width 73 height 14
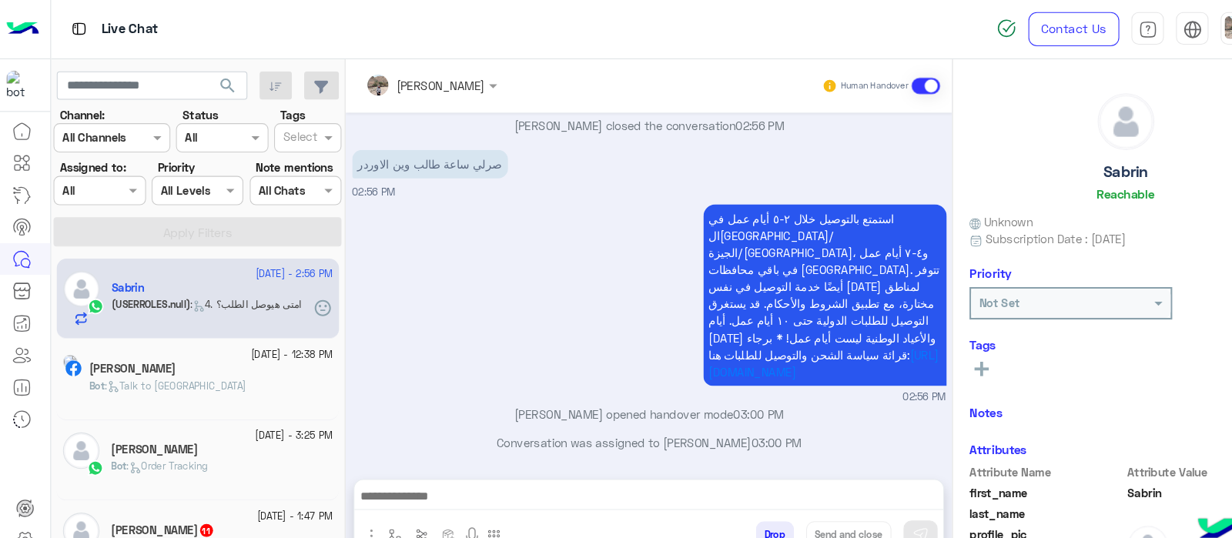
click at [102, 176] on div at bounding box center [94, 181] width 85 height 18
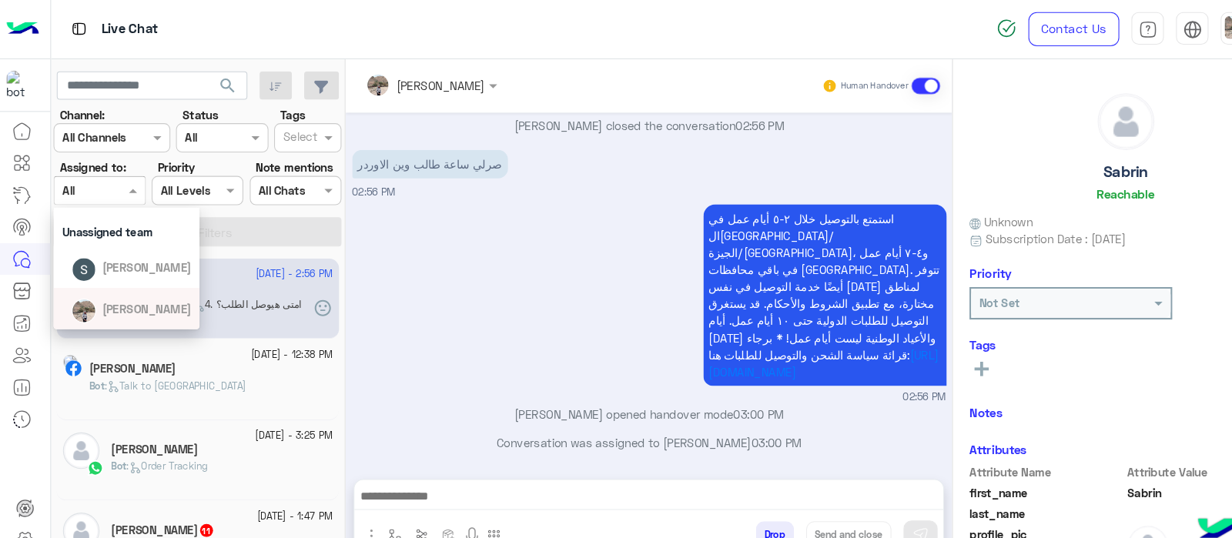
click at [102, 293] on span "Sabrin Shawky" at bounding box center [139, 292] width 85 height 13
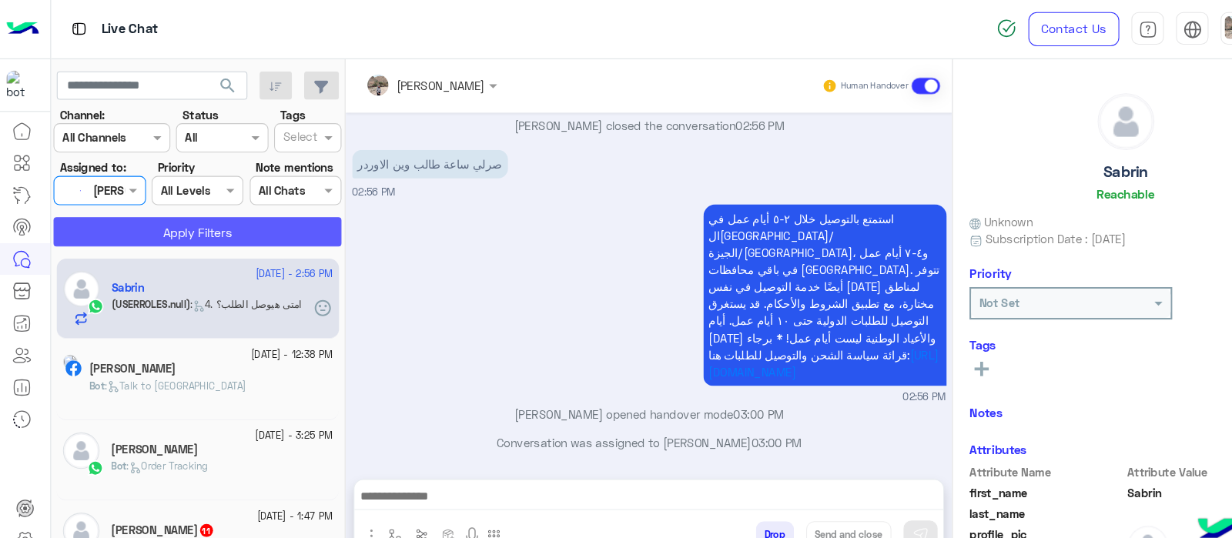
click at [157, 209] on button "Apply Filters" at bounding box center [187, 220] width 273 height 28
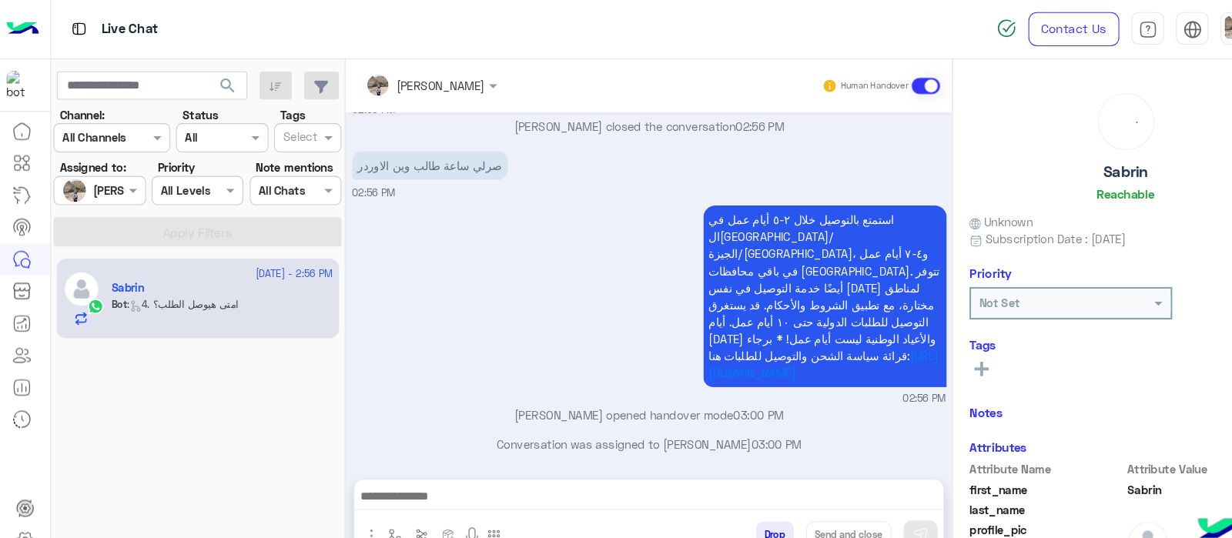
scroll to position [0, 0]
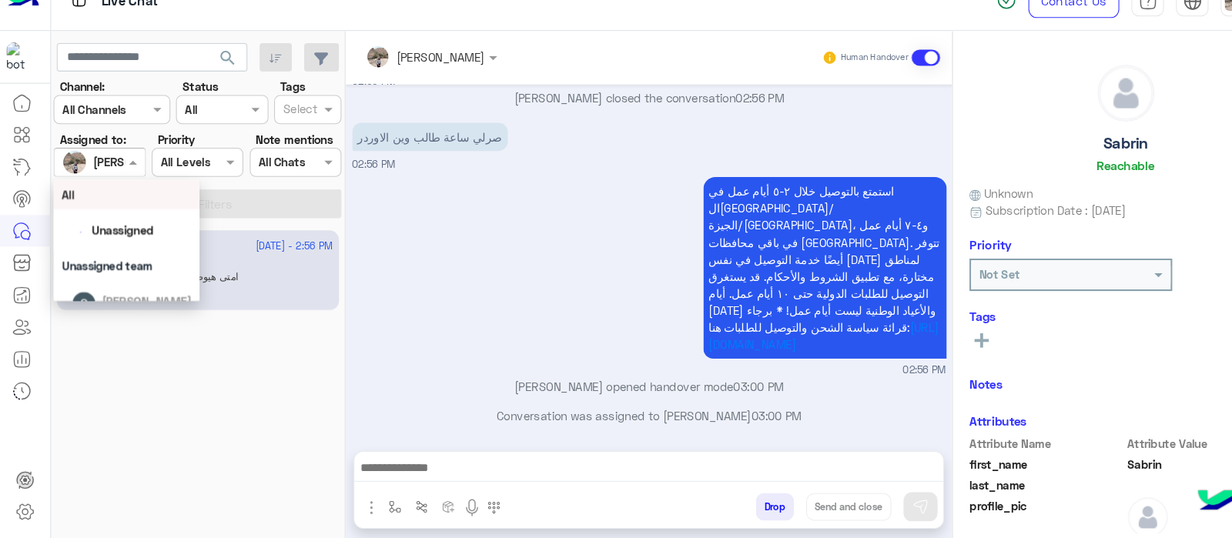
click at [122, 186] on span at bounding box center [128, 180] width 19 height 16
click at [67, 219] on div "All" at bounding box center [65, 211] width 12 height 16
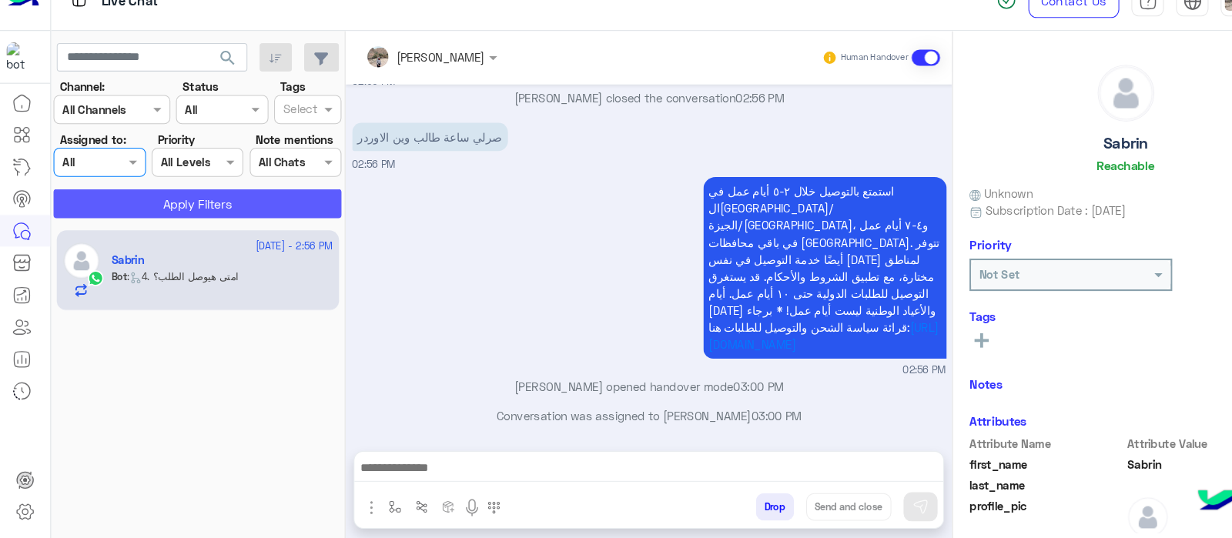
click at [144, 213] on button "Apply Filters" at bounding box center [187, 220] width 273 height 28
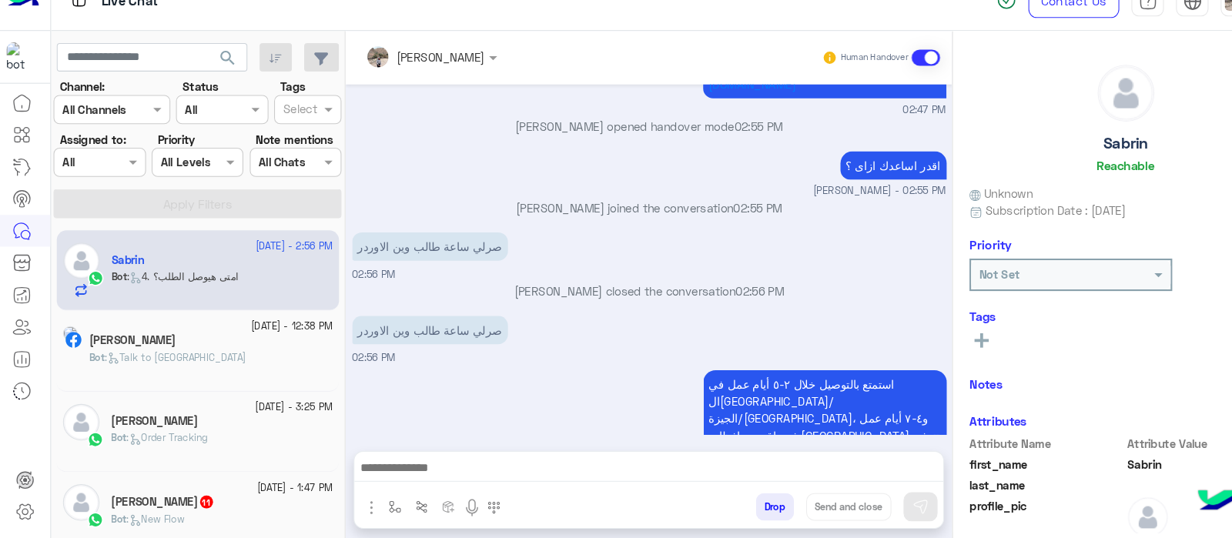
scroll to position [373, 0]
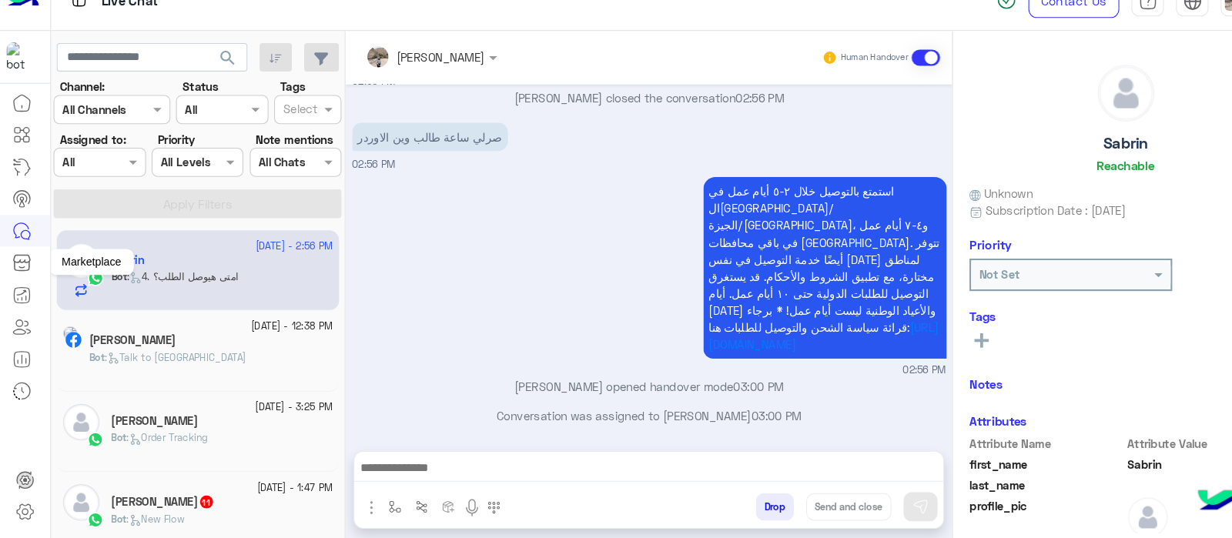
click at [15, 274] on icon at bounding box center [21, 276] width 18 height 18
click at [28, 280] on icon at bounding box center [21, 276] width 18 height 18
click at [16, 280] on icon at bounding box center [21, 276] width 18 height 18
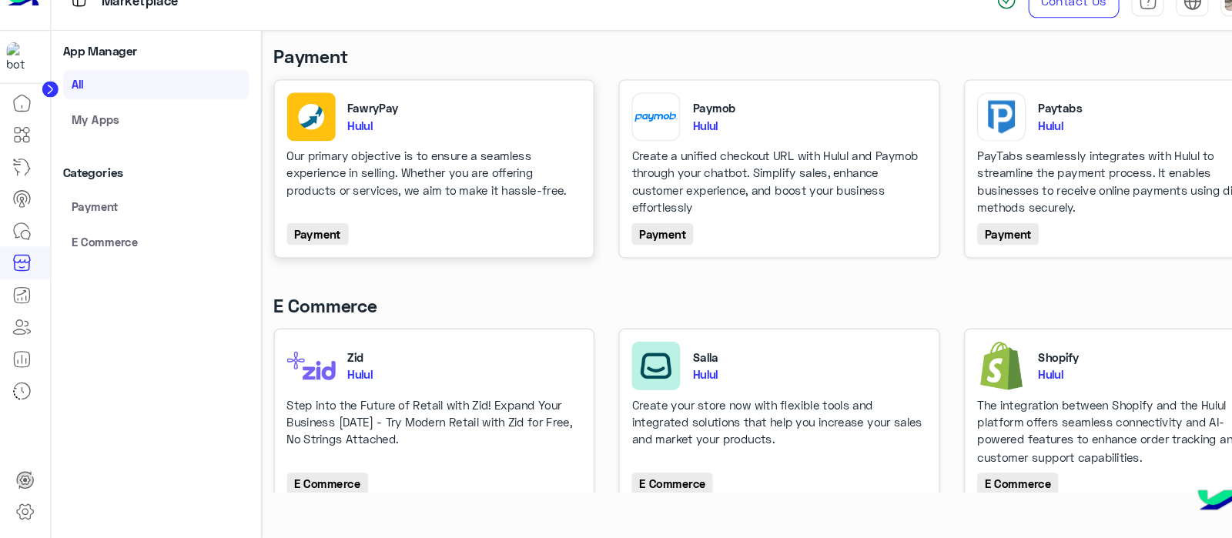
scroll to position [176, 0]
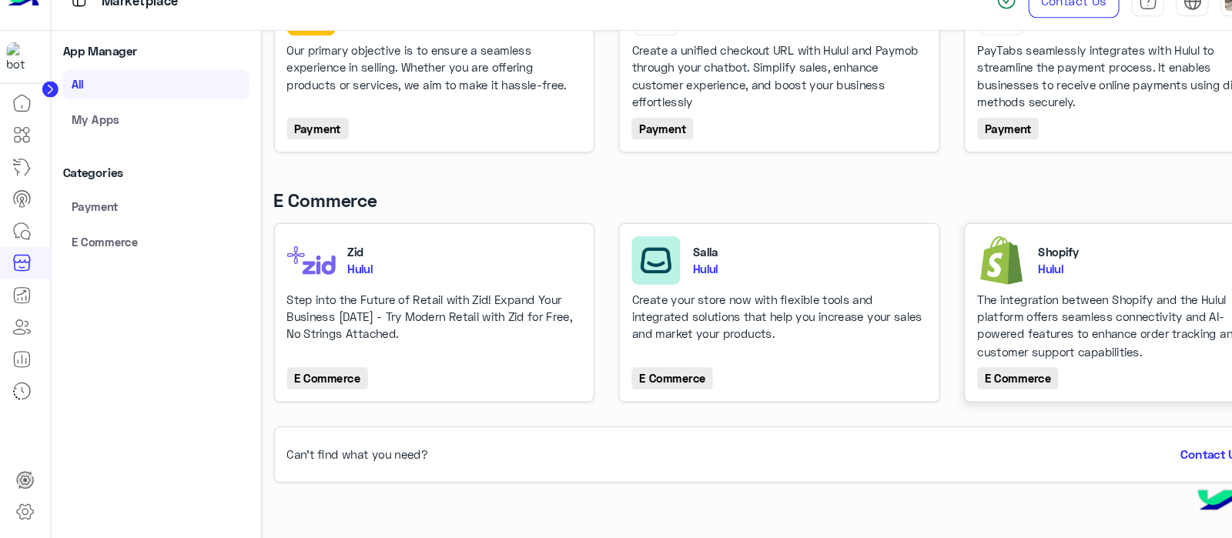
click at [1025, 339] on div "The integration between Shopify and the Hulul platform offers seamless connecti…" at bounding box center [1066, 336] width 277 height 66
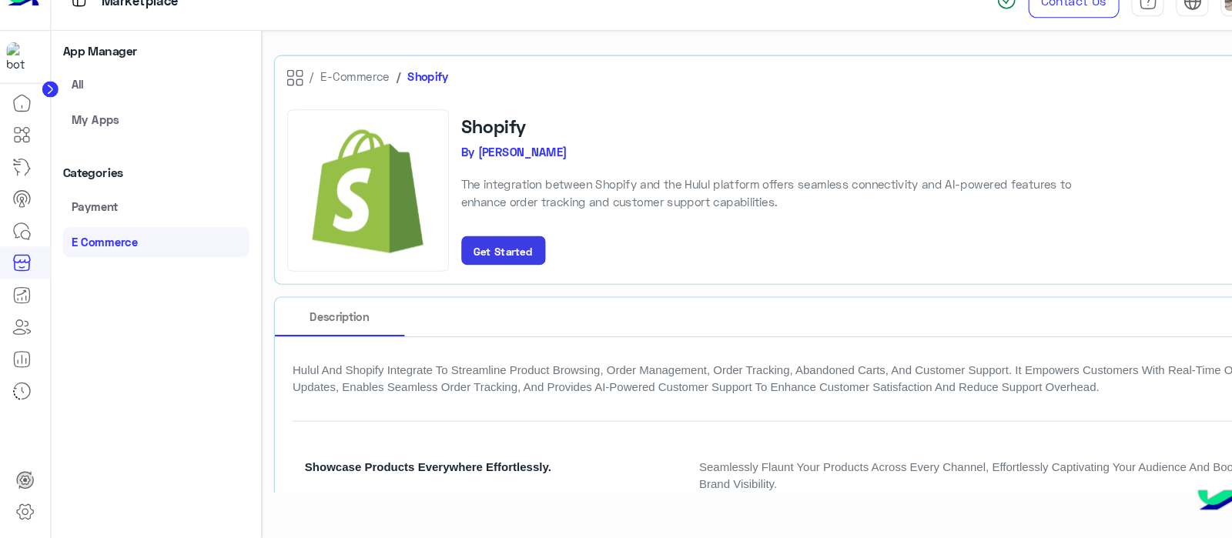
click at [10, 166] on link at bounding box center [21, 154] width 42 height 31
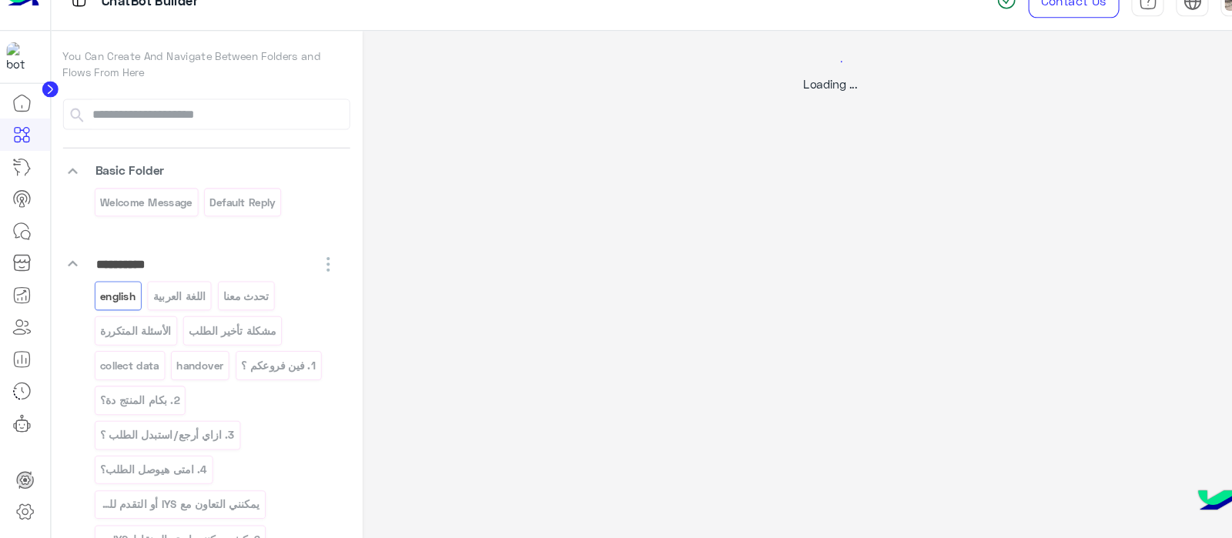
select select "*"
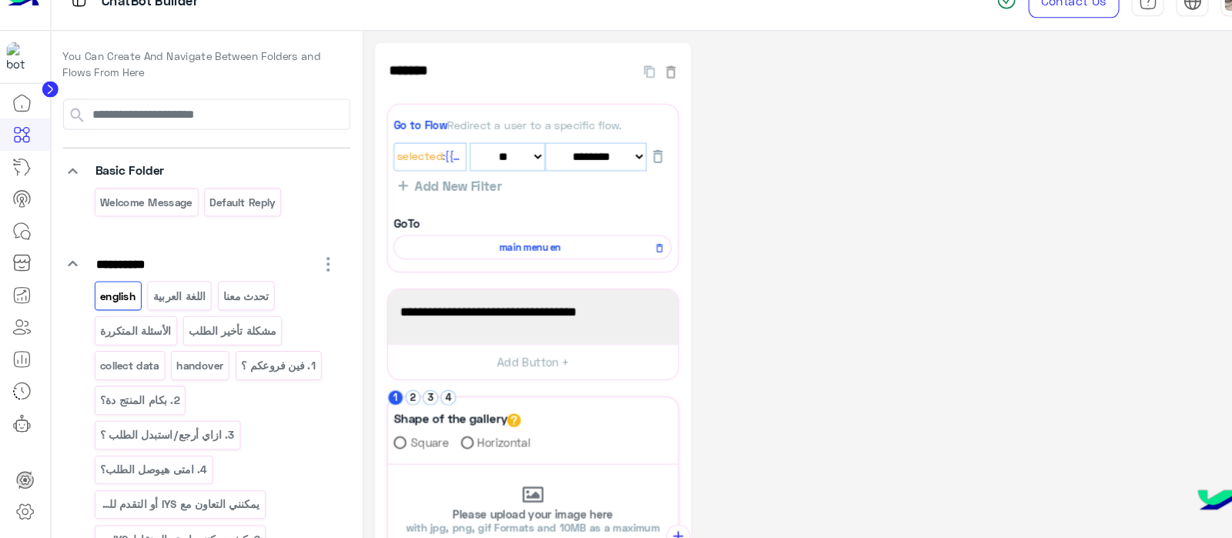
click at [757, 243] on div "**********" at bounding box center [788, 531] width 865 height 926
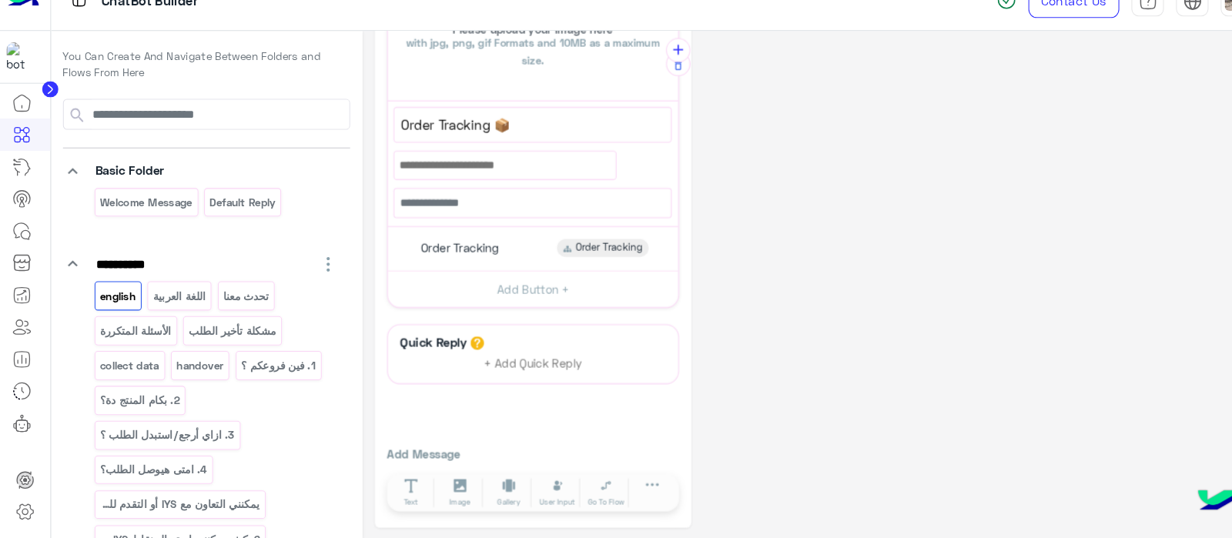
click at [784, 323] on div "**********" at bounding box center [788, 68] width 865 height 922
click at [788, 160] on div "**********" at bounding box center [788, 68] width 865 height 922
click at [1016, 360] on div "**********" at bounding box center [788, 68] width 865 height 922
click at [15, 239] on icon at bounding box center [21, 246] width 18 height 18
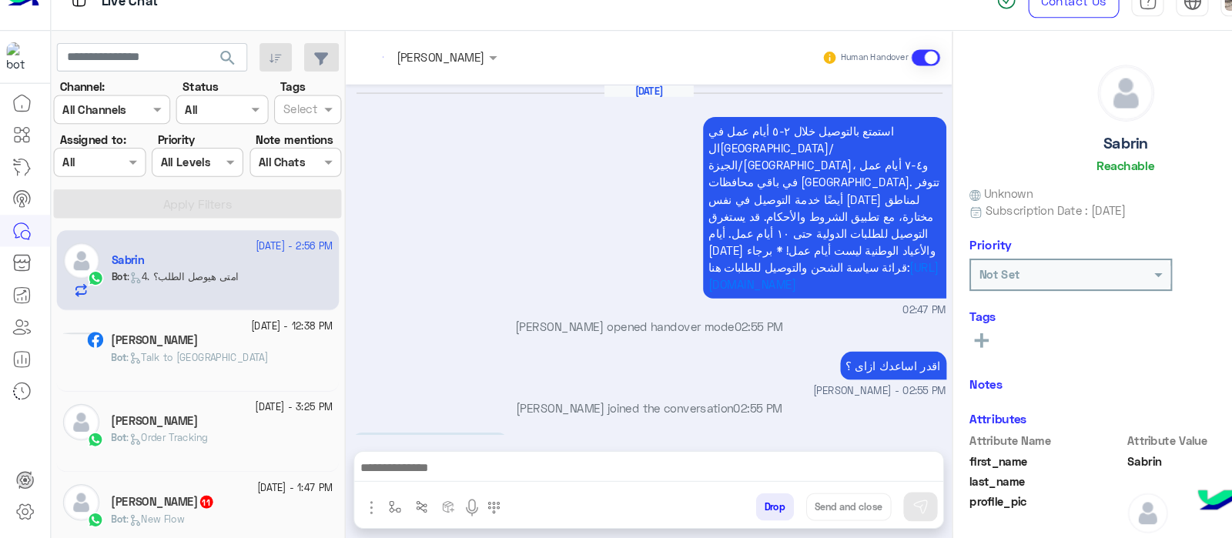
scroll to position [373, 0]
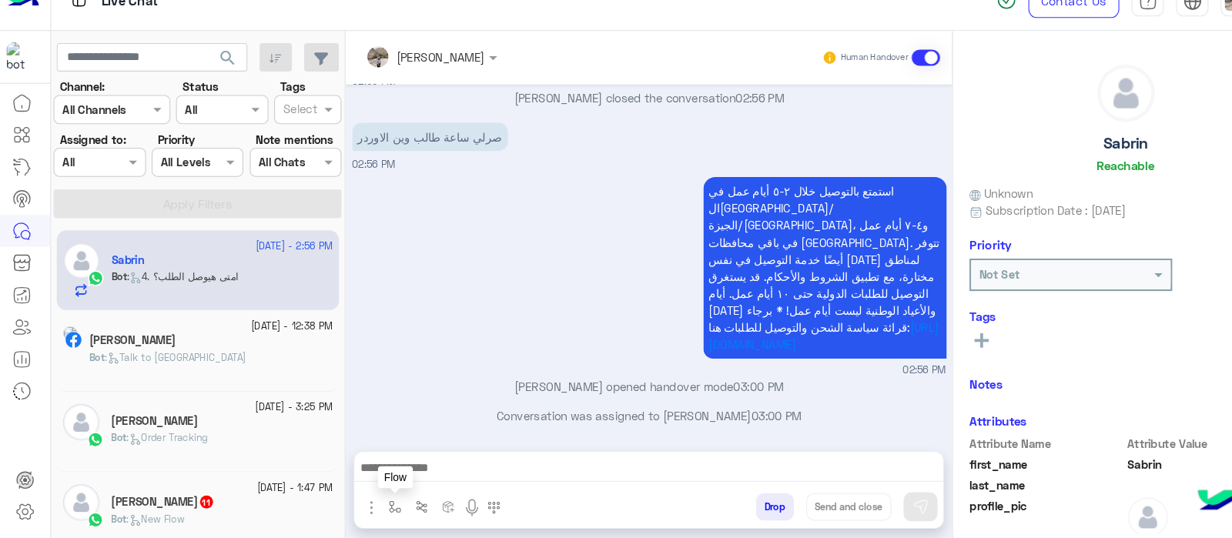
click at [377, 506] on img "button" at bounding box center [375, 508] width 12 height 12
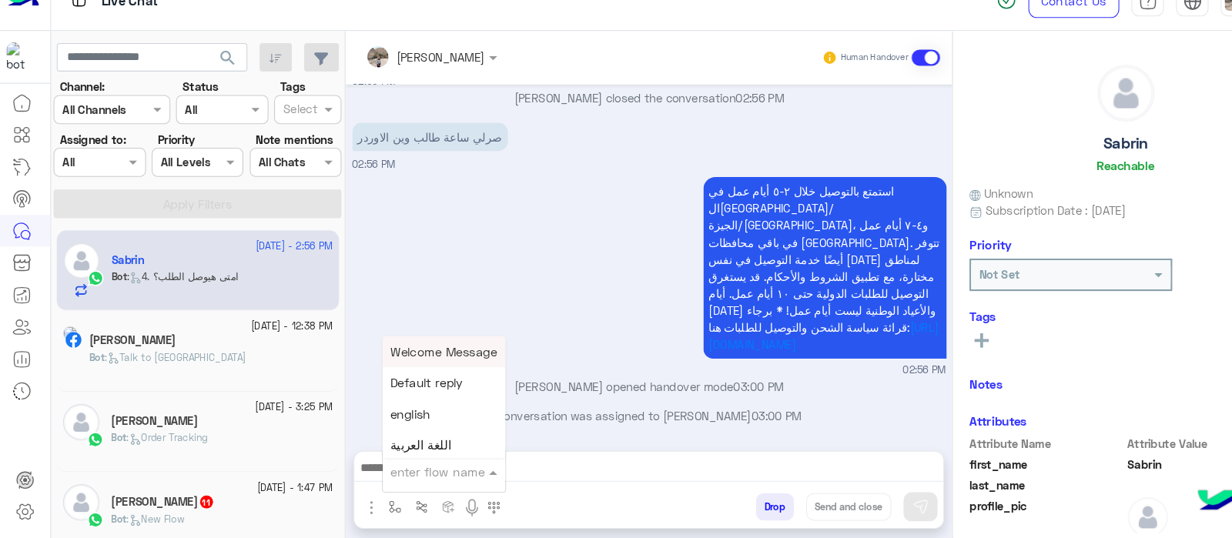
click at [431, 486] on div "enter flow name" at bounding box center [421, 474] width 116 height 28
type input "**"
click at [417, 390] on span "Order Tracking" at bounding box center [411, 387] width 81 height 14
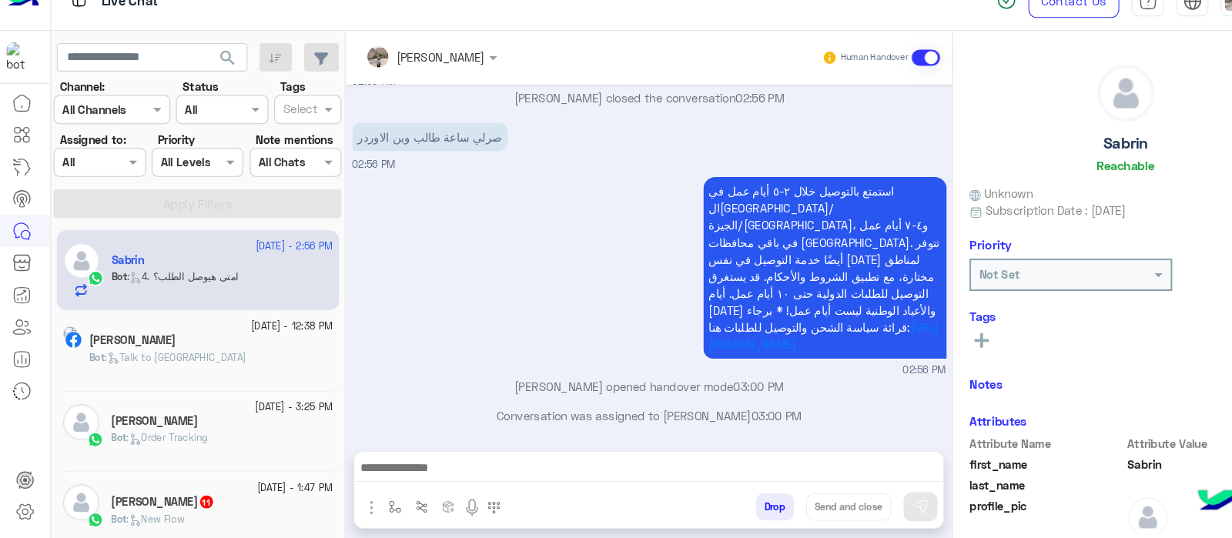
type textarea "**********"
click at [881, 509] on img at bounding box center [873, 507] width 15 height 15
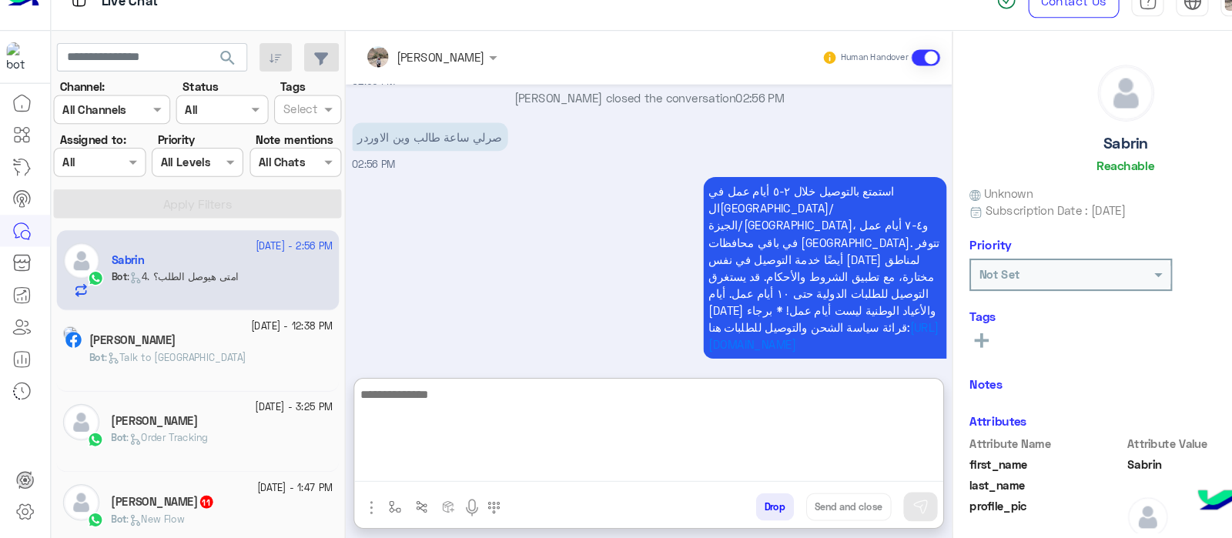
click at [420, 462] on textarea at bounding box center [615, 438] width 559 height 92
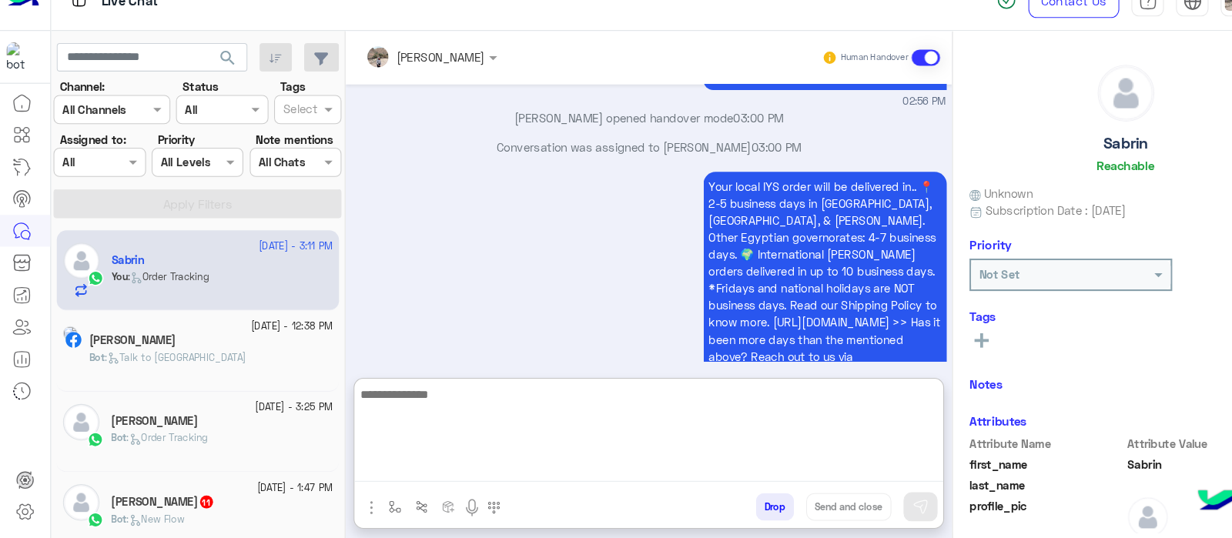
scroll to position [698, 0]
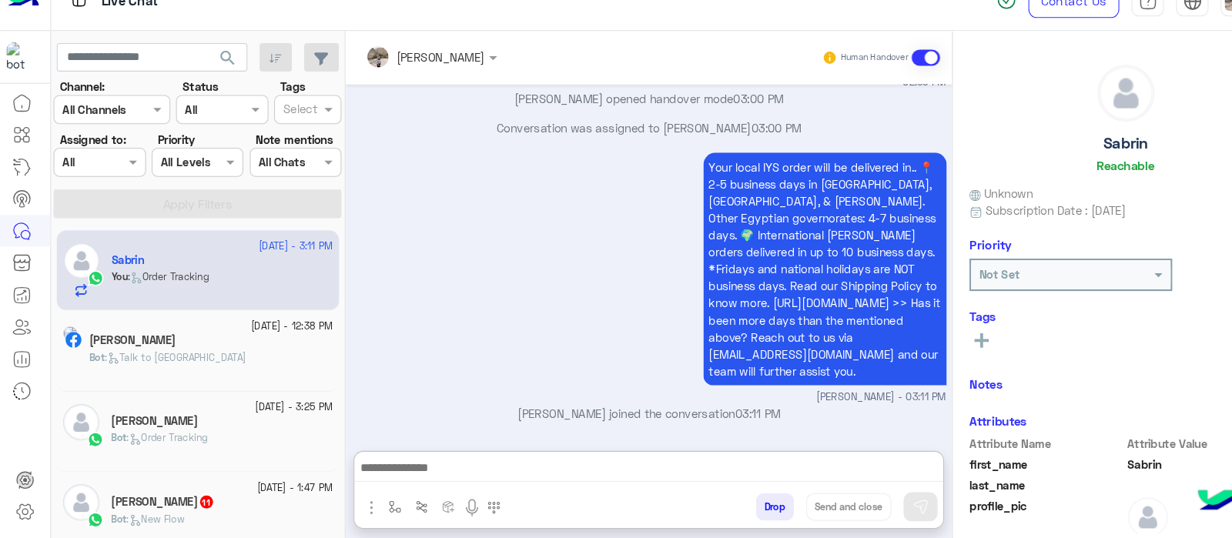
click at [880, 78] on span at bounding box center [878, 81] width 27 height 15
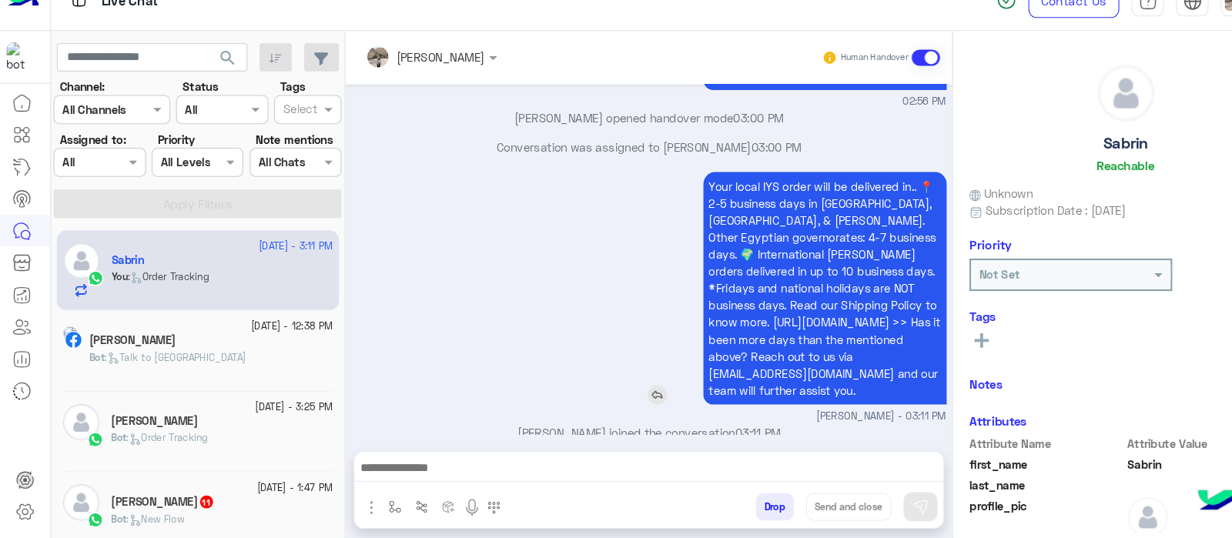
scroll to position [657, 0]
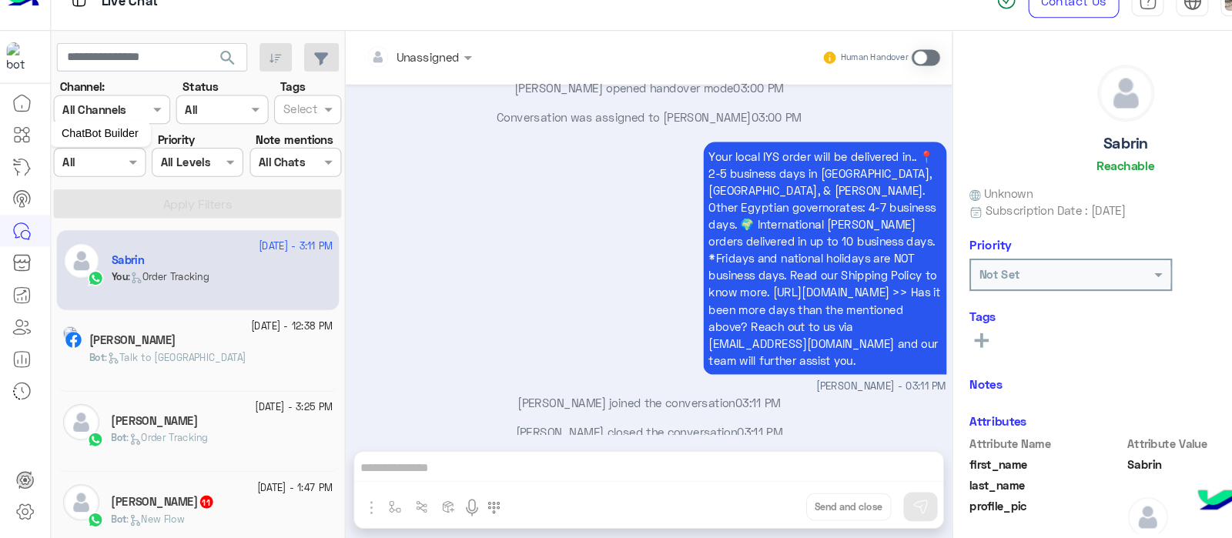
click at [22, 150] on icon at bounding box center [24, 150] width 5 height 5
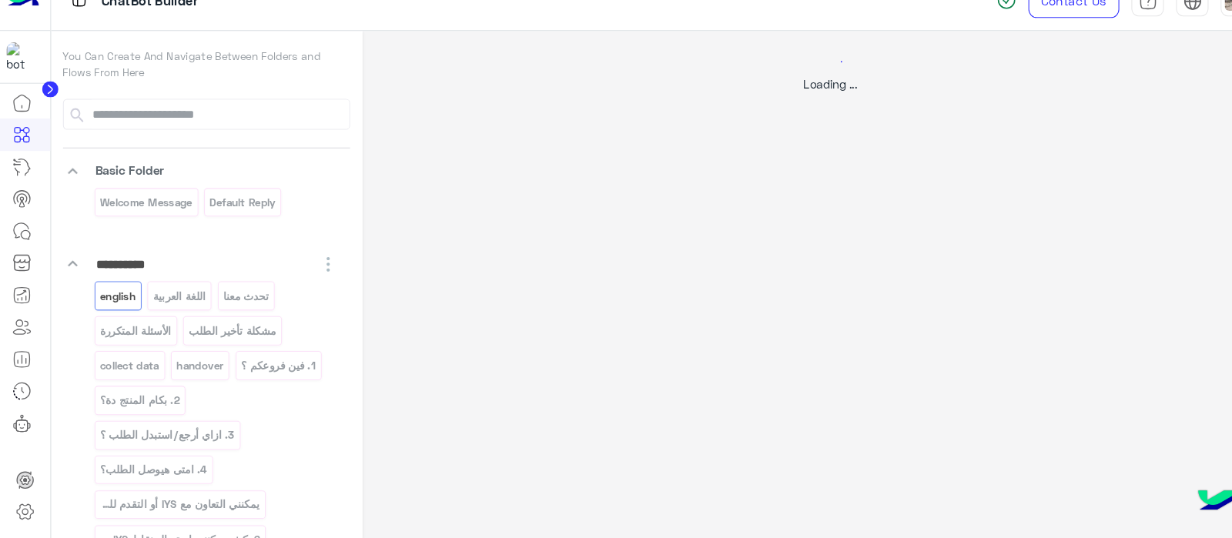
select select "*"
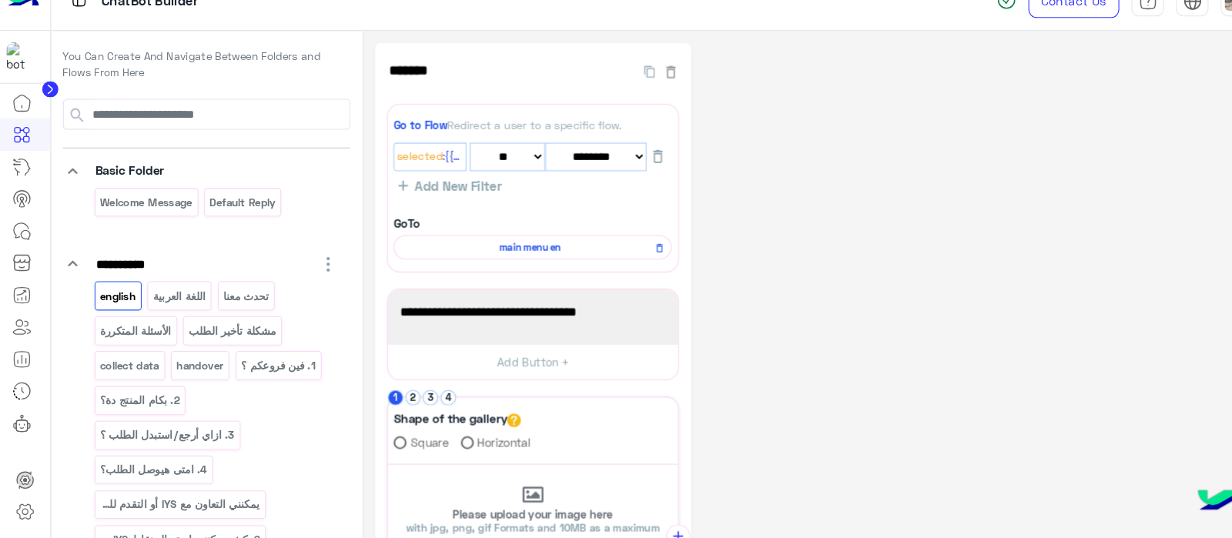
click at [935, 293] on div "**********" at bounding box center [788, 531] width 865 height 926
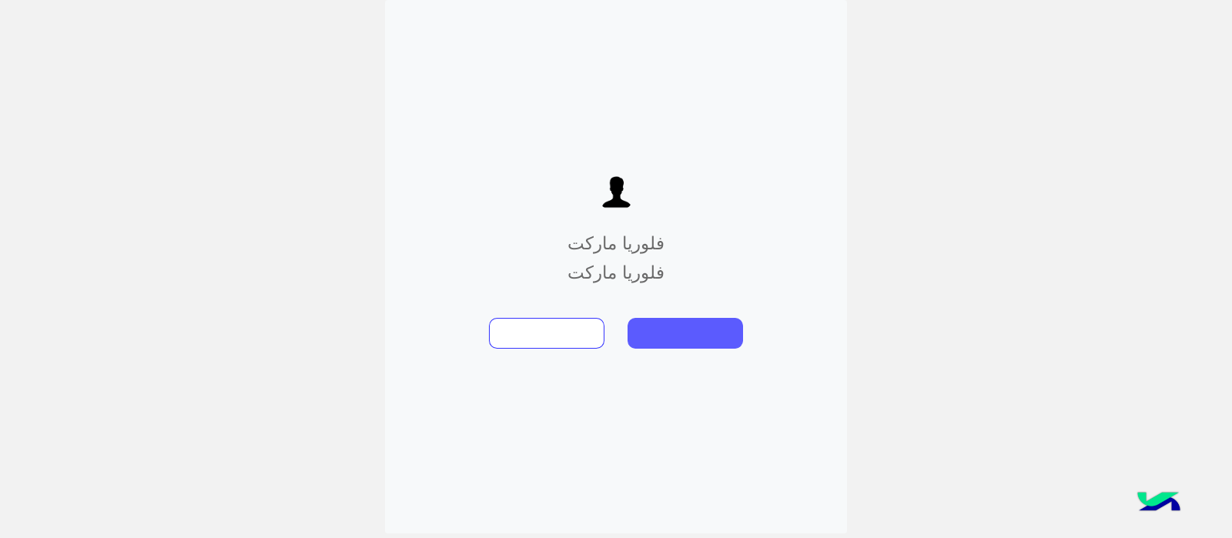
click at [671, 323] on button at bounding box center [685, 333] width 115 height 31
